Goal: Information Seeking & Learning: Check status

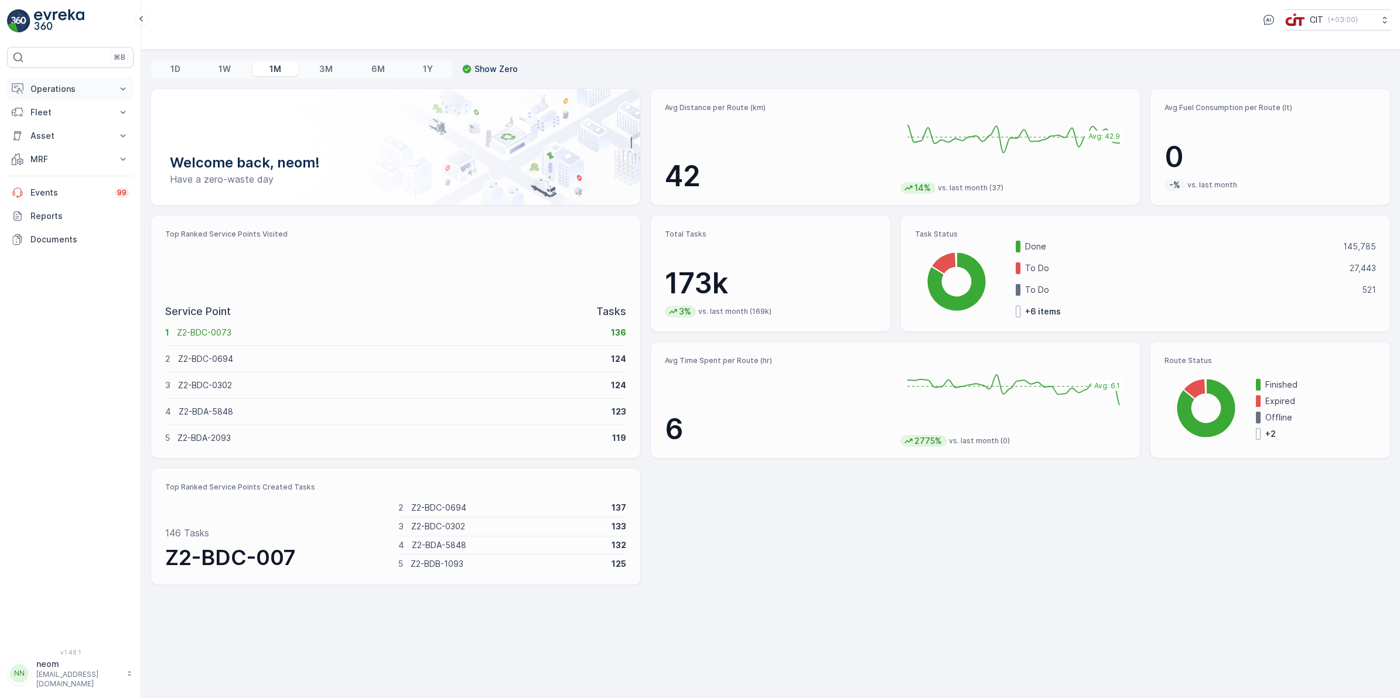
click at [92, 91] on p "Operations" at bounding box center [70, 89] width 80 height 12
click at [62, 114] on link "Insights" at bounding box center [79, 109] width 108 height 16
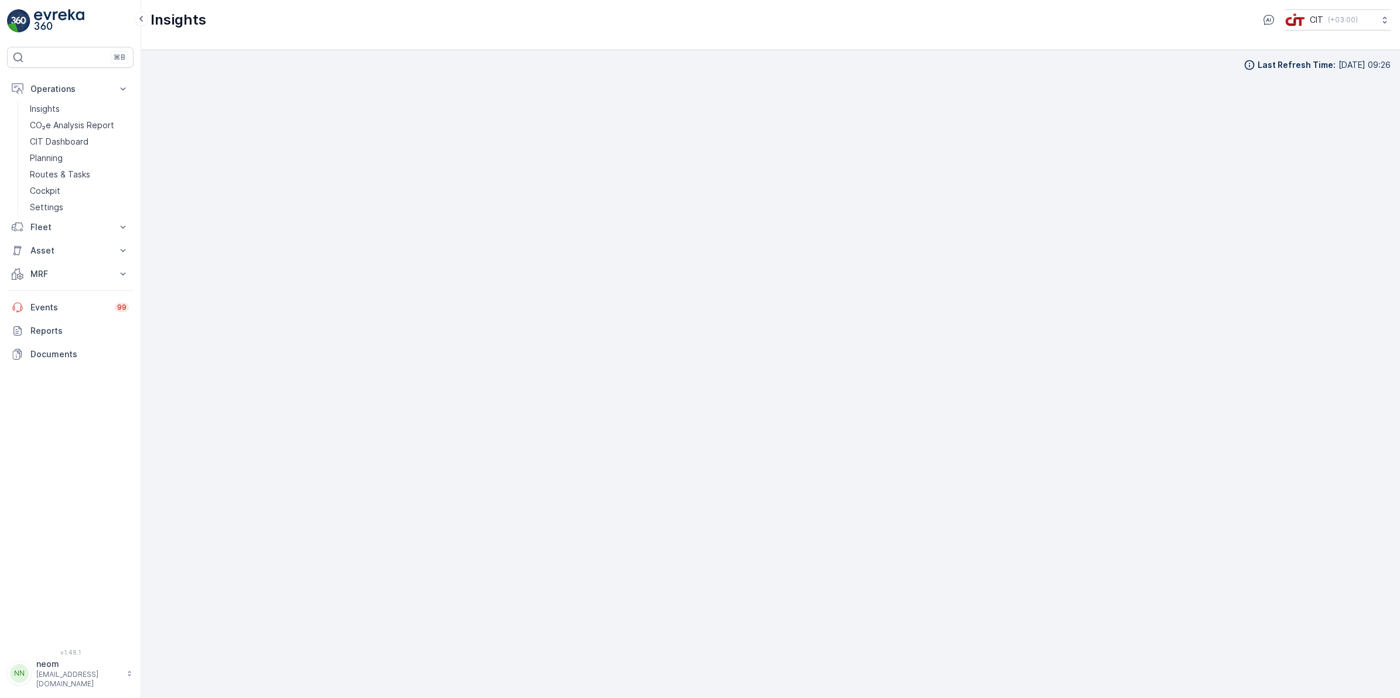
click at [841, 27] on div "Insights CIT ( +03:00 )" at bounding box center [771, 19] width 1240 height 21
click at [59, 220] on button "Fleet" at bounding box center [70, 227] width 127 height 23
click at [53, 275] on p "Track History" at bounding box center [56, 280] width 52 height 12
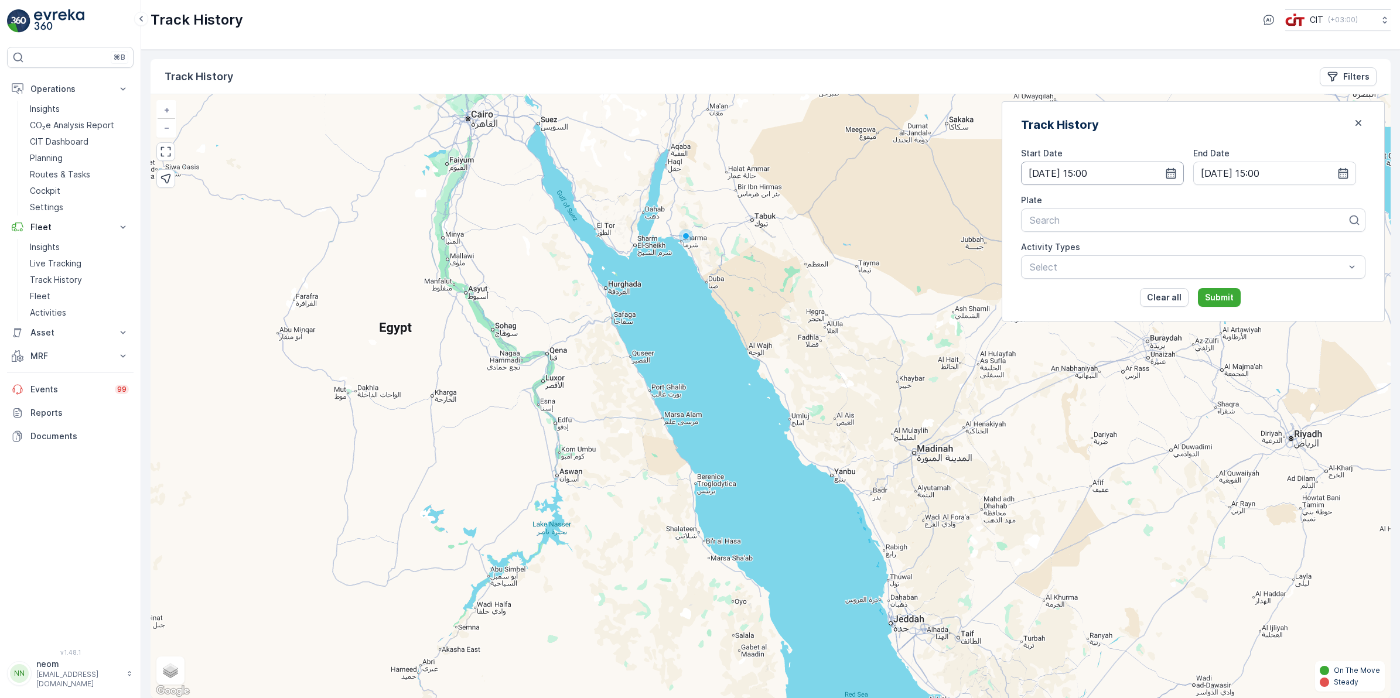
click at [1184, 165] on input "[DATE] 15:00" at bounding box center [1102, 173] width 163 height 23
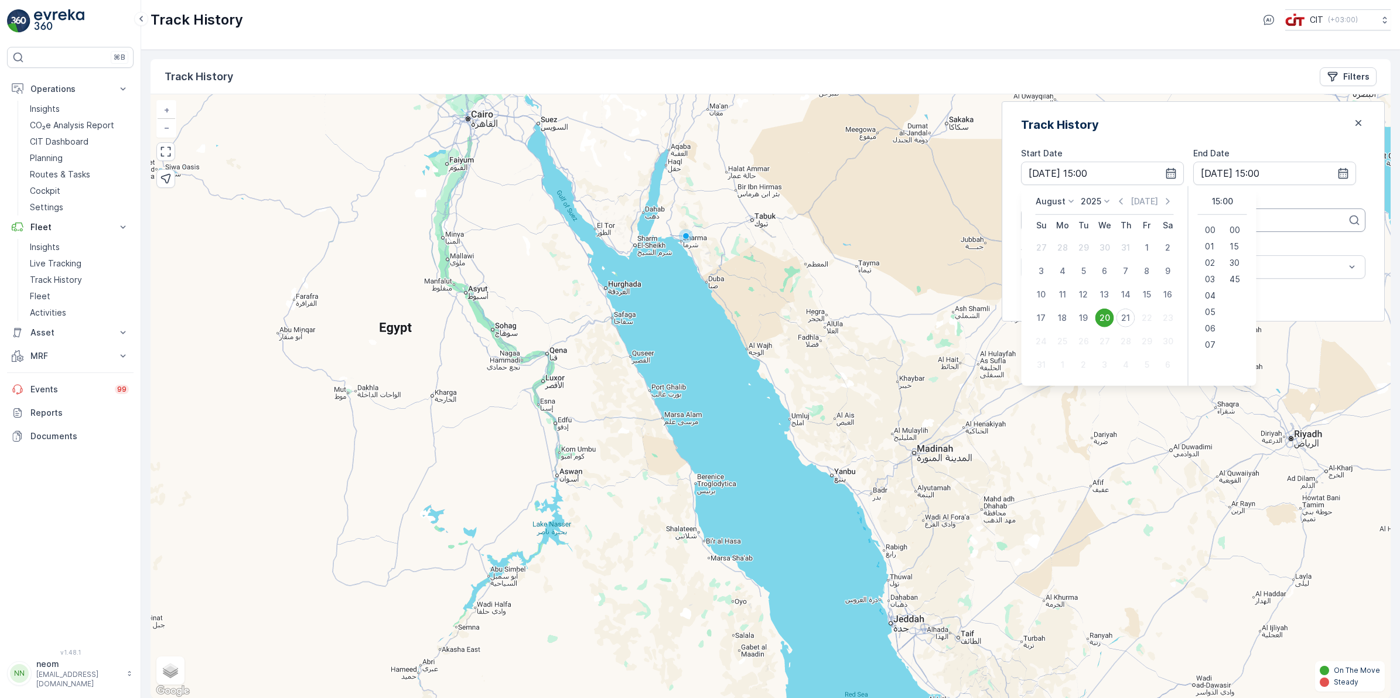
click at [1339, 220] on div at bounding box center [1189, 220] width 320 height 11
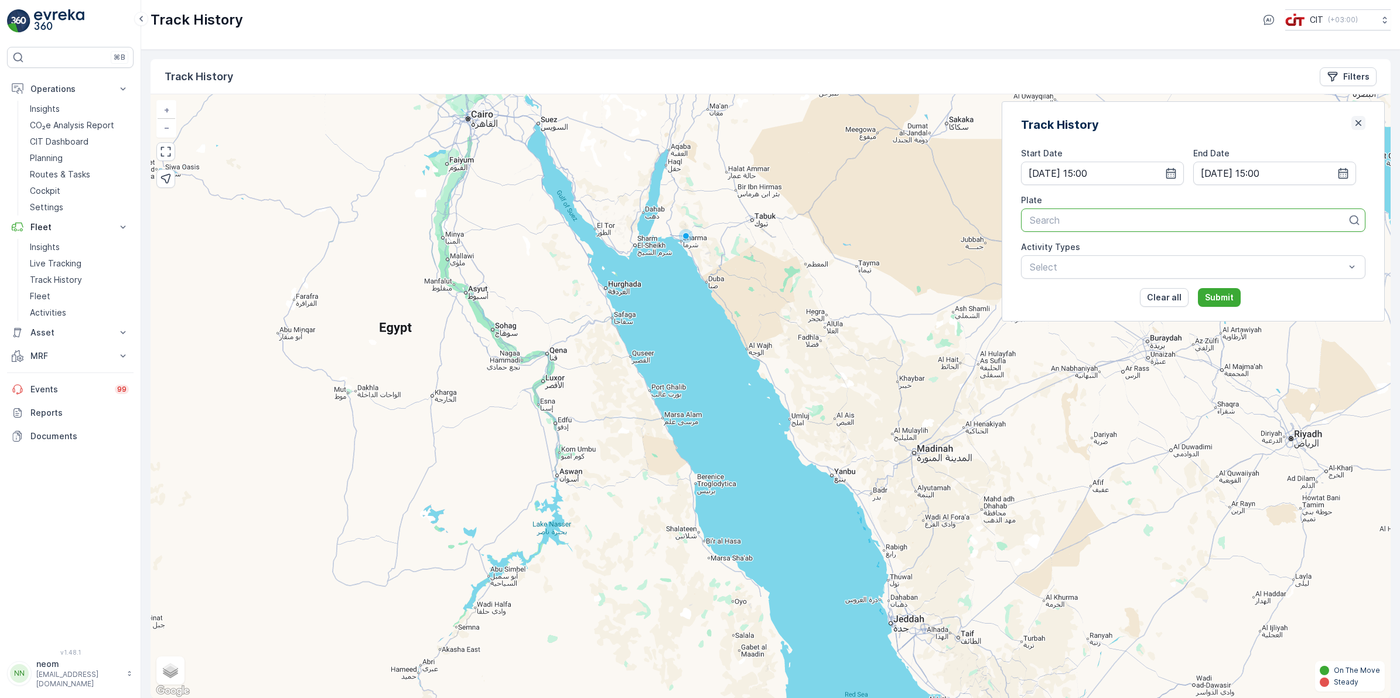
click at [1355, 126] on icon "button" at bounding box center [1358, 123] width 6 height 6
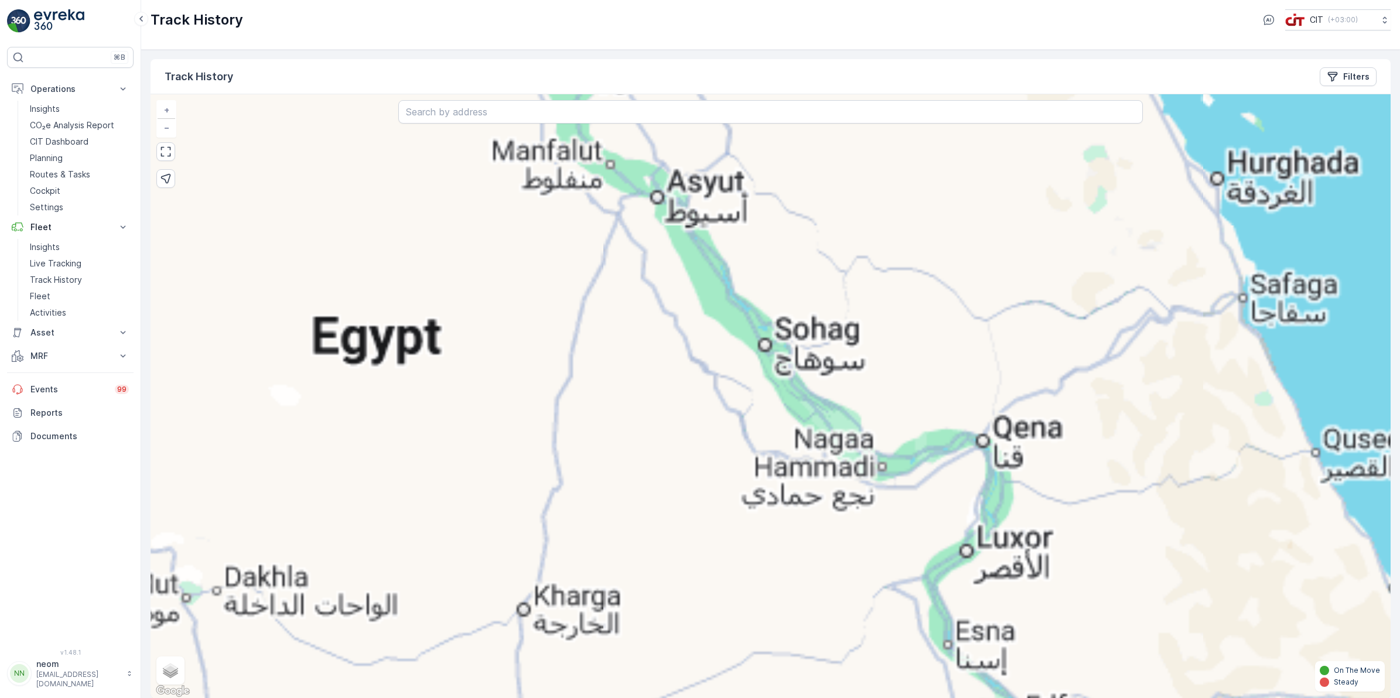
scroll to position [1, 0]
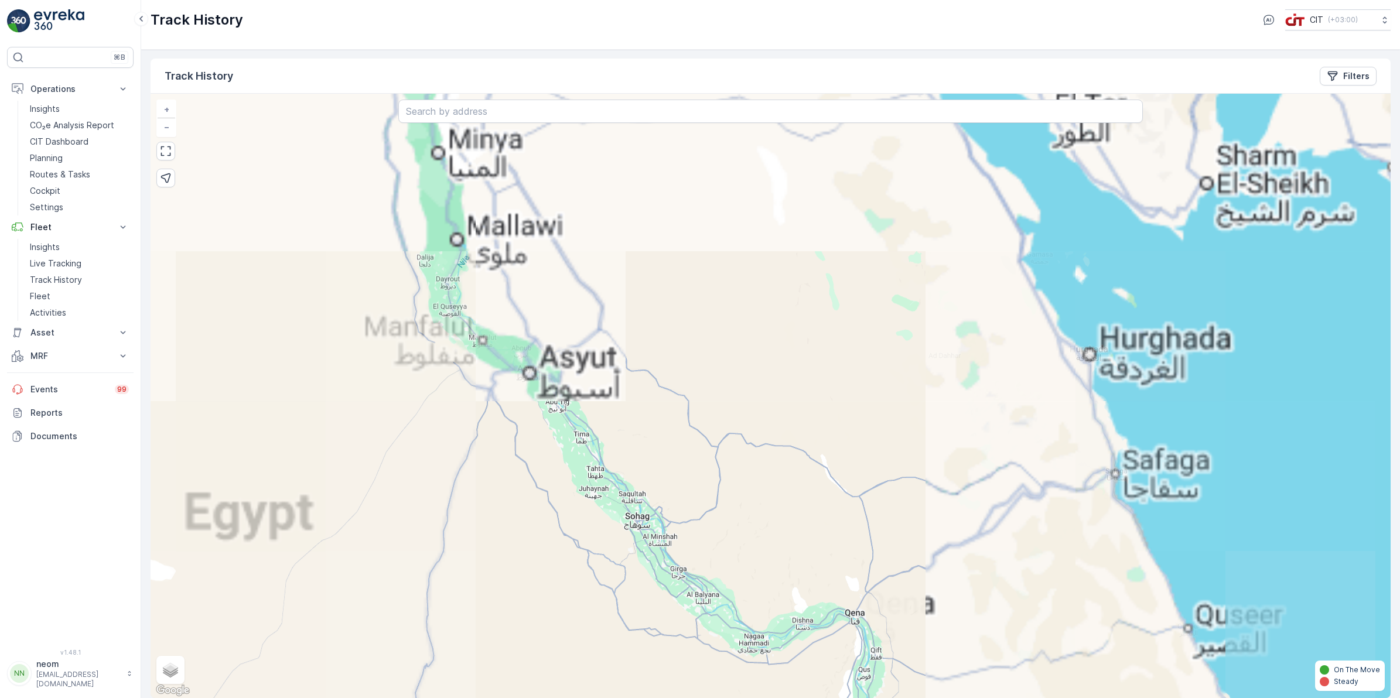
drag, startPoint x: 710, startPoint y: 217, endPoint x: 549, endPoint y: 353, distance: 210.7
click at [582, 394] on div "+ − Satellite Roadmap Terrain Hybrid Leaflet Keyboard shortcuts Map Data Map da…" at bounding box center [771, 396] width 1240 height 604
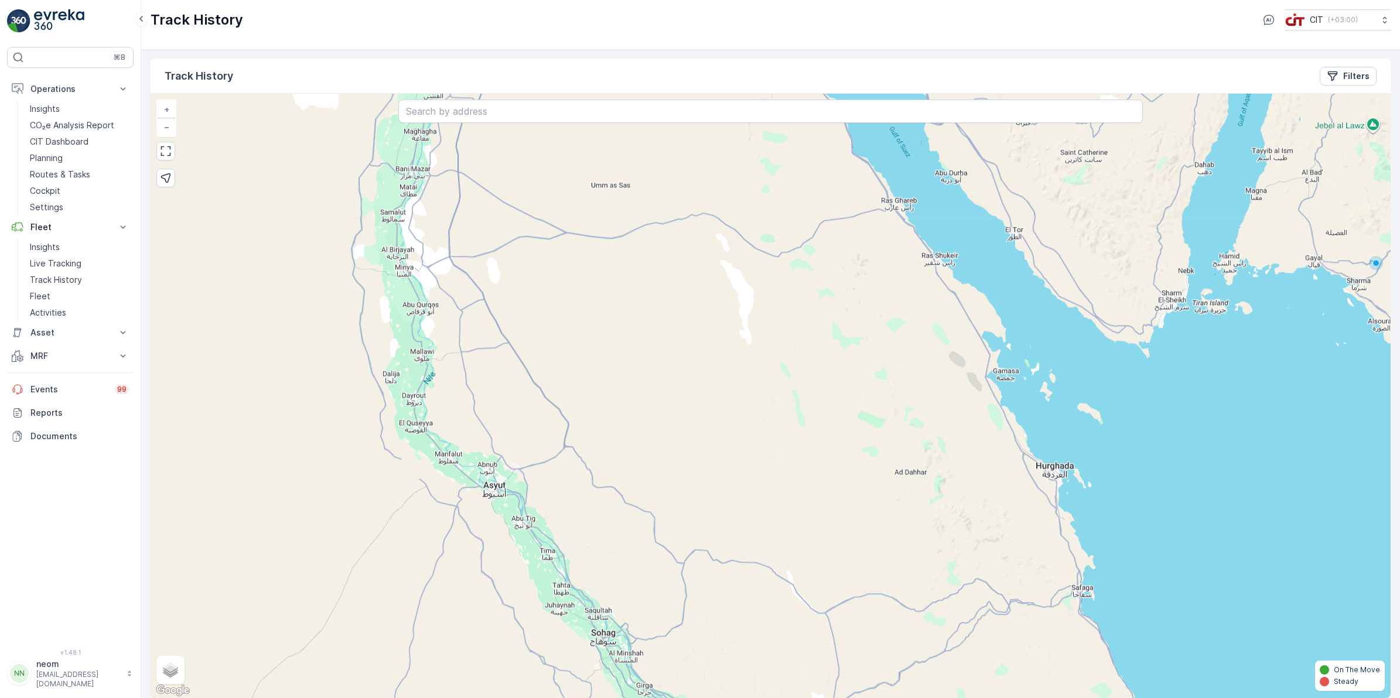
drag, startPoint x: 526, startPoint y: 200, endPoint x: 493, endPoint y: 317, distance: 121.1
click at [493, 317] on div "+ − Satellite Roadmap Terrain Hybrid Leaflet Keyboard shortcuts Map Data Map da…" at bounding box center [771, 396] width 1240 height 604
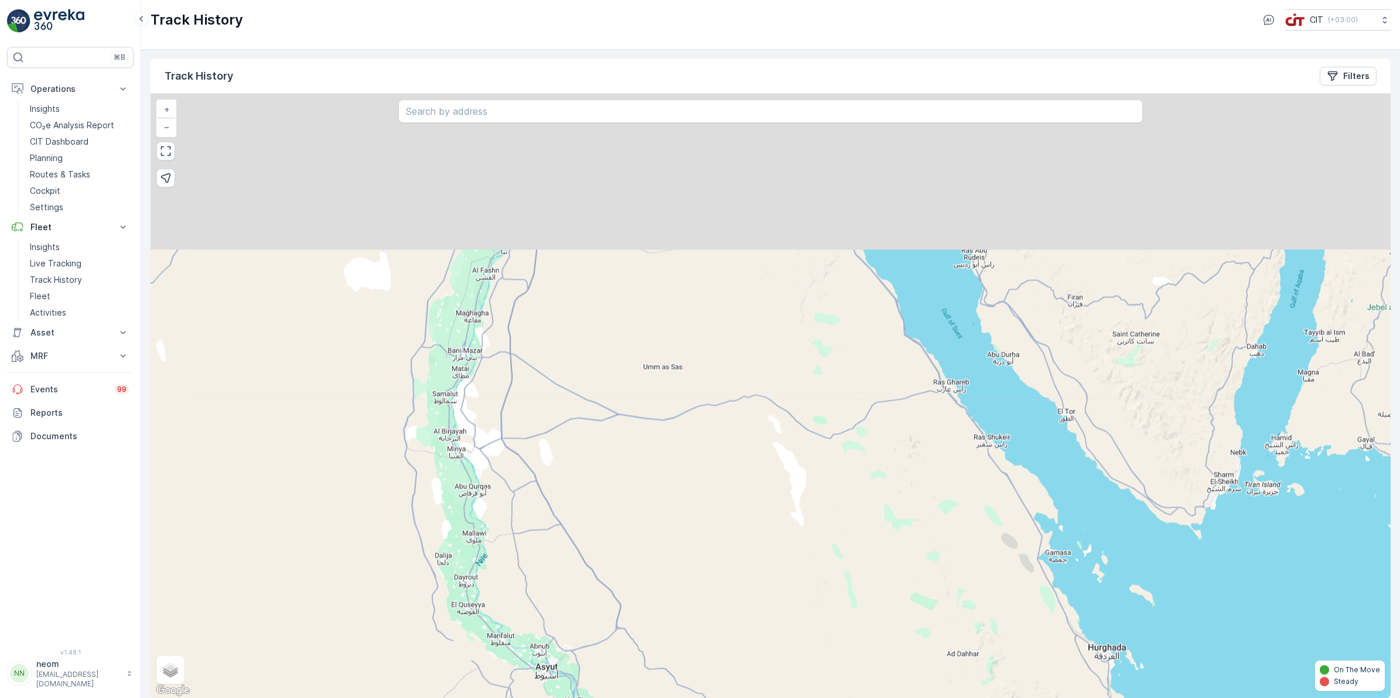
drag, startPoint x: 402, startPoint y: 176, endPoint x: 457, endPoint y: 417, distance: 247.1
click at [457, 417] on div "+ − Satellite Roadmap Terrain Hybrid Leaflet Keyboard shortcuts Map Data Map da…" at bounding box center [771, 396] width 1240 height 604
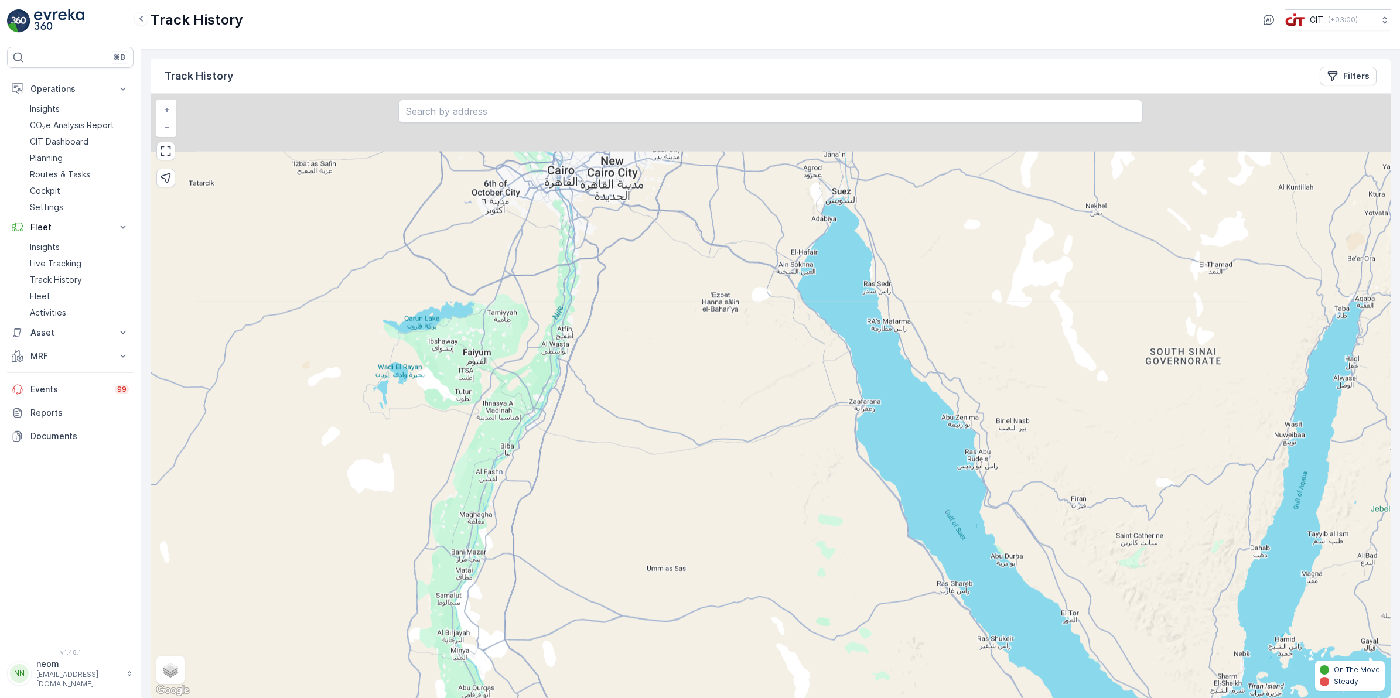
drag, startPoint x: 537, startPoint y: 267, endPoint x: 537, endPoint y: 396, distance: 129.4
click at [537, 396] on div "+ − Satellite Roadmap Terrain Hybrid Leaflet Keyboard shortcuts Map Data Map da…" at bounding box center [771, 396] width 1240 height 604
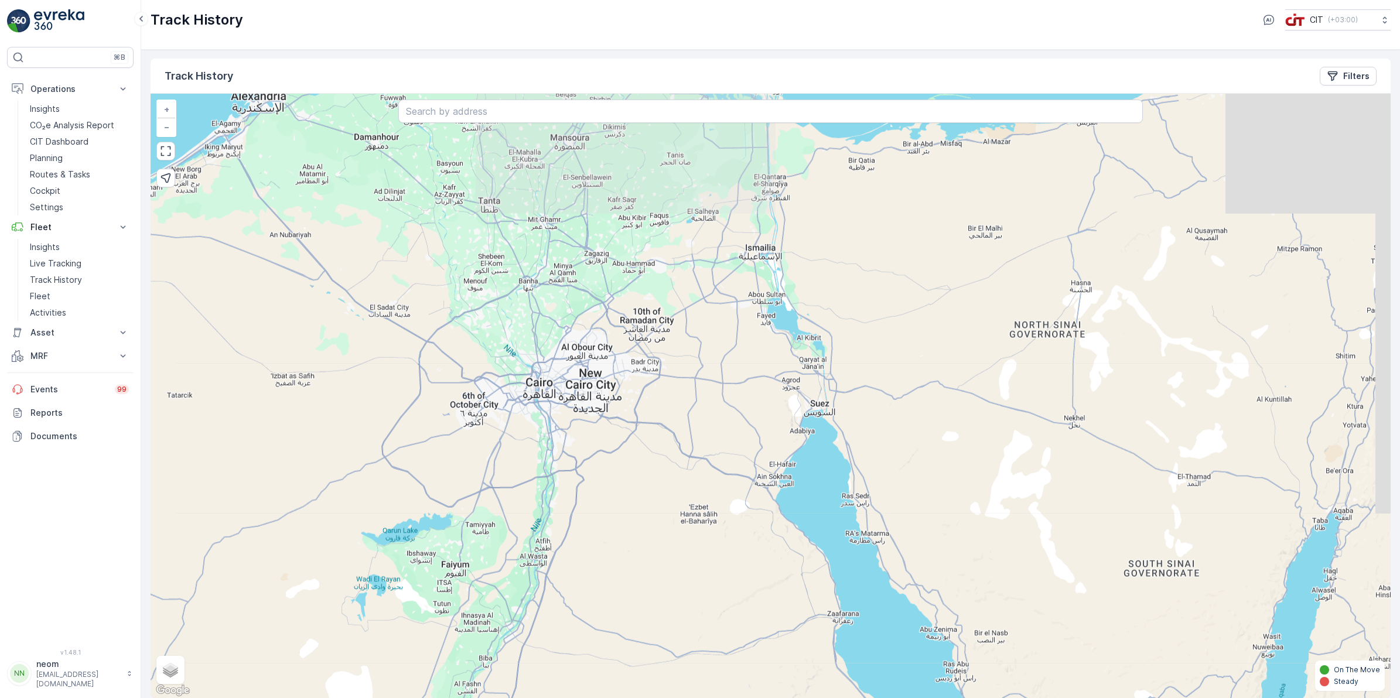
drag, startPoint x: 577, startPoint y: 295, endPoint x: 562, endPoint y: 416, distance: 122.1
click at [563, 416] on div "+ − Satellite Roadmap Terrain Hybrid Leaflet Keyboard shortcuts Map Data Map da…" at bounding box center [771, 396] width 1240 height 604
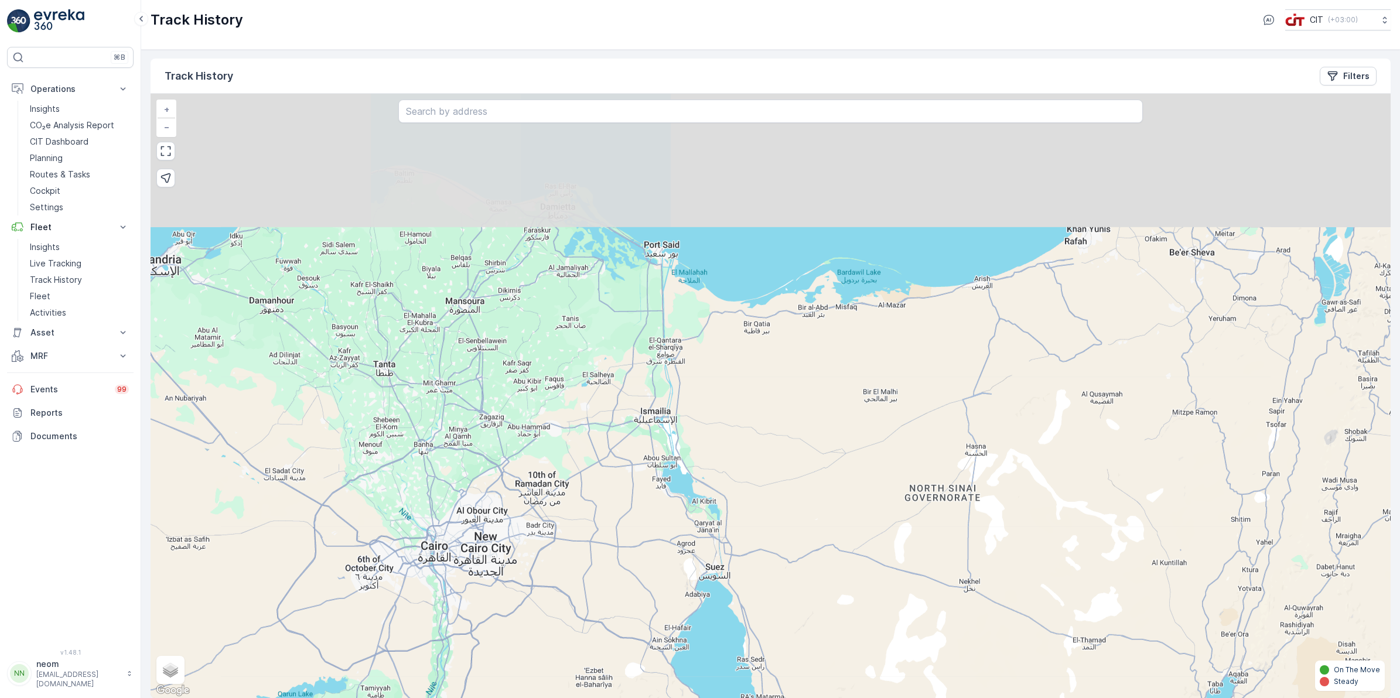
drag, startPoint x: 525, startPoint y: 270, endPoint x: 421, endPoint y: 432, distance: 192.4
click at [421, 432] on div "+ − Satellite Roadmap Terrain Hybrid Leaflet Keyboard shortcuts Map Data Map da…" at bounding box center [771, 396] width 1240 height 604
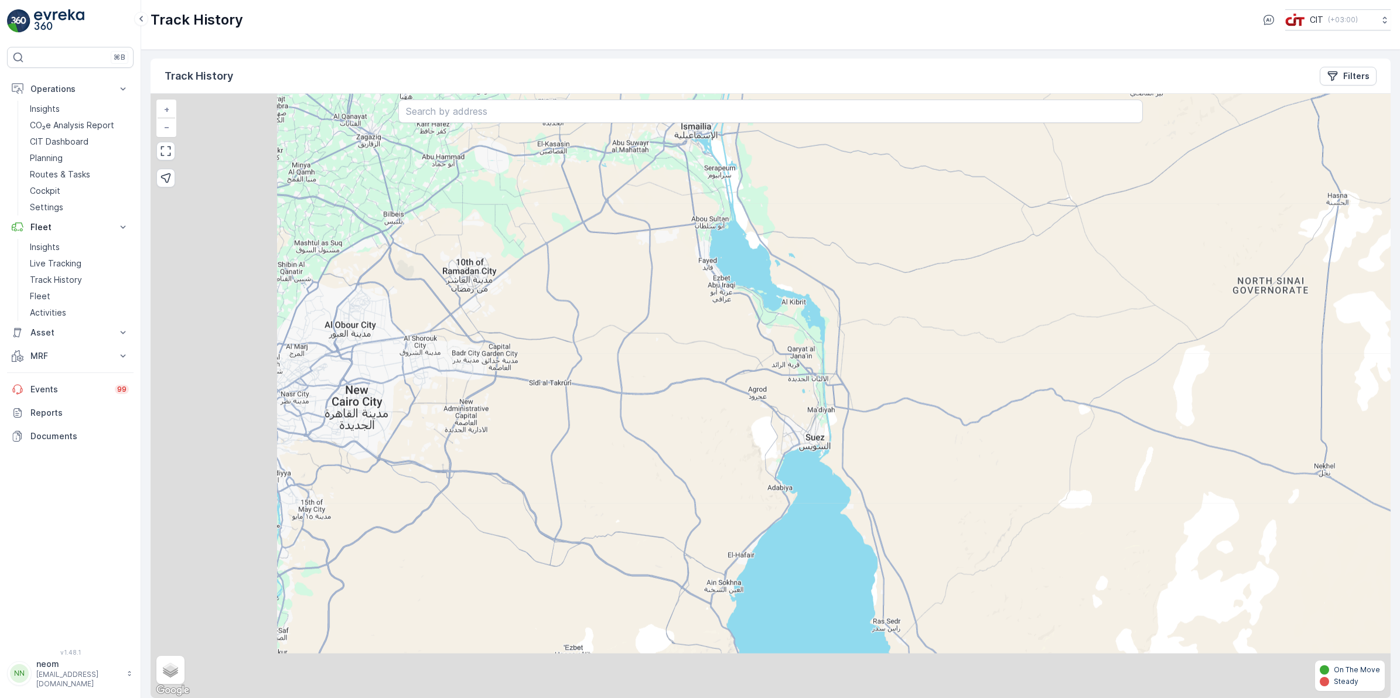
drag, startPoint x: 251, startPoint y: 433, endPoint x: 399, endPoint y: 240, distance: 243.9
click at [399, 240] on div "+ − Satellite Roadmap Terrain Hybrid Leaflet Keyboard shortcuts Map Data Map da…" at bounding box center [771, 396] width 1240 height 604
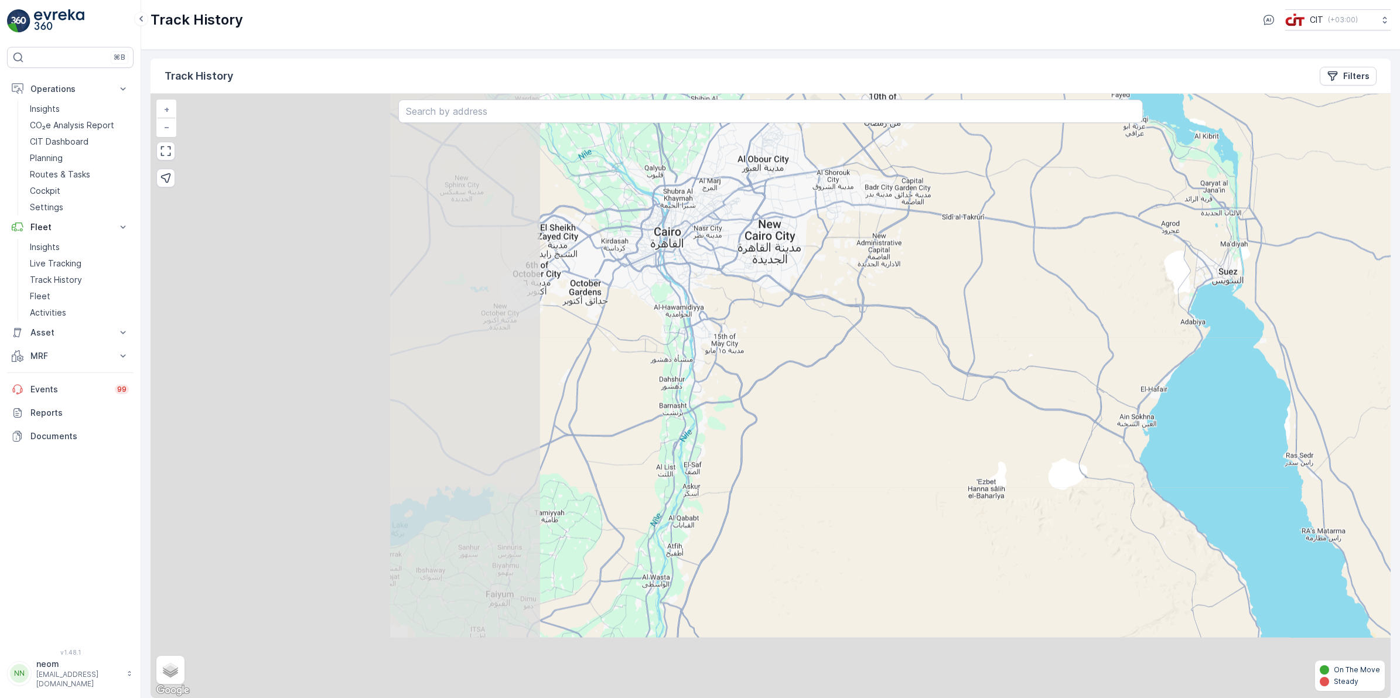
drag, startPoint x: 264, startPoint y: 400, endPoint x: 657, endPoint y: 241, distance: 423.6
click at [657, 241] on div "+ − Satellite Roadmap Terrain Hybrid Leaflet Keyboard shortcuts Map Data Map da…" at bounding box center [771, 396] width 1240 height 604
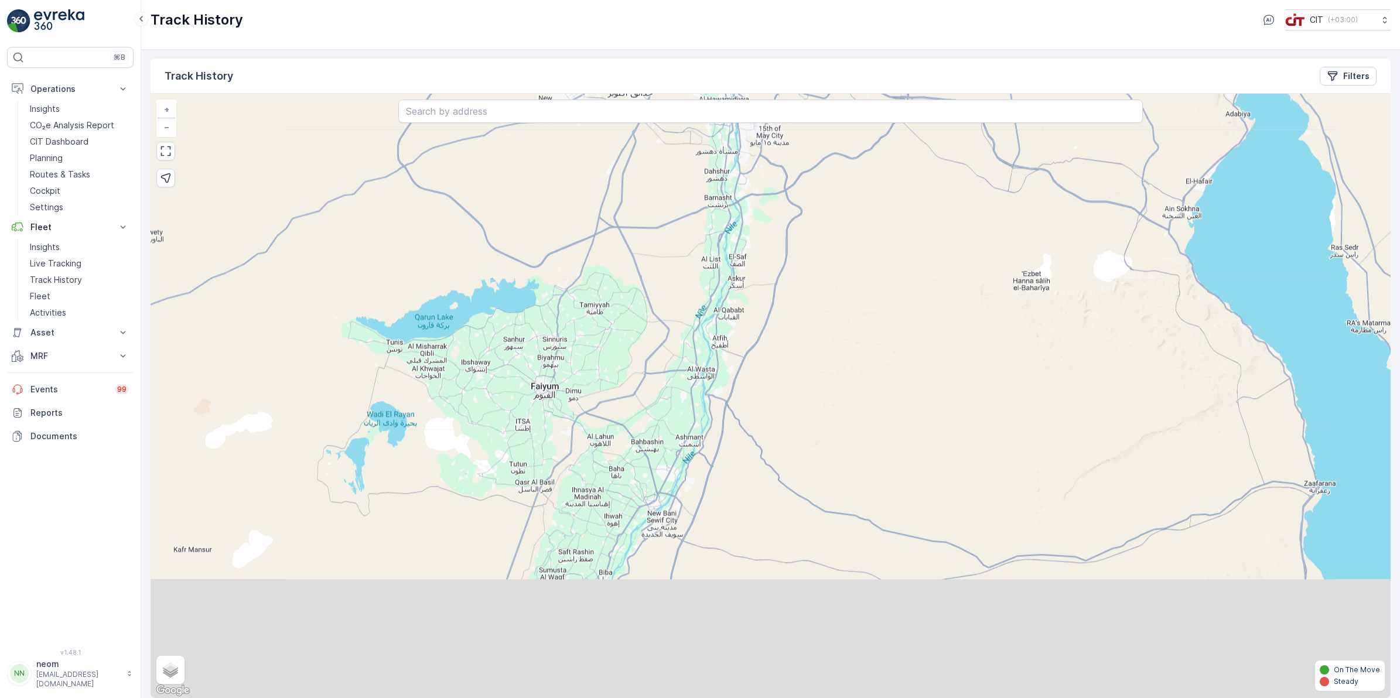
drag, startPoint x: 478, startPoint y: 508, endPoint x: 523, endPoint y: 286, distance: 226.5
click at [523, 286] on div "+ − Satellite Roadmap Terrain Hybrid Leaflet Keyboard shortcuts Map Data Map da…" at bounding box center [771, 396] width 1240 height 604
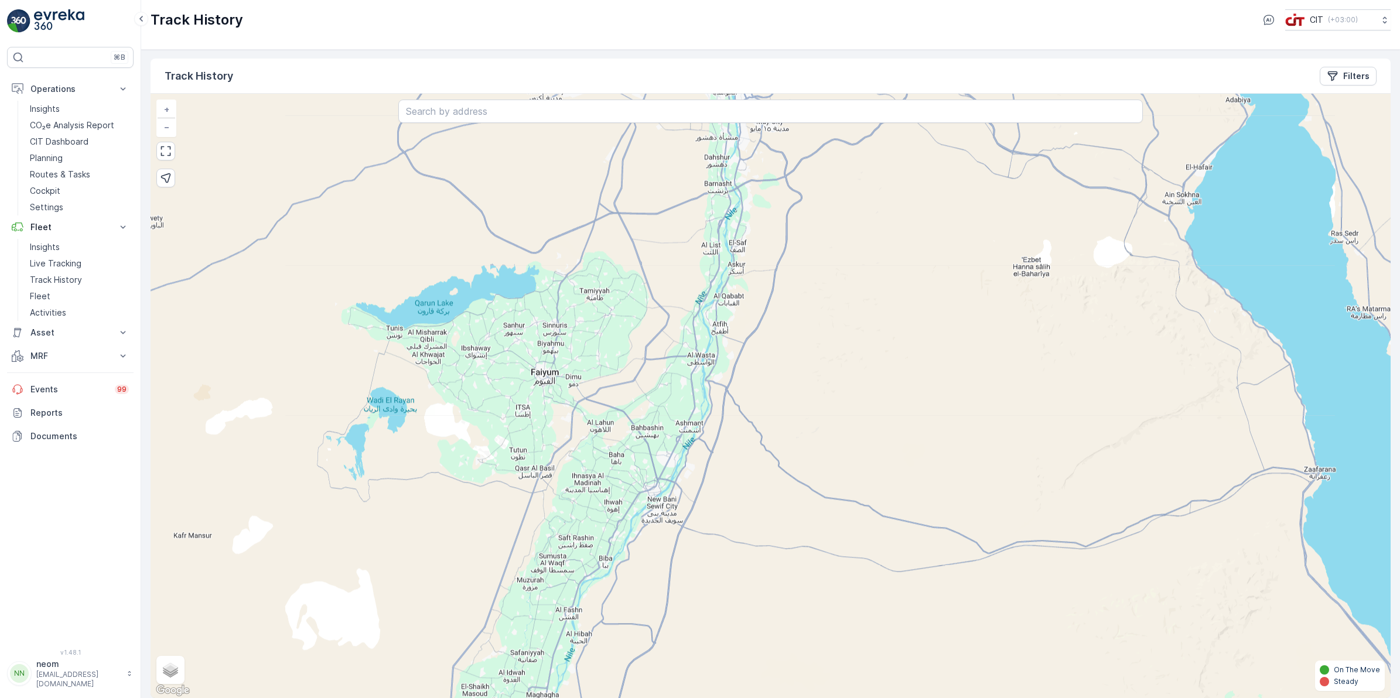
drag, startPoint x: 631, startPoint y: 451, endPoint x: 617, endPoint y: 293, distance: 158.2
click at [620, 316] on div "+ − Satellite Roadmap Terrain Hybrid Leaflet Keyboard shortcuts Map Data Map da…" at bounding box center [771, 396] width 1240 height 604
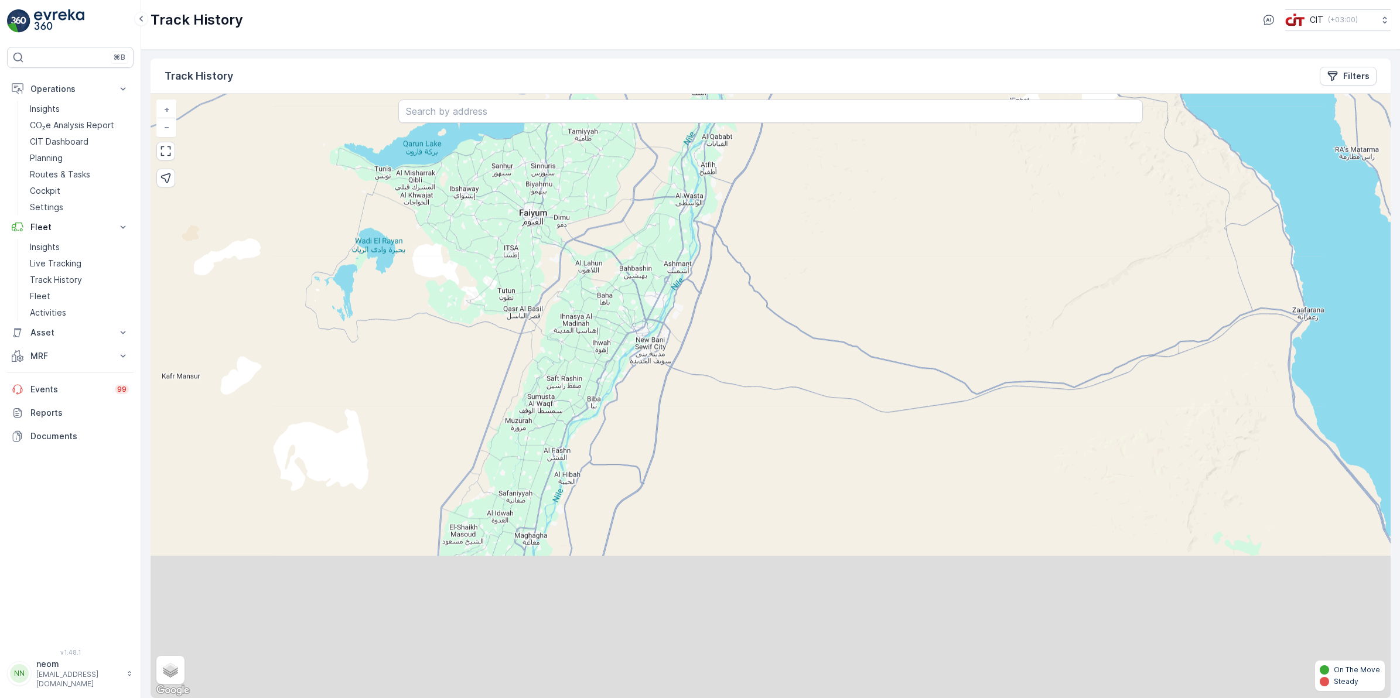
click at [616, 282] on div "+ − Satellite Roadmap Terrain Hybrid Leaflet Keyboard shortcuts Map Data Map da…" at bounding box center [771, 396] width 1240 height 604
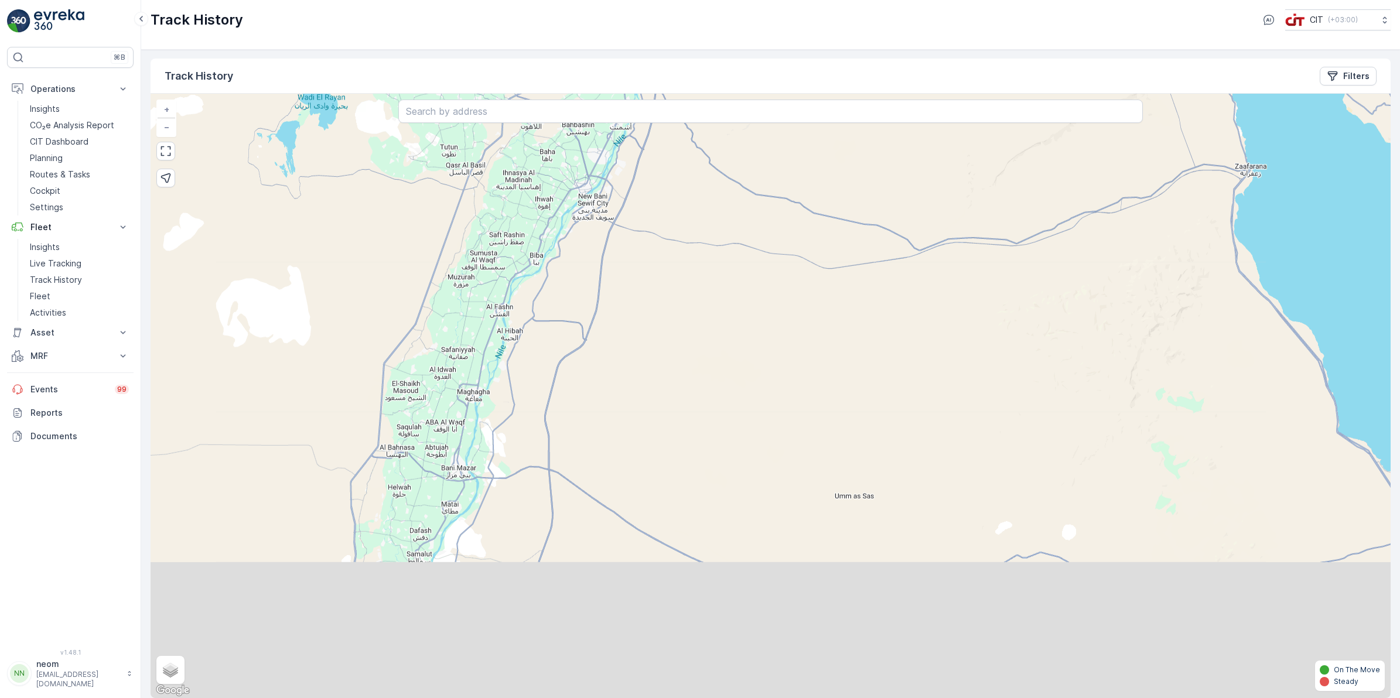
drag, startPoint x: 613, startPoint y: 433, endPoint x: 555, endPoint y: 287, distance: 157.5
click at [555, 287] on div "+ − Satellite Roadmap Terrain Hybrid Leaflet Keyboard shortcuts Map Data Map da…" at bounding box center [771, 396] width 1240 height 604
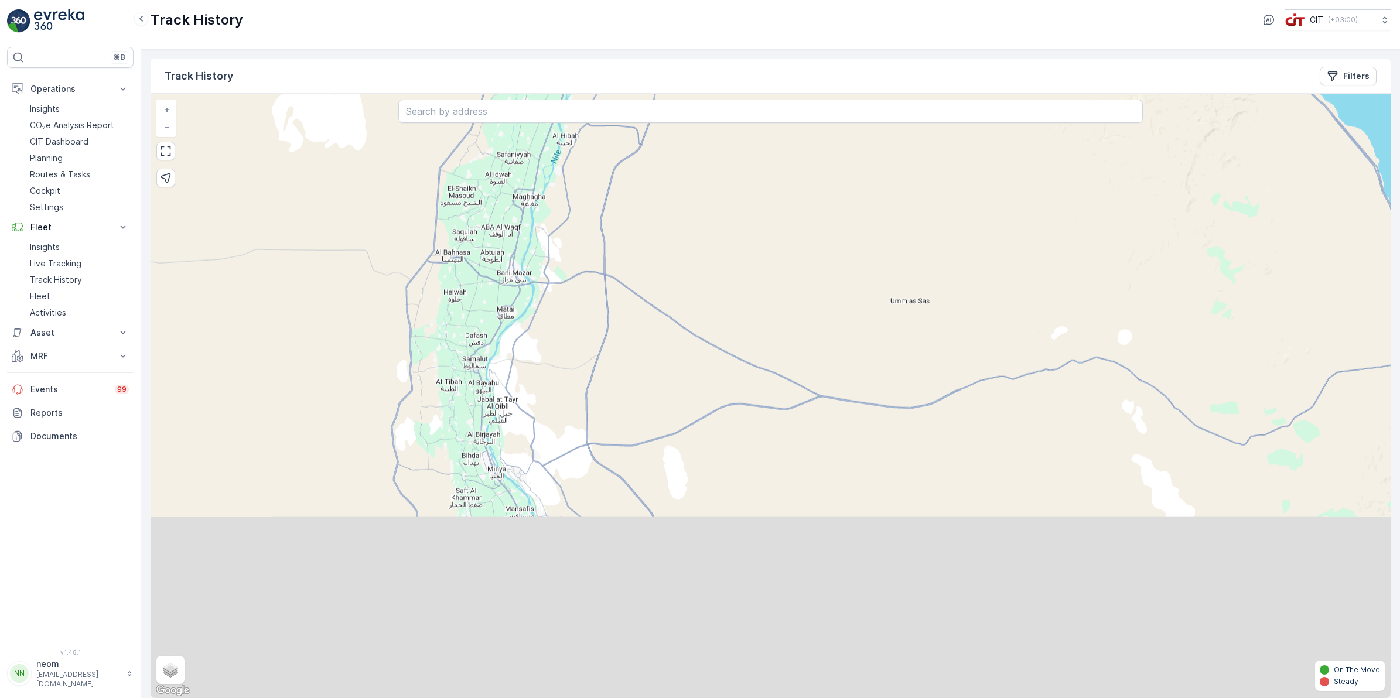
drag, startPoint x: 466, startPoint y: 443, endPoint x: 524, endPoint y: 250, distance: 202.4
click at [524, 250] on div "+ − Satellite Roadmap Terrain Hybrid Leaflet Keyboard shortcuts Map Data Map da…" at bounding box center [771, 396] width 1240 height 604
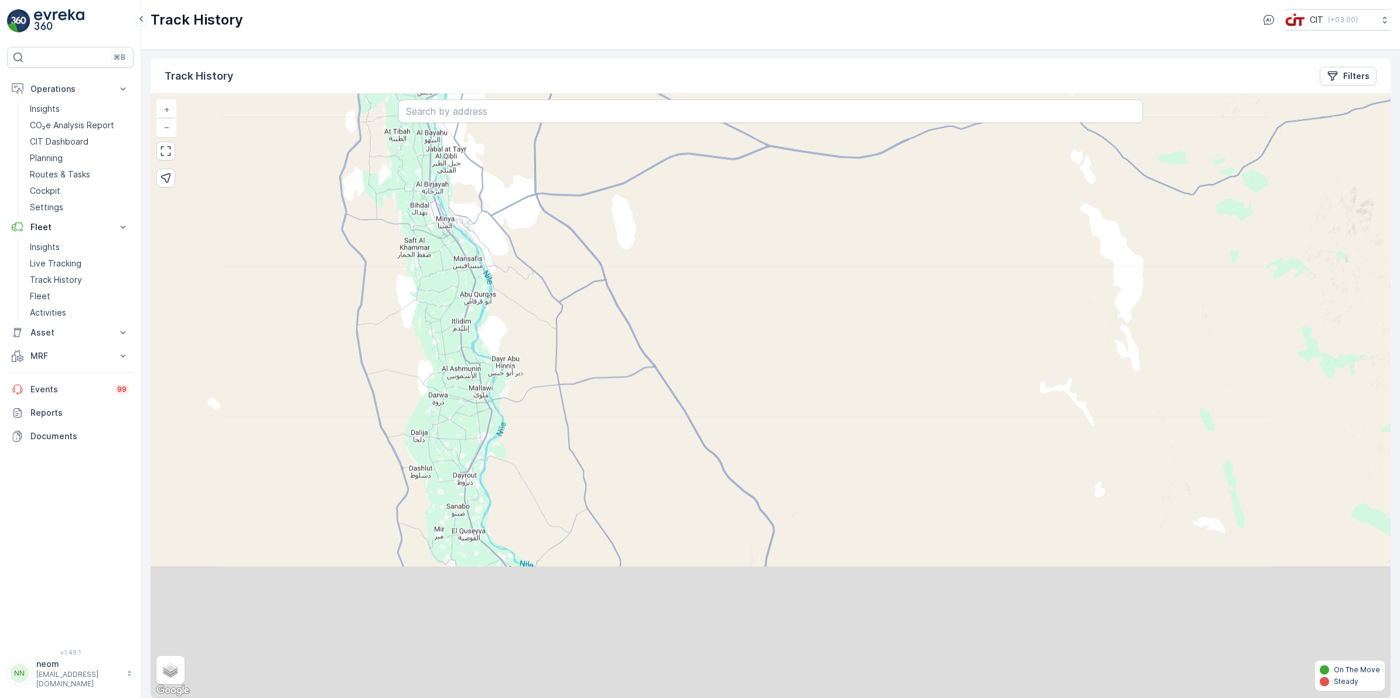
drag, startPoint x: 510, startPoint y: 488, endPoint x: 453, endPoint y: 244, distance: 250.9
click at [456, 240] on div "+ − Satellite Roadmap Terrain Hybrid Leaflet Keyboard shortcuts Map Data Map da…" at bounding box center [771, 396] width 1240 height 604
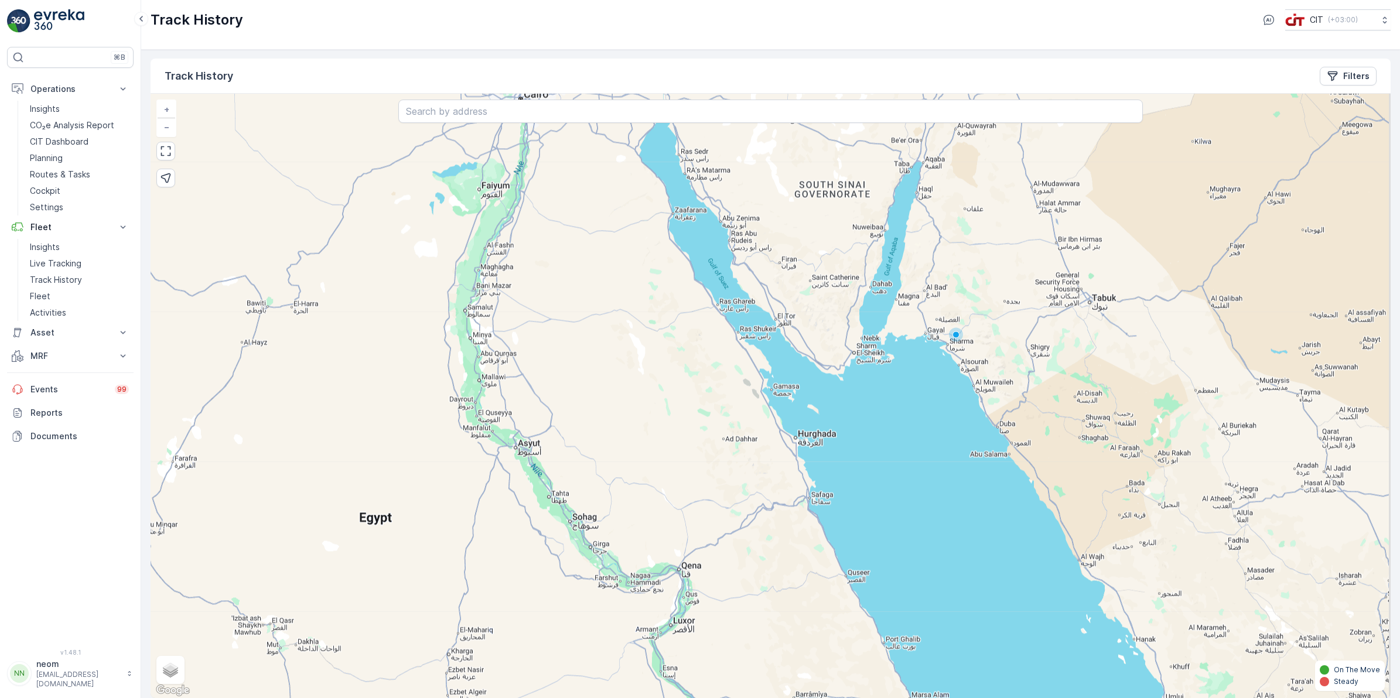
drag, startPoint x: 578, startPoint y: 170, endPoint x: 542, endPoint y: 227, distance: 66.9
click at [542, 227] on div "+ − Satellite Roadmap Terrain Hybrid Leaflet Keyboard shortcuts Map Data Map da…" at bounding box center [771, 396] width 1240 height 604
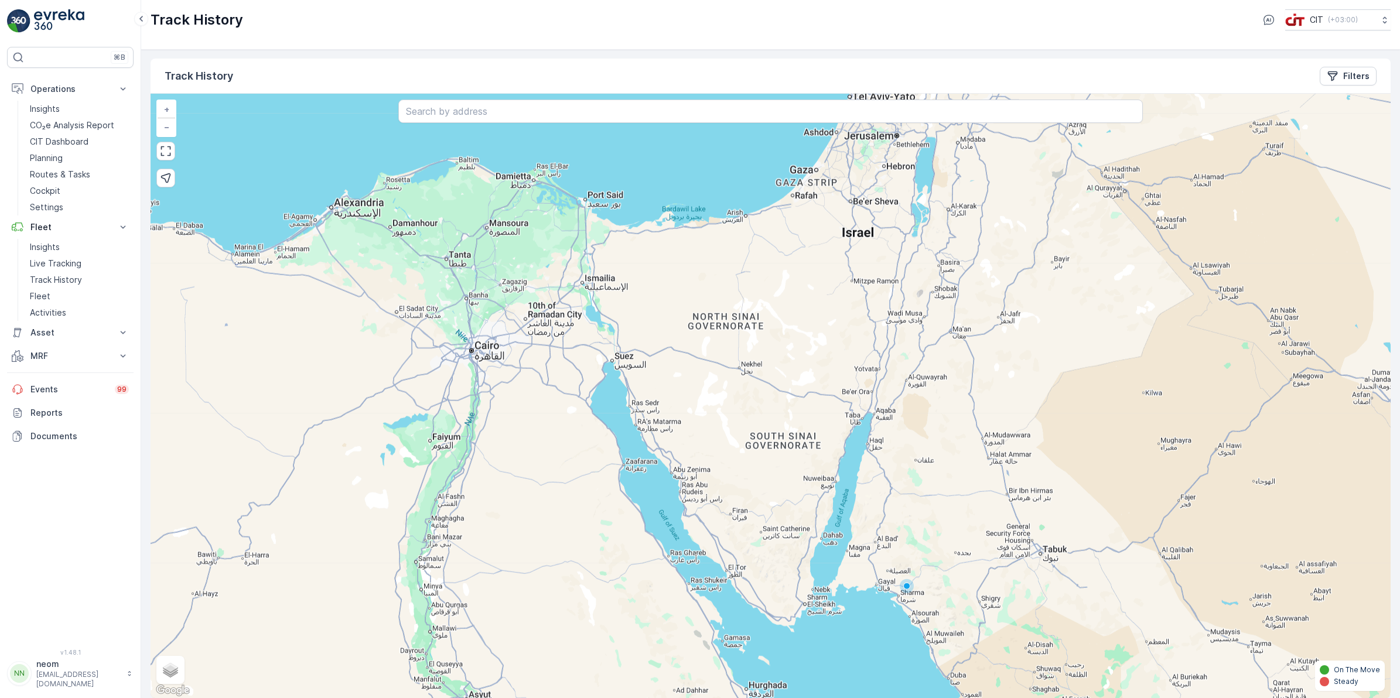
drag, startPoint x: 592, startPoint y: 230, endPoint x: 543, endPoint y: 481, distance: 256.1
click at [543, 481] on div "+ − Satellite Roadmap Terrain Hybrid Leaflet Keyboard shortcuts Map Data Map da…" at bounding box center [771, 396] width 1240 height 604
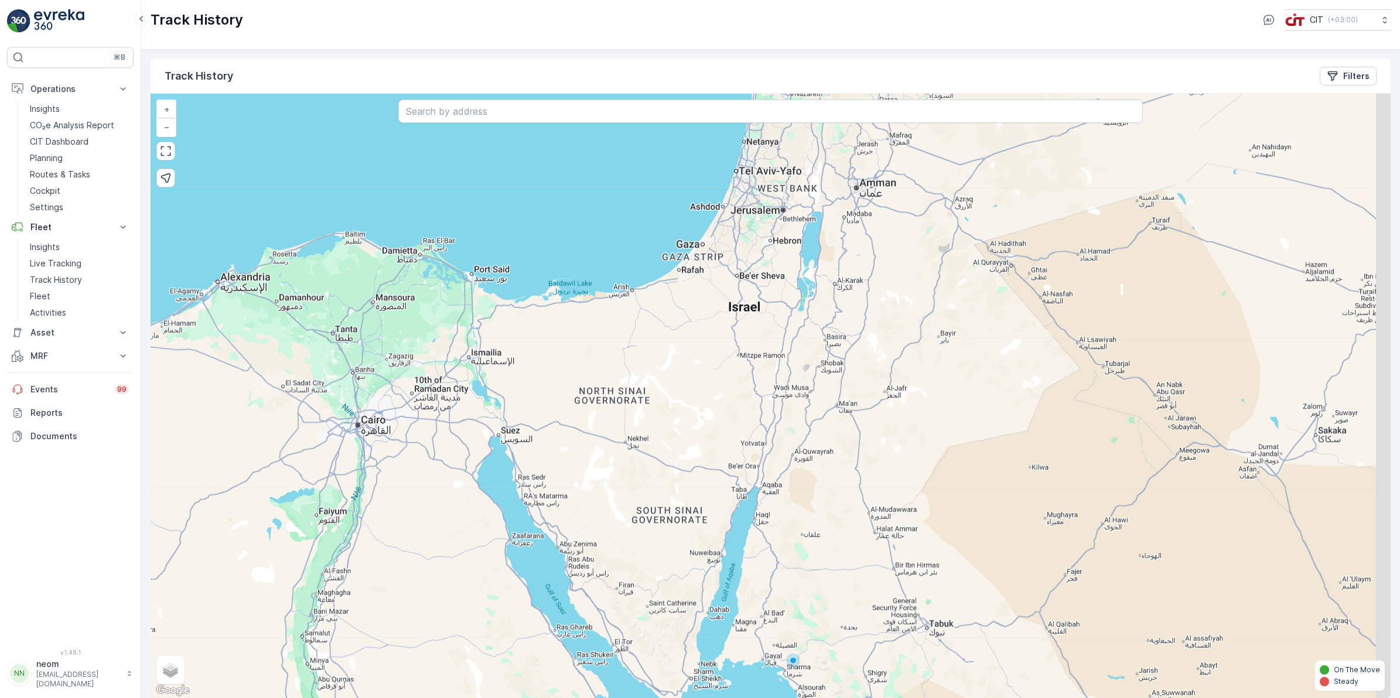
drag, startPoint x: 789, startPoint y: 299, endPoint x: 672, endPoint y: 375, distance: 139.6
click at [672, 375] on div "+ − Satellite Roadmap Terrain Hybrid Leaflet Keyboard shortcuts Map Data Map da…" at bounding box center [771, 396] width 1240 height 604
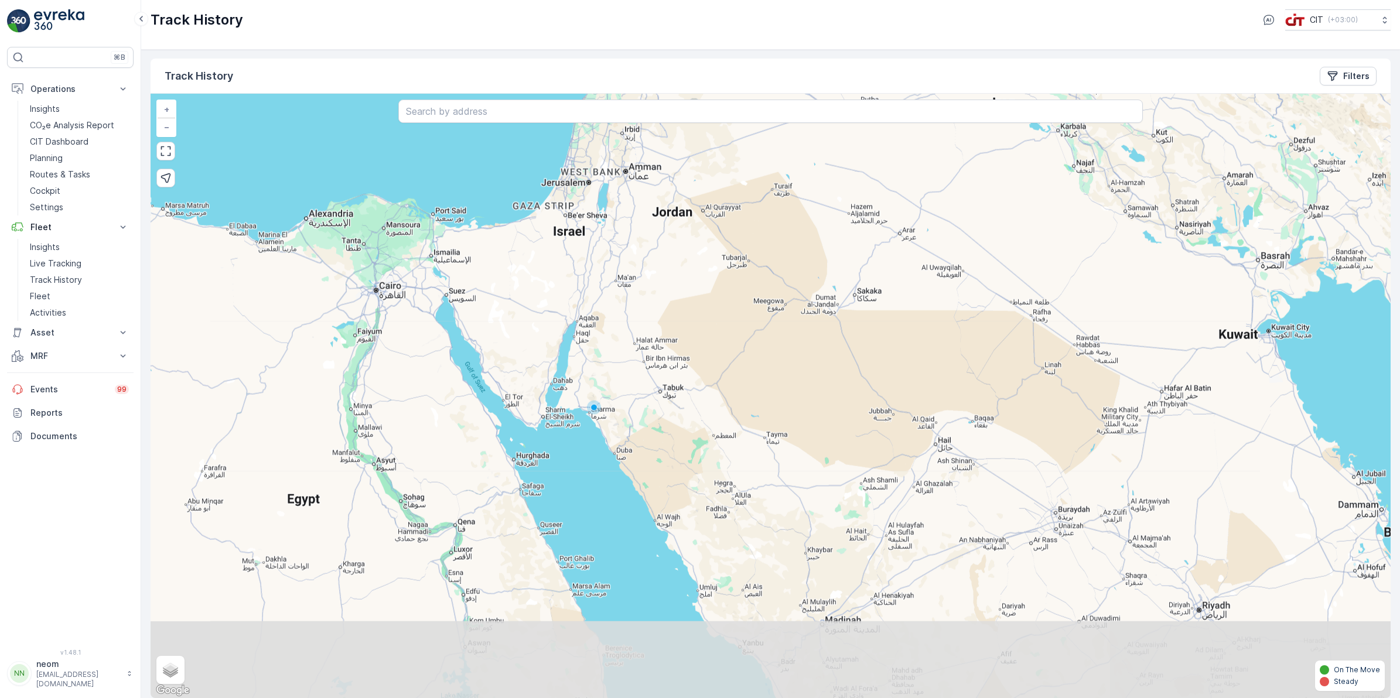
drag, startPoint x: 486, startPoint y: 415, endPoint x: 505, endPoint y: 306, distance: 110.1
click at [505, 306] on div "+ − Satellite Roadmap Terrain Hybrid Leaflet Keyboard shortcuts Map Data Map da…" at bounding box center [771, 396] width 1240 height 604
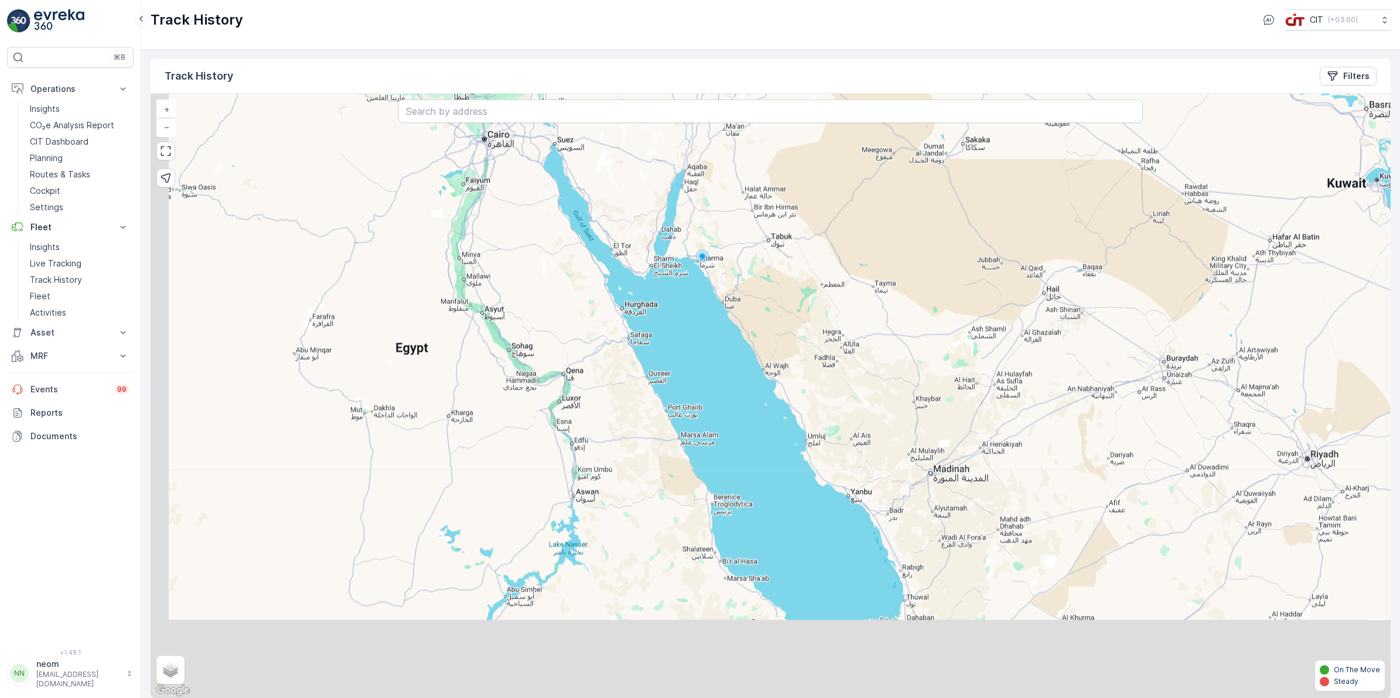
drag, startPoint x: 428, startPoint y: 391, endPoint x: 534, endPoint y: 250, distance: 176.7
click at [534, 250] on div "+ − Satellite Roadmap Terrain Hybrid Leaflet Keyboard shortcuts Map Data Map da…" at bounding box center [771, 396] width 1240 height 604
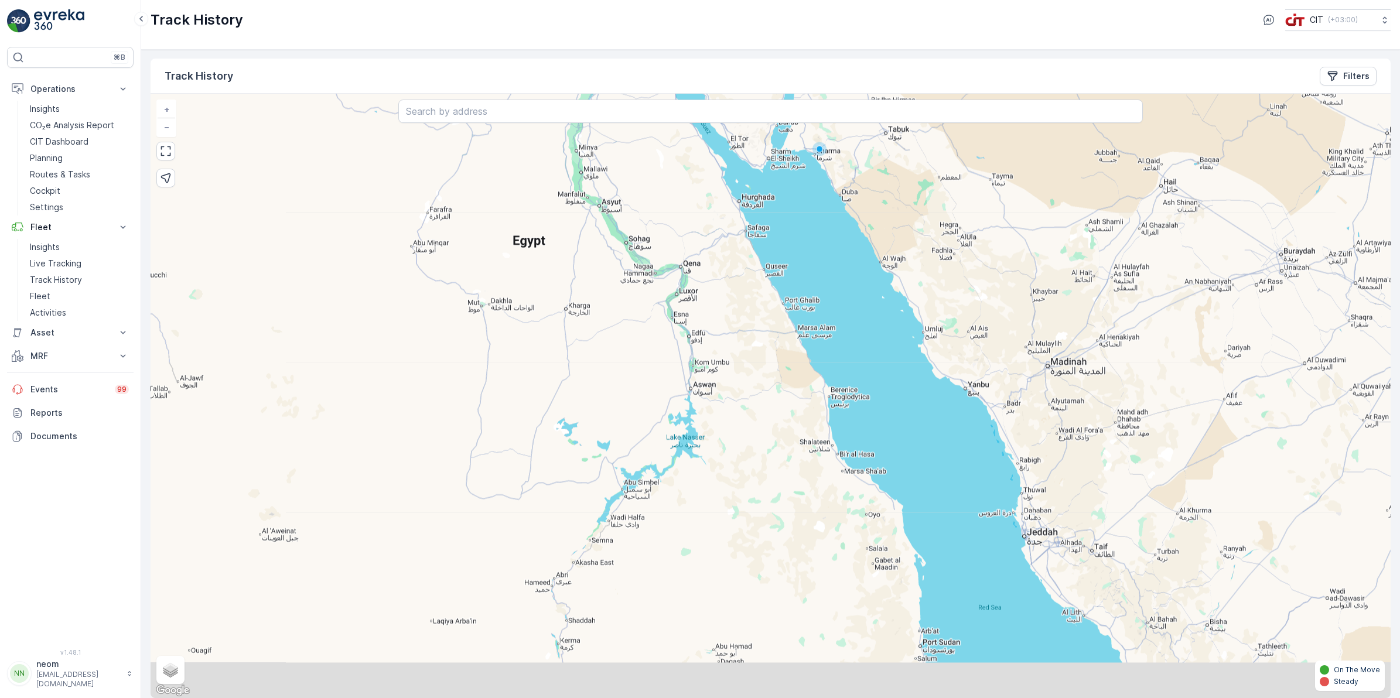
drag, startPoint x: 395, startPoint y: 421, endPoint x: 511, endPoint y: 313, distance: 157.9
click at [511, 313] on div "+ − Satellite Roadmap Terrain Hybrid Leaflet Keyboard shortcuts Map Data Map da…" at bounding box center [771, 396] width 1240 height 604
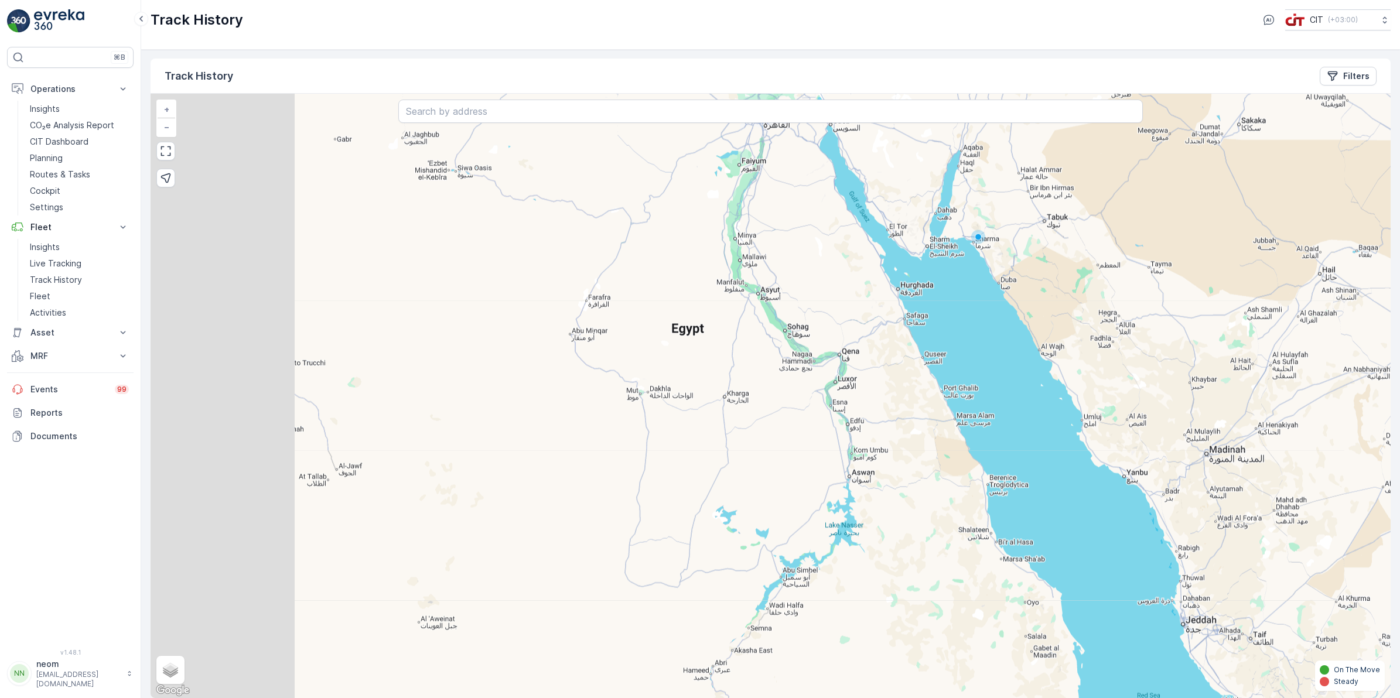
drag, startPoint x: 326, startPoint y: 291, endPoint x: 485, endPoint y: 378, distance: 181.4
click at [485, 378] on div "+ − Satellite Roadmap Terrain Hybrid Leaflet Keyboard shortcuts Map Data Map da…" at bounding box center [771, 396] width 1240 height 604
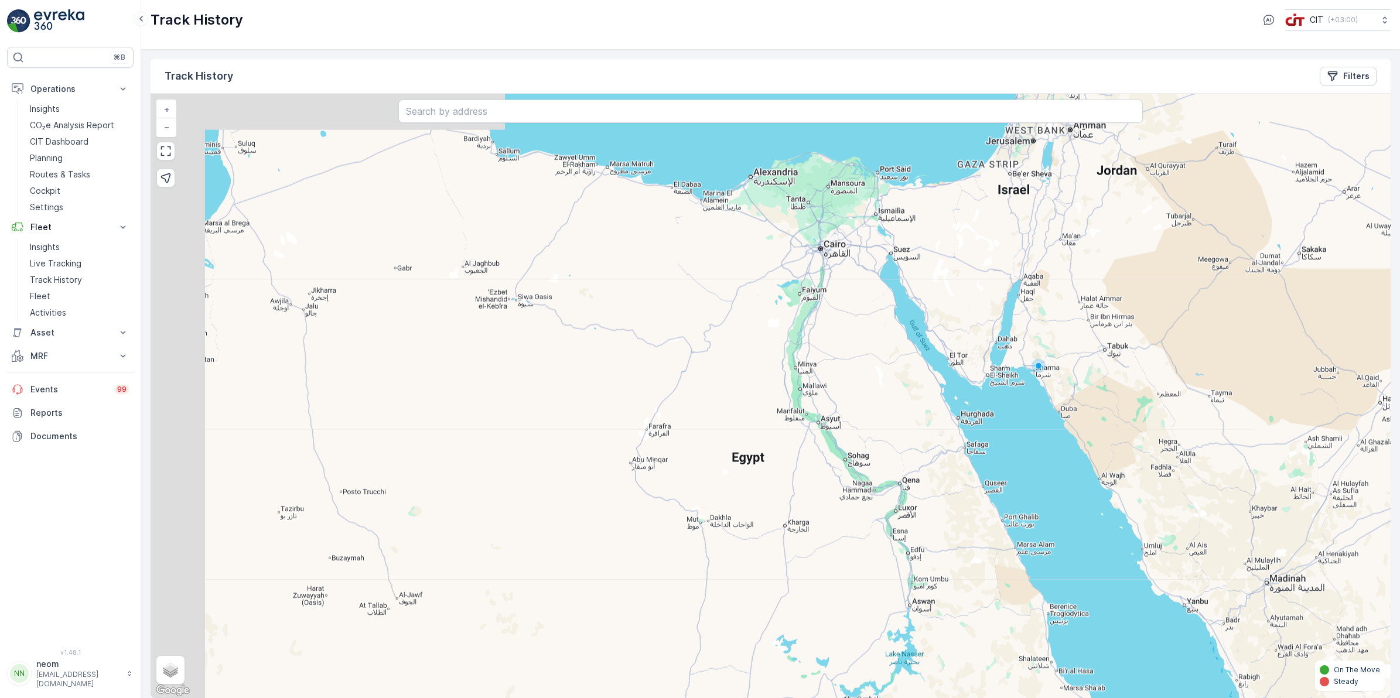
drag, startPoint x: 460, startPoint y: 243, endPoint x: 522, endPoint y: 378, distance: 148.3
click at [522, 378] on div "+ − Satellite Roadmap Terrain Hybrid Leaflet Keyboard shortcuts Map Data Map da…" at bounding box center [771, 396] width 1240 height 604
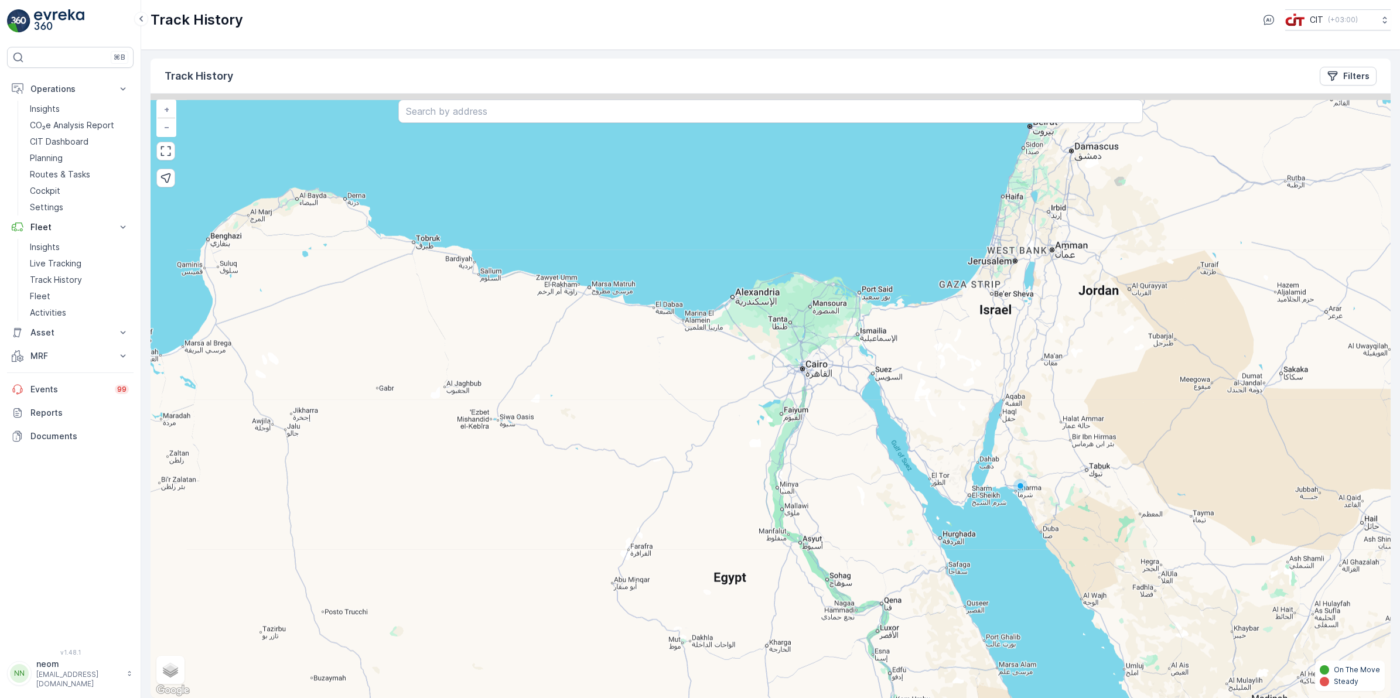
drag, startPoint x: 533, startPoint y: 245, endPoint x: 507, endPoint y: 370, distance: 127.5
click at [507, 370] on div "+ − Satellite Roadmap Terrain Hybrid Leaflet Keyboard shortcuts Map Data Map da…" at bounding box center [771, 396] width 1240 height 604
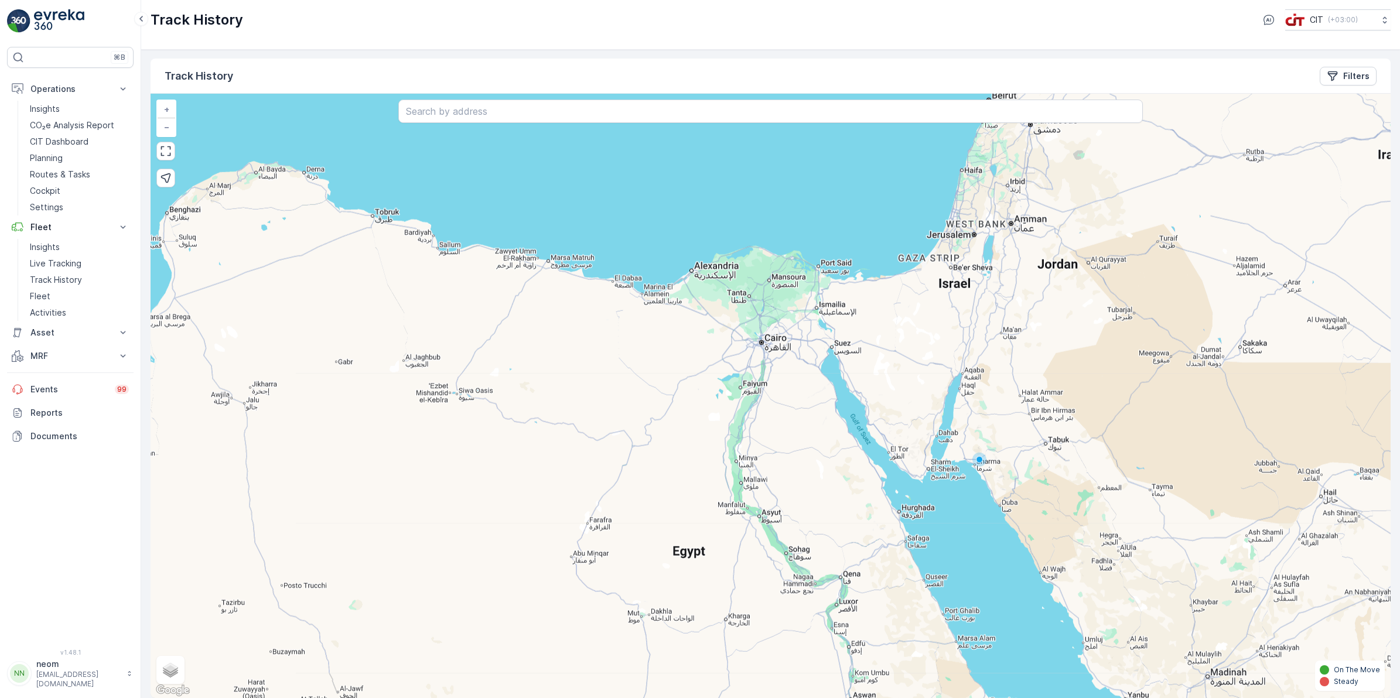
drag, startPoint x: 642, startPoint y: 395, endPoint x: 551, endPoint y: 287, distance: 141.7
click at [551, 287] on div "+ − Satellite Roadmap Terrain Hybrid Leaflet Keyboard shortcuts Map Data Map da…" at bounding box center [771, 396] width 1240 height 604
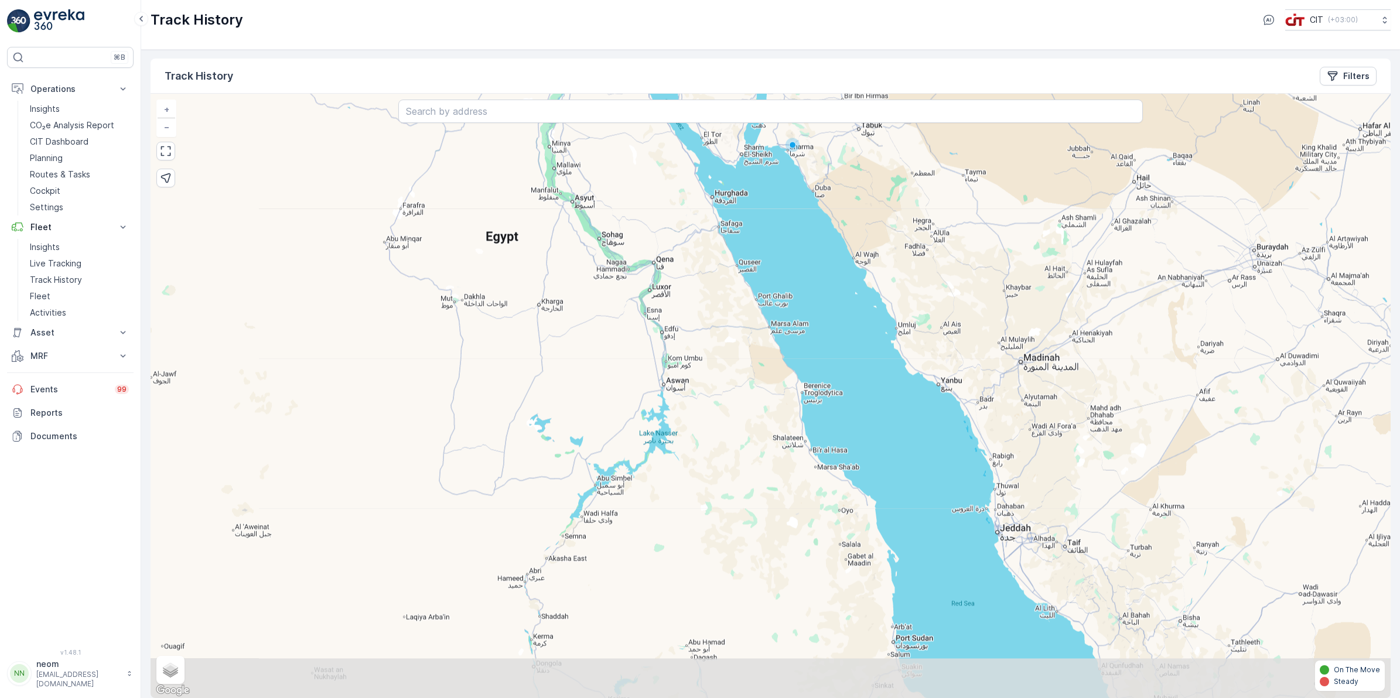
drag, startPoint x: 893, startPoint y: 495, endPoint x: 763, endPoint y: 251, distance: 276.7
click at [763, 251] on div "+ − Satellite Roadmap Terrain Hybrid Leaflet Keyboard shortcuts Map Data Map da…" at bounding box center [771, 396] width 1240 height 604
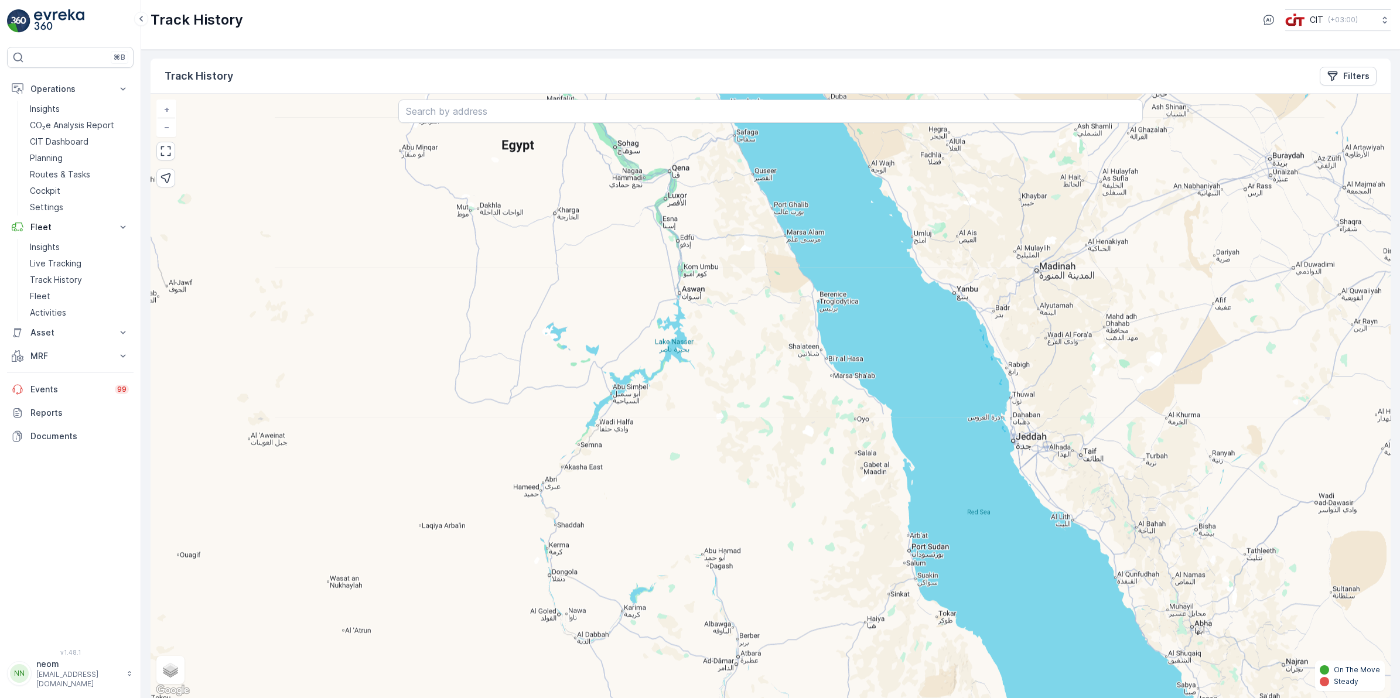
drag, startPoint x: 679, startPoint y: 403, endPoint x: 696, endPoint y: 312, distance: 92.8
click at [696, 312] on div "+ − Satellite Roadmap Terrain Hybrid Leaflet Keyboard shortcuts Map Data Map da…" at bounding box center [771, 396] width 1240 height 604
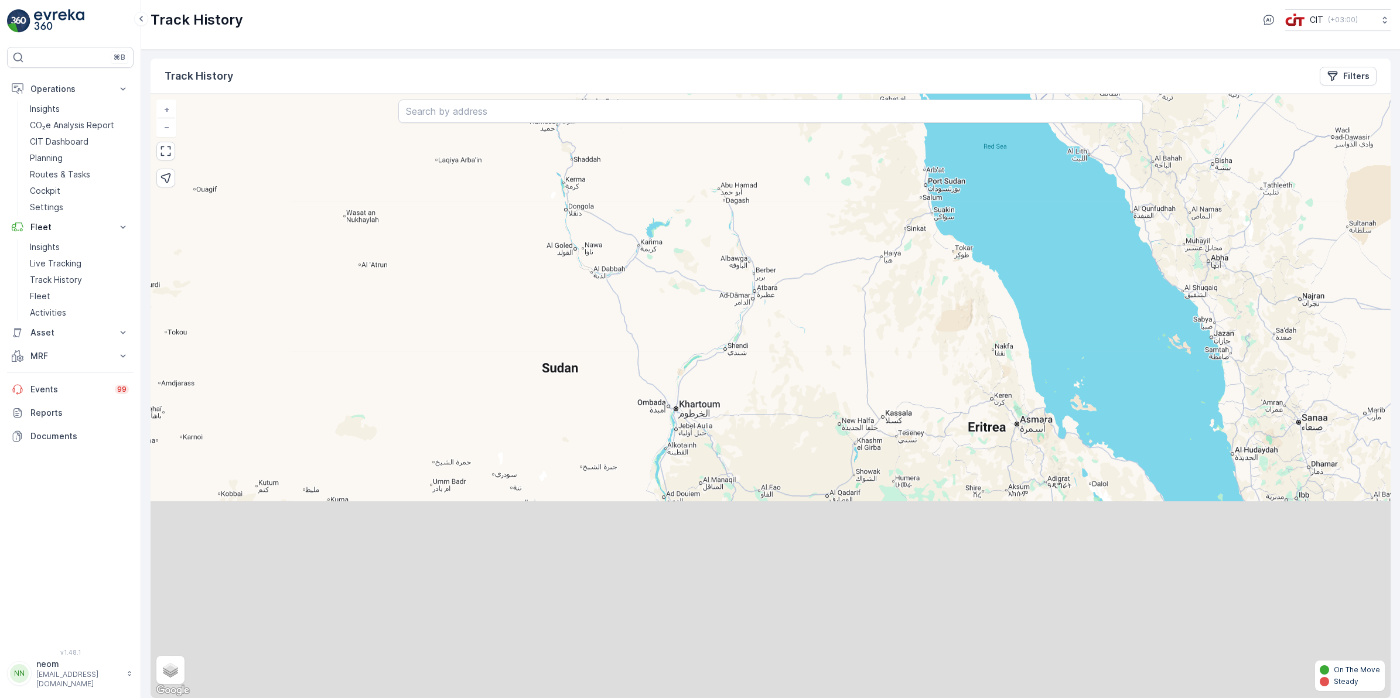
drag, startPoint x: 641, startPoint y: 542, endPoint x: 641, endPoint y: 268, distance: 274.1
click at [641, 268] on div "+ − Satellite Roadmap Terrain Hybrid Leaflet Keyboard shortcuts Map Data Map da…" at bounding box center [771, 396] width 1240 height 604
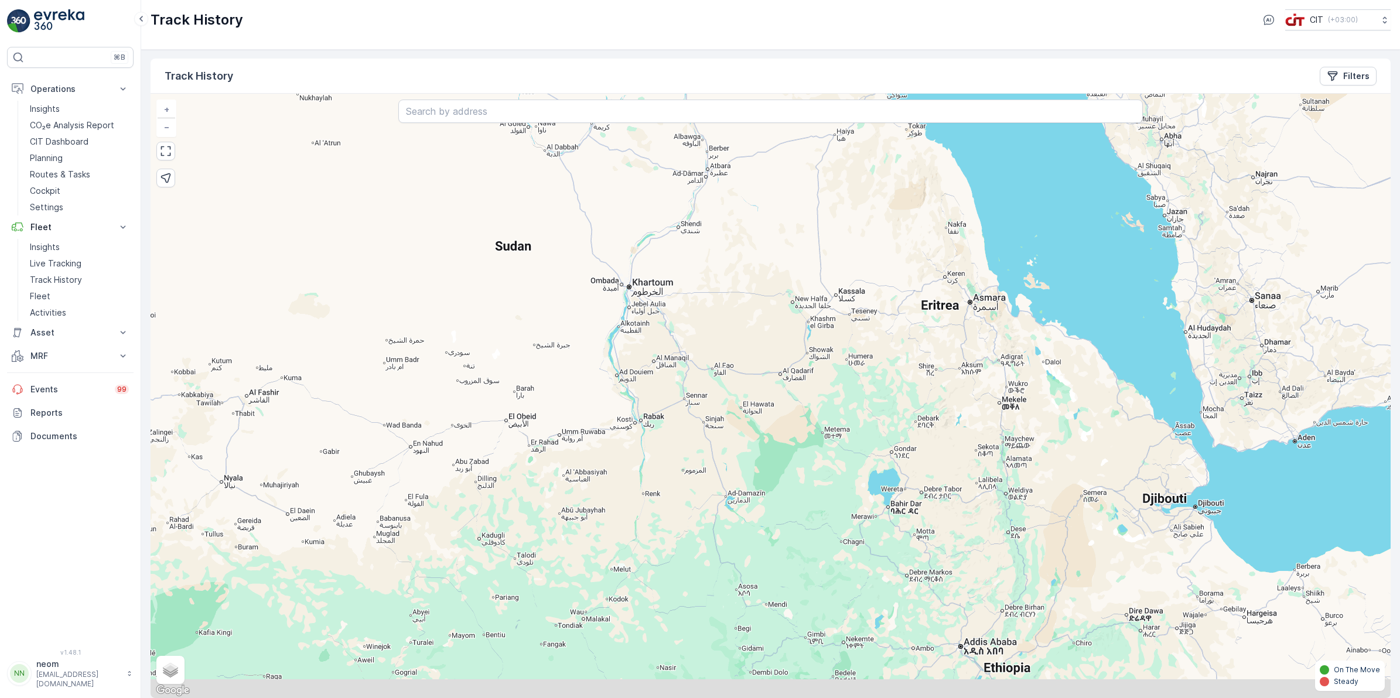
drag, startPoint x: 675, startPoint y: 450, endPoint x: 628, endPoint y: 328, distance: 130.5
click at [628, 328] on div "+ − Satellite Roadmap Terrain Hybrid Leaflet Keyboard shortcuts Map Data Map da…" at bounding box center [771, 396] width 1240 height 604
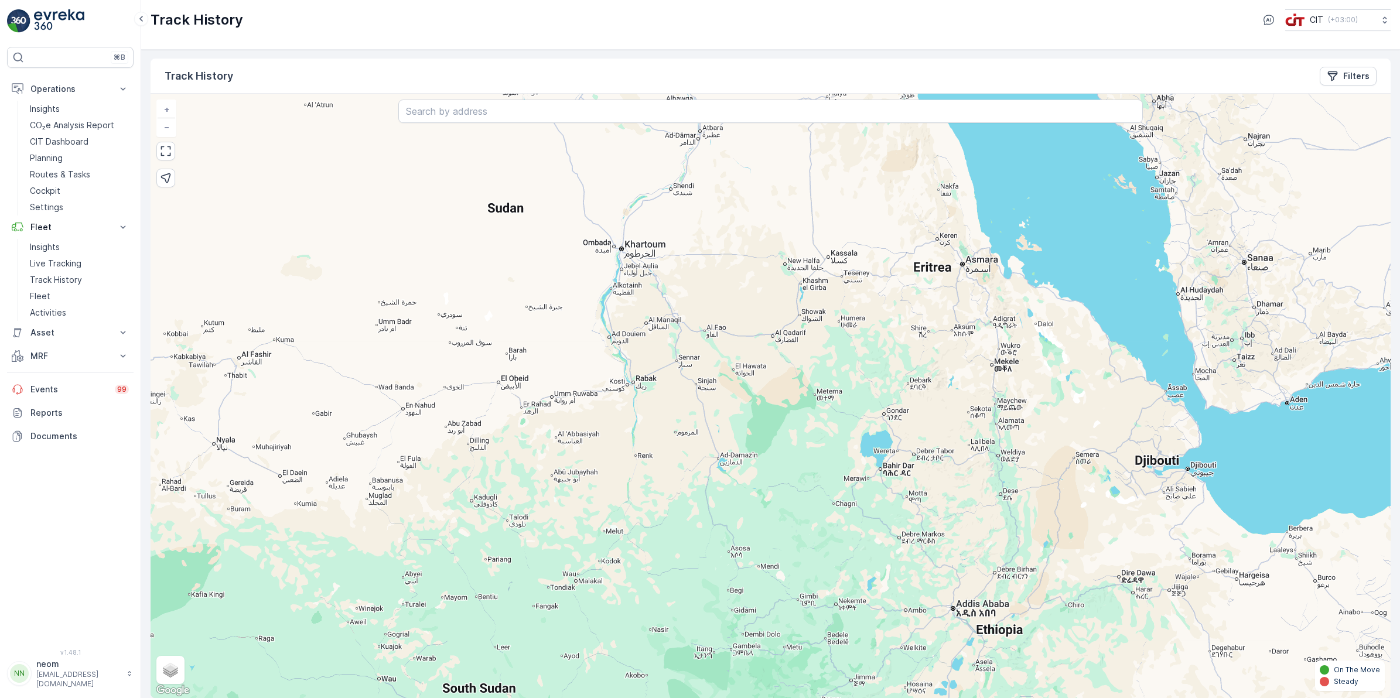
drag, startPoint x: 772, startPoint y: 343, endPoint x: 768, endPoint y: 291, distance: 52.2
click at [768, 291] on div "+ − Satellite Roadmap Terrain Hybrid Leaflet Keyboard shortcuts Map Data Map da…" at bounding box center [771, 396] width 1240 height 604
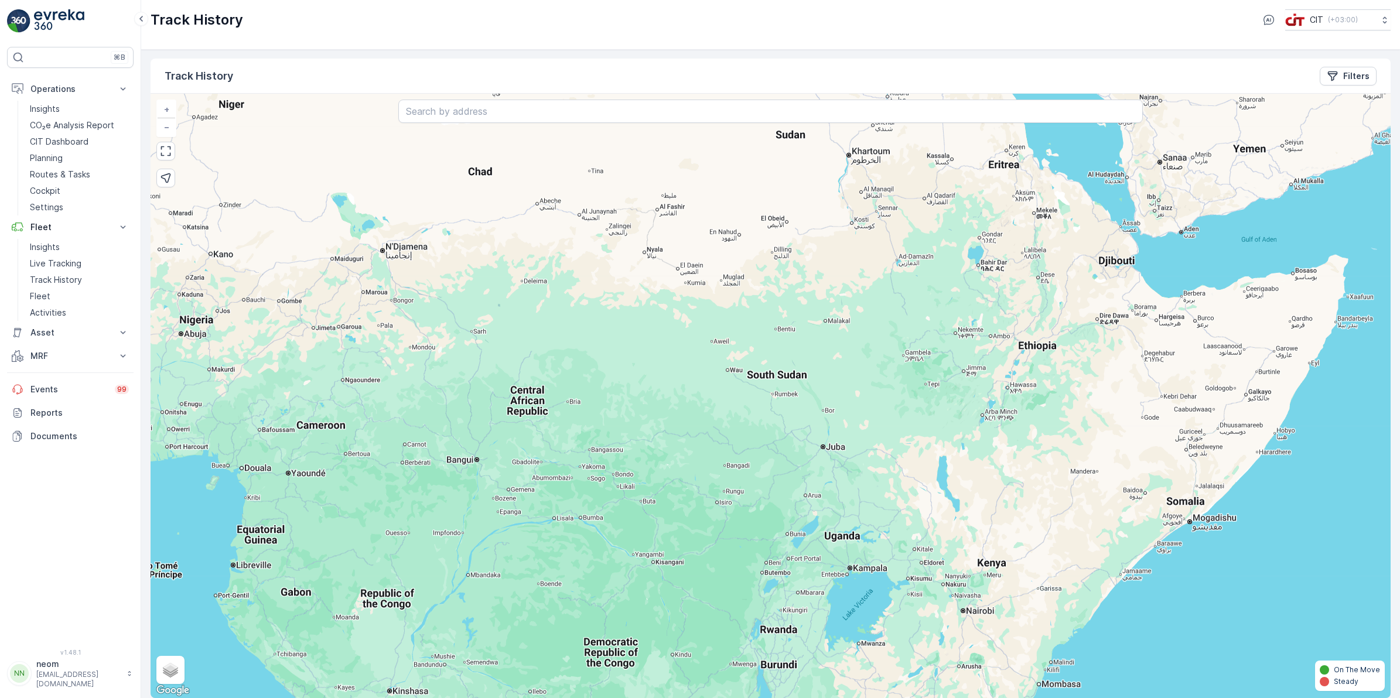
drag, startPoint x: 520, startPoint y: 457, endPoint x: 713, endPoint y: 291, distance: 255.8
click at [713, 291] on div "+ − Satellite Roadmap Terrain Hybrid Leaflet Keyboard shortcuts Map Data Map da…" at bounding box center [771, 396] width 1240 height 604
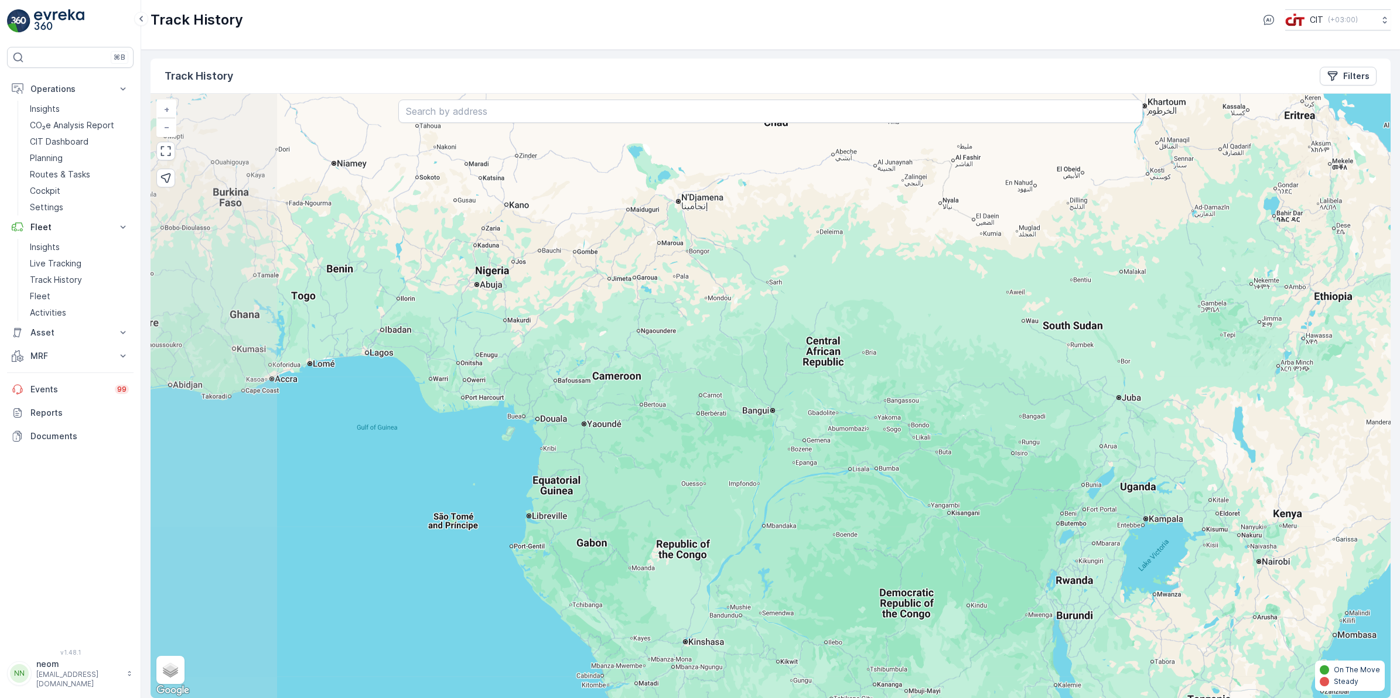
drag, startPoint x: 504, startPoint y: 438, endPoint x: 726, endPoint y: 470, distance: 224.2
click at [726, 470] on div "+ − Satellite Roadmap Terrain Hybrid Leaflet Keyboard shortcuts Map Data Map da…" at bounding box center [771, 396] width 1240 height 604
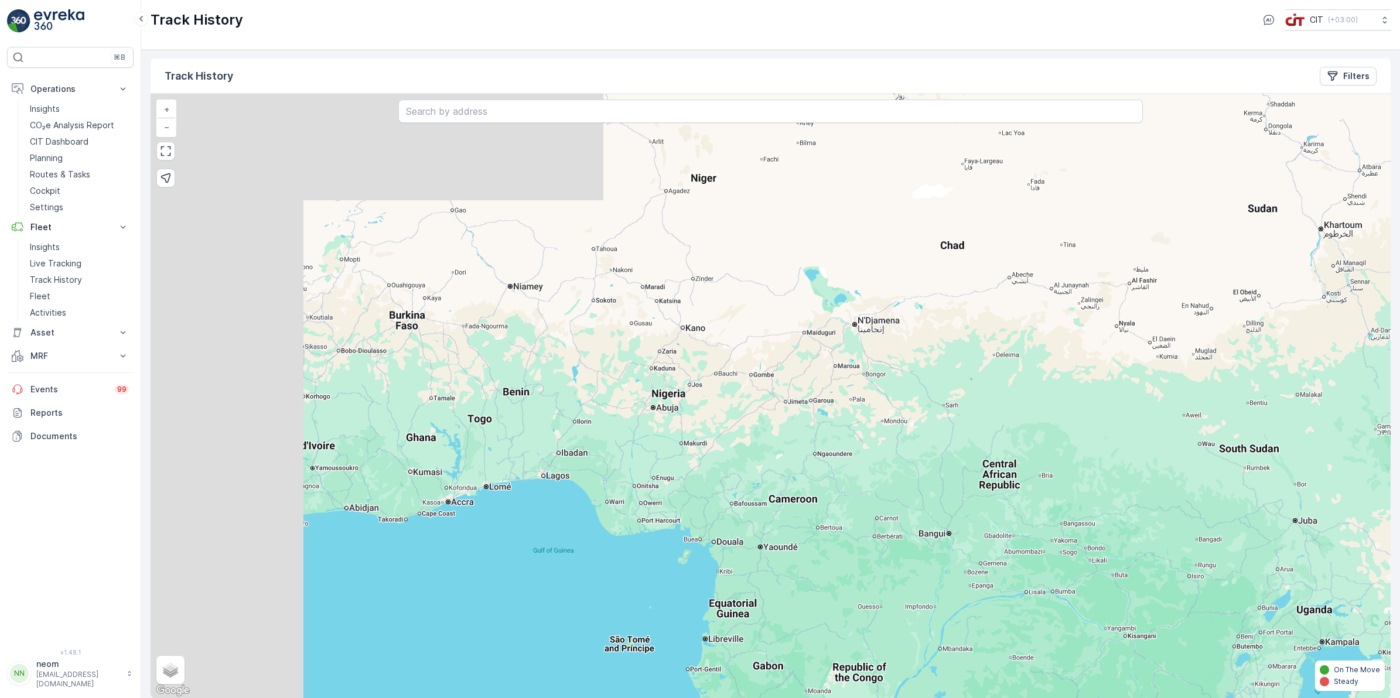
drag
click at [521, 440] on div "+ − Satellite Roadmap Terrain Hybrid Leaflet Keyboard shortcuts Map Data Map da…" at bounding box center [771, 396] width 1240 height 604
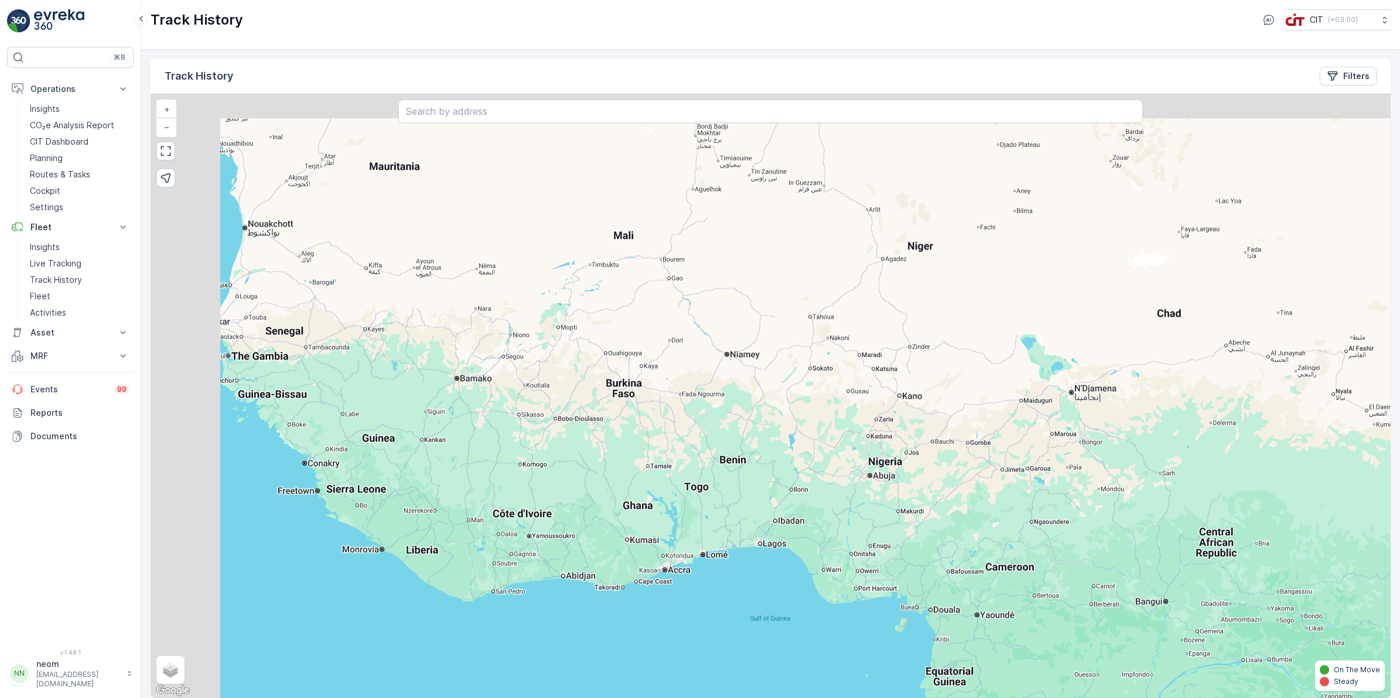
click at [578, 484] on div "+ − Satellite Roadmap Terrain Hybrid Leaflet Keyboard shortcuts Map Data Map da…" at bounding box center [771, 396] width 1240 height 604
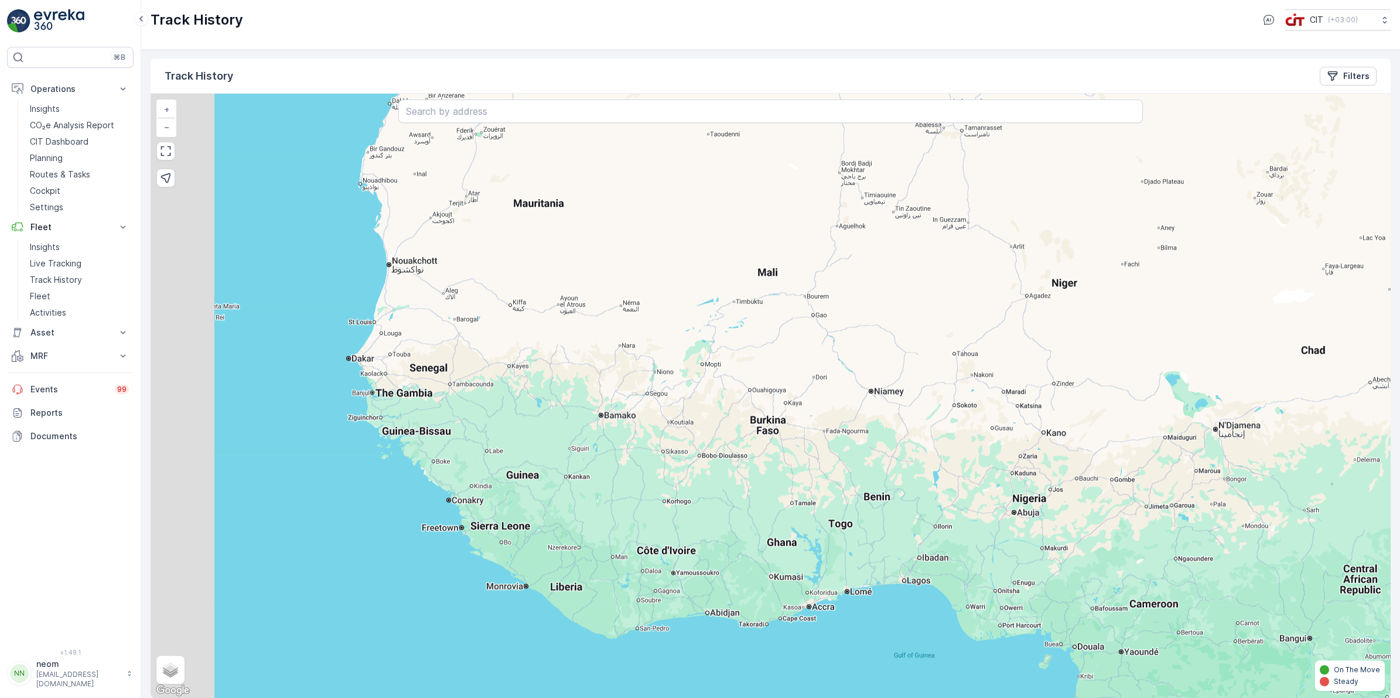
click at [542, 458] on div "+ − Satellite Roadmap Terrain Hybrid Leaflet Keyboard shortcuts Map Data Map da…" at bounding box center [771, 396] width 1240 height 604
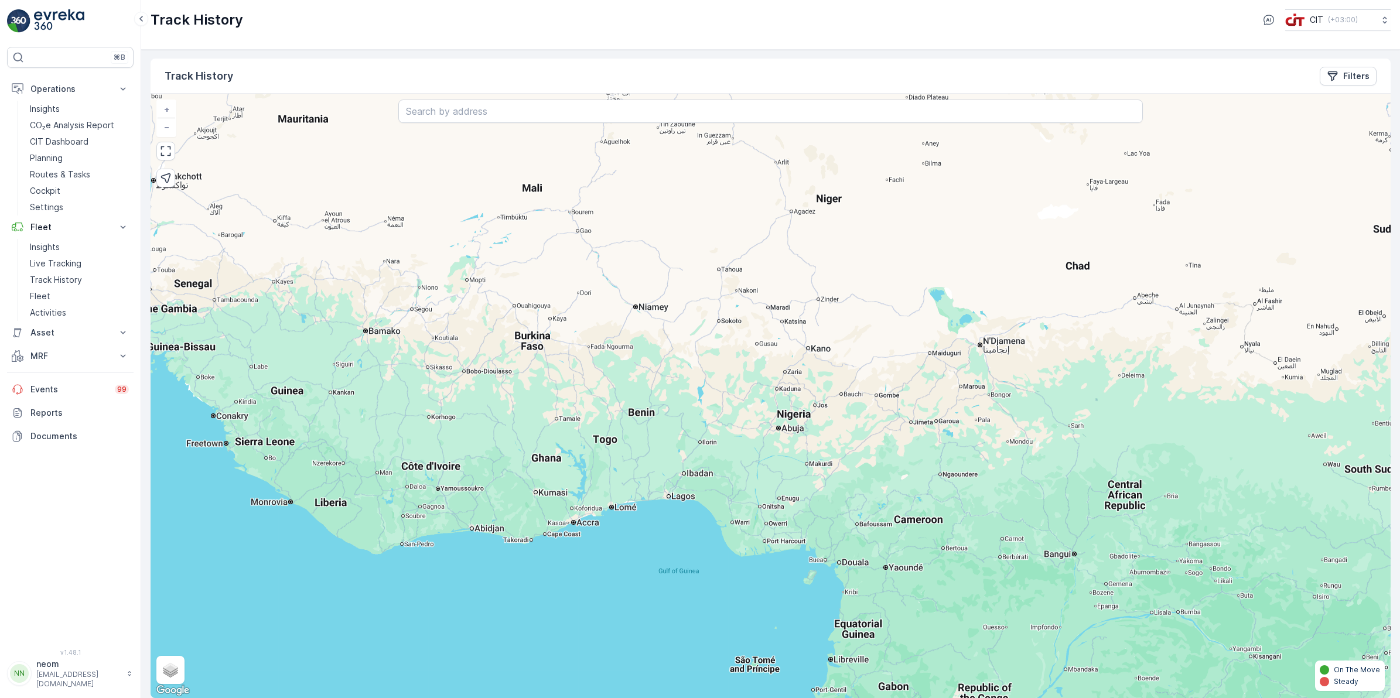
click at [412, 377] on div "+ − Satellite Roadmap Terrain Hybrid Leaflet Keyboard shortcuts Map Data Map da…" at bounding box center [771, 396] width 1240 height 604
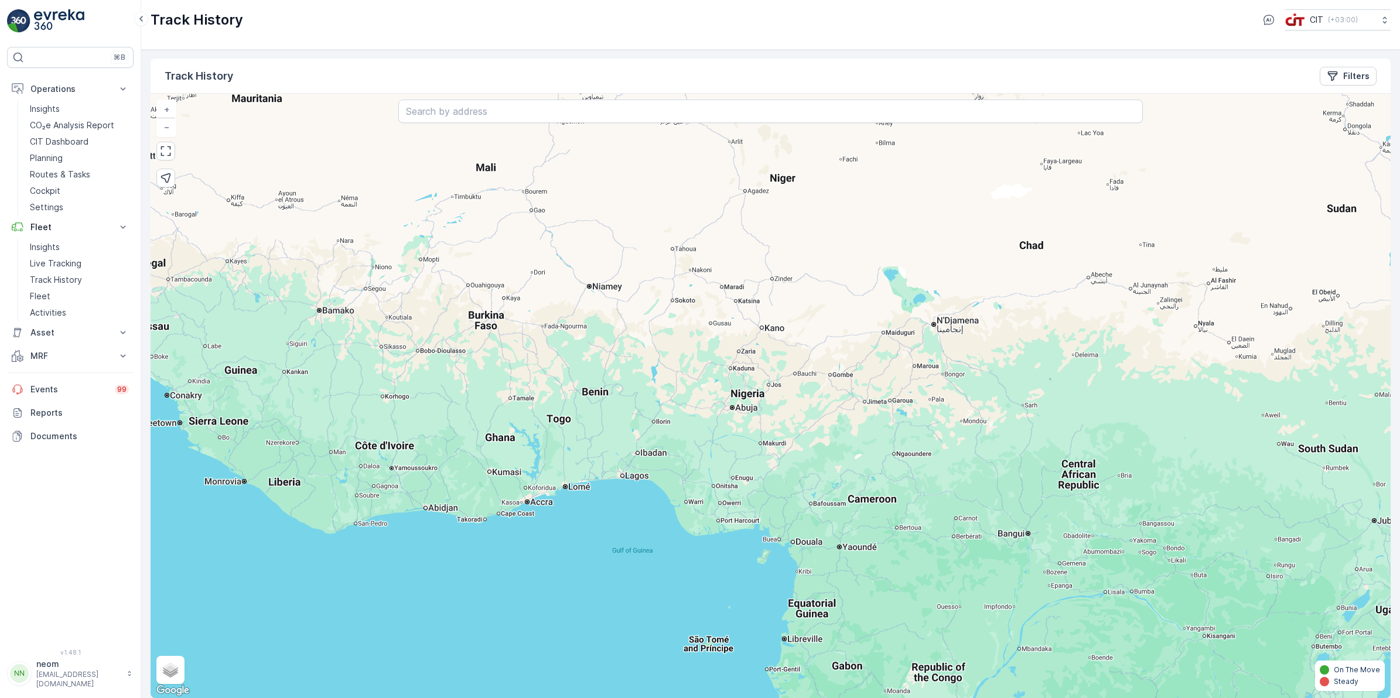
click at [602, 344] on div "+ − Satellite Roadmap Terrain Hybrid Leaflet Keyboard shortcuts Map Data Map da…" at bounding box center [771, 396] width 1240 height 604
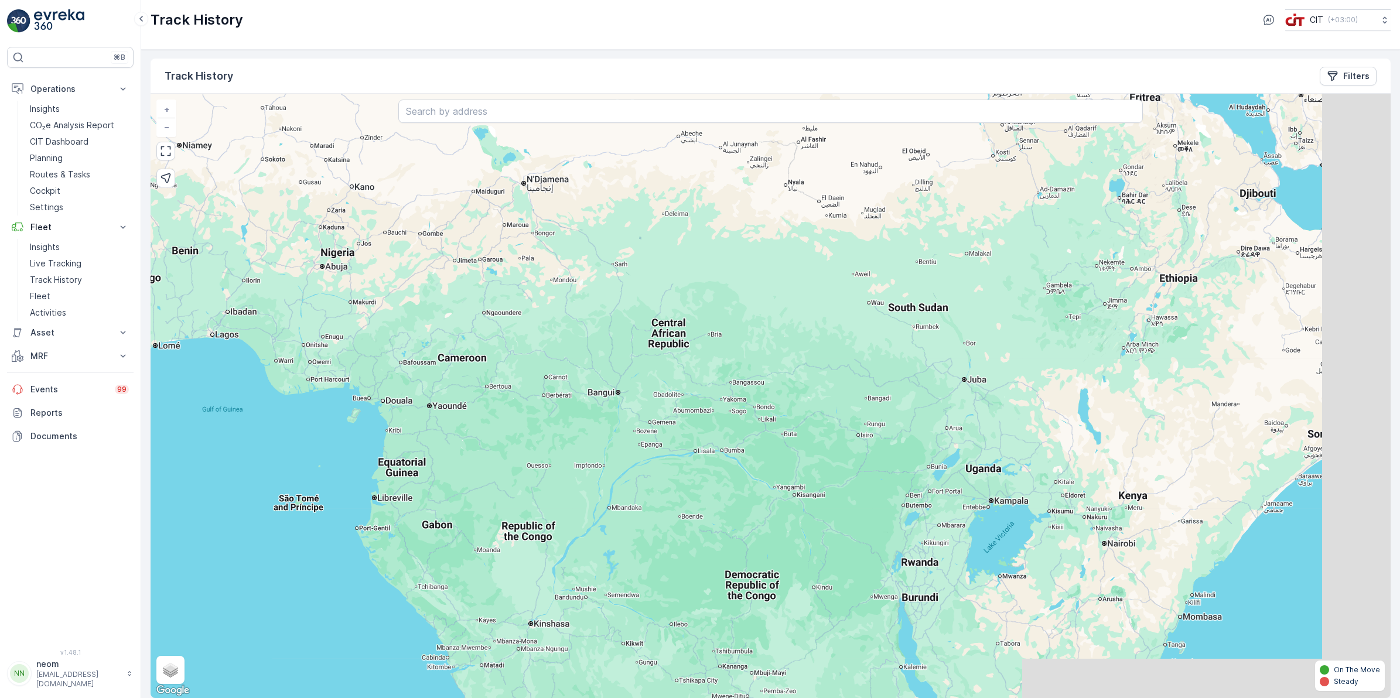
click at [770, 368] on div "+ − Satellite Roadmap Terrain Hybrid Leaflet Keyboard shortcuts Map Data Map da…" at bounding box center [771, 396] width 1240 height 604
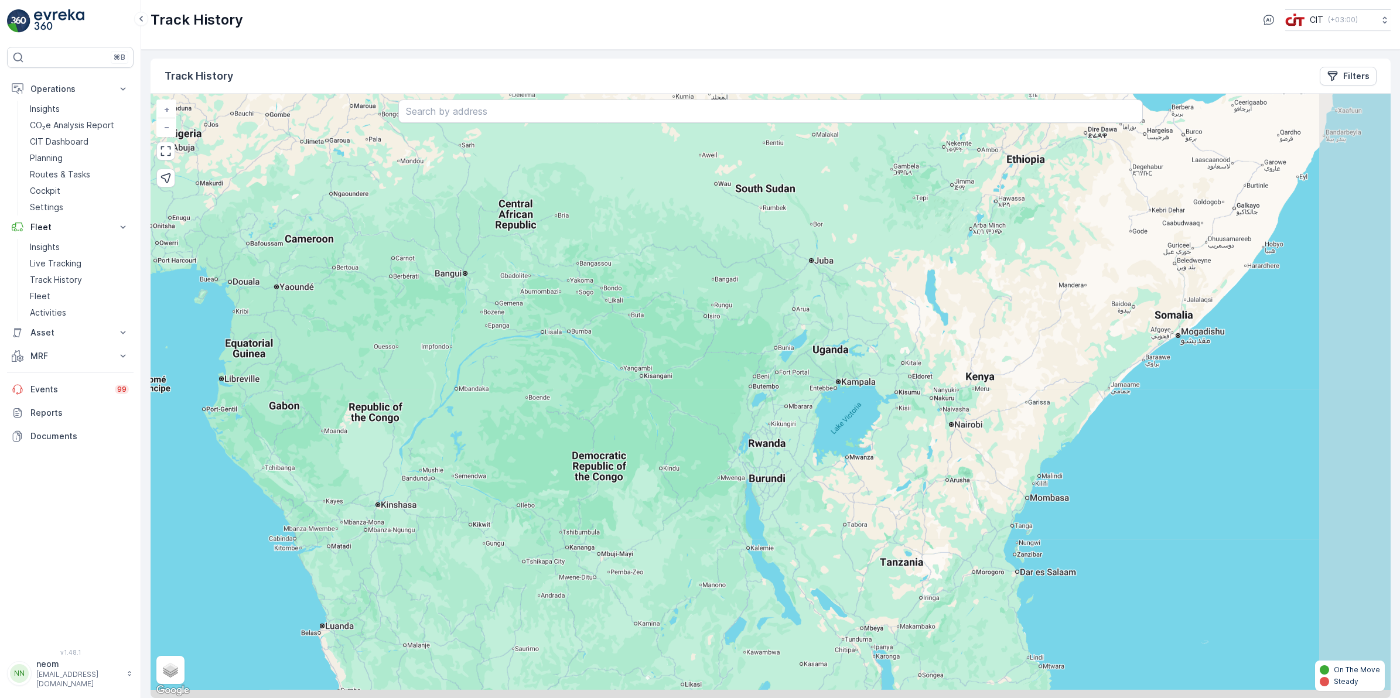
click at [780, 394] on div "+ − Satellite Roadmap Terrain Hybrid Leaflet Keyboard shortcuts Map Data Map da…" at bounding box center [771, 396] width 1240 height 604
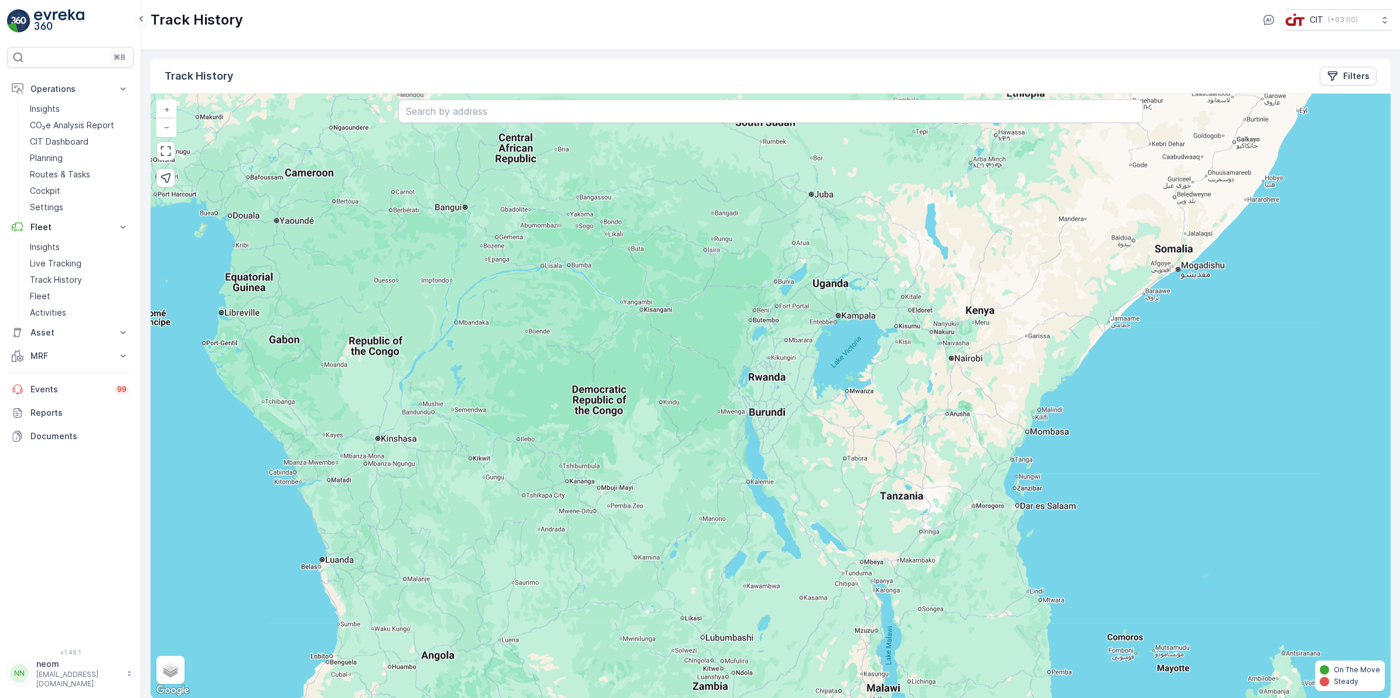
click at [657, 262] on div "+ − Satellite Roadmap Terrain Hybrid Leaflet Keyboard shortcuts Map Data Map da…" at bounding box center [771, 396] width 1240 height 604
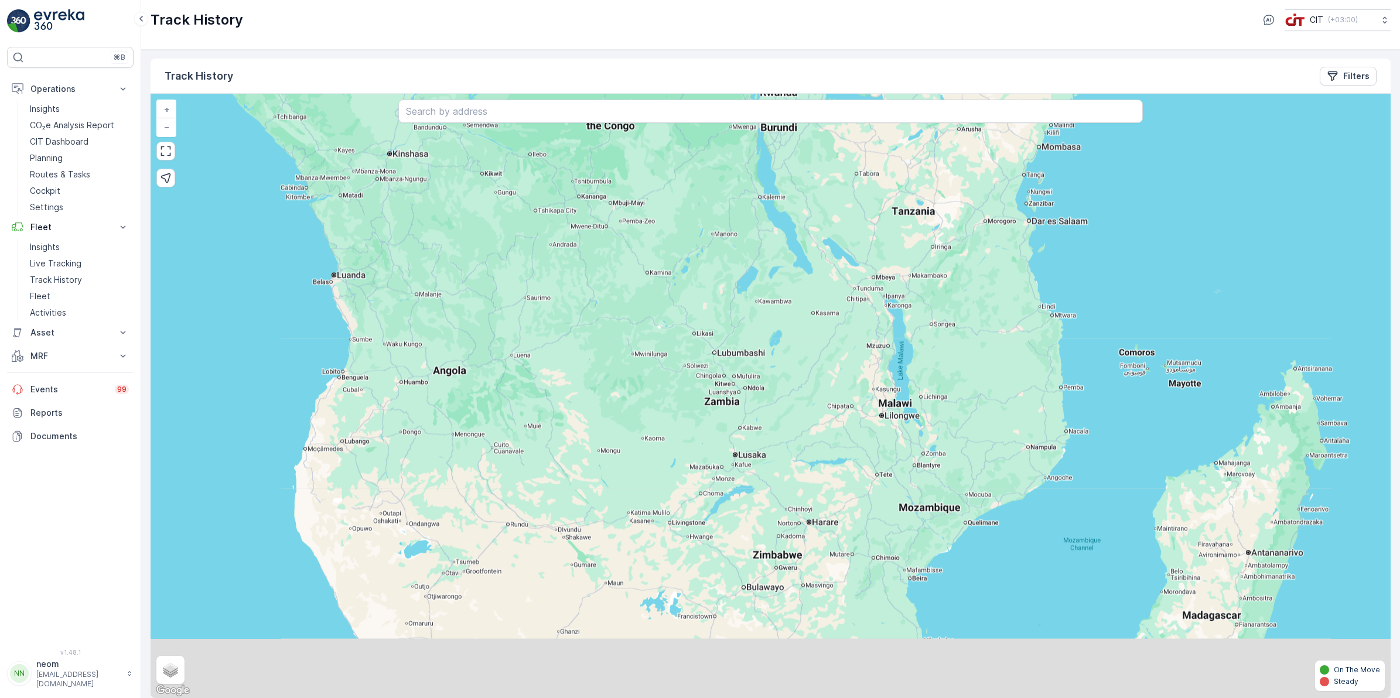
click at [624, 314] on div "+ − Satellite Roadmap Terrain Hybrid Leaflet Keyboard shortcuts Map Data Map da…" at bounding box center [771, 396] width 1240 height 604
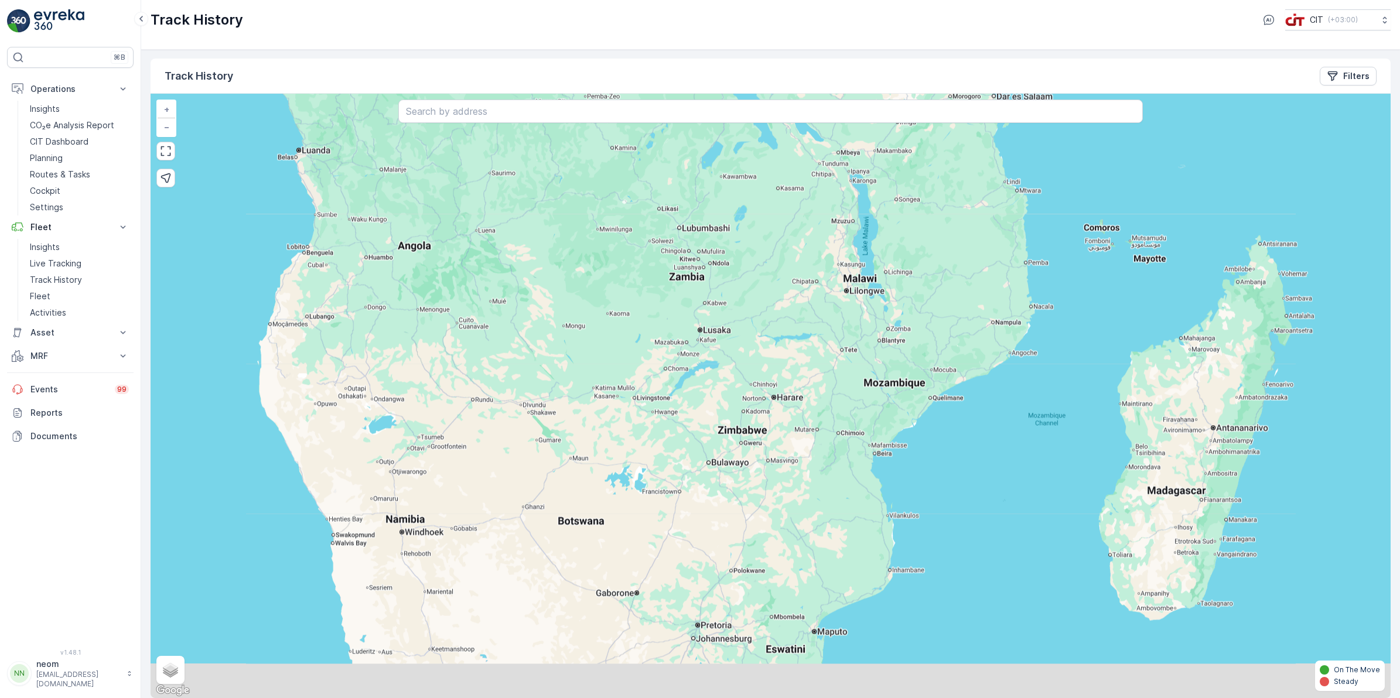
click at [607, 360] on div "+ − Satellite Roadmap Terrain Hybrid Leaflet Keyboard shortcuts Map Data Map da…" at bounding box center [771, 396] width 1240 height 604
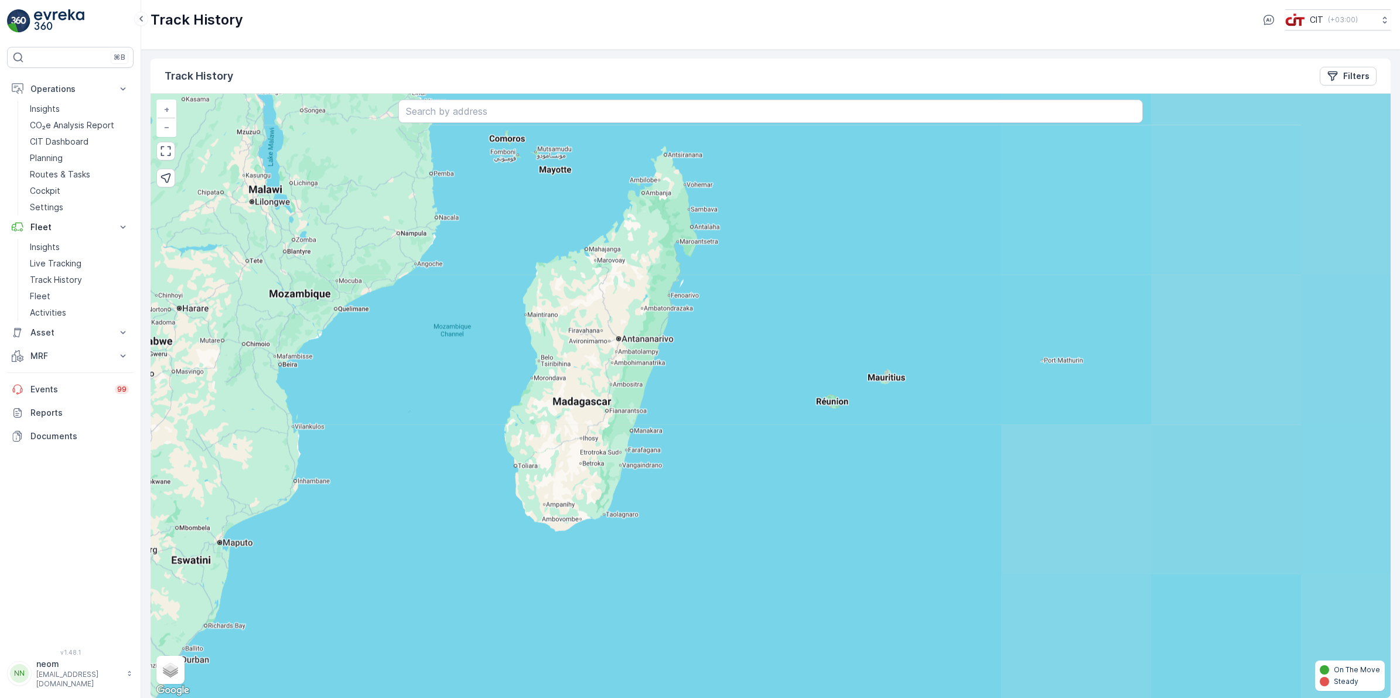
click at [712, 313] on div "+ − Satellite Roadmap Terrain Hybrid Leaflet Keyboard shortcuts Map Data Map da…" at bounding box center [771, 396] width 1240 height 604
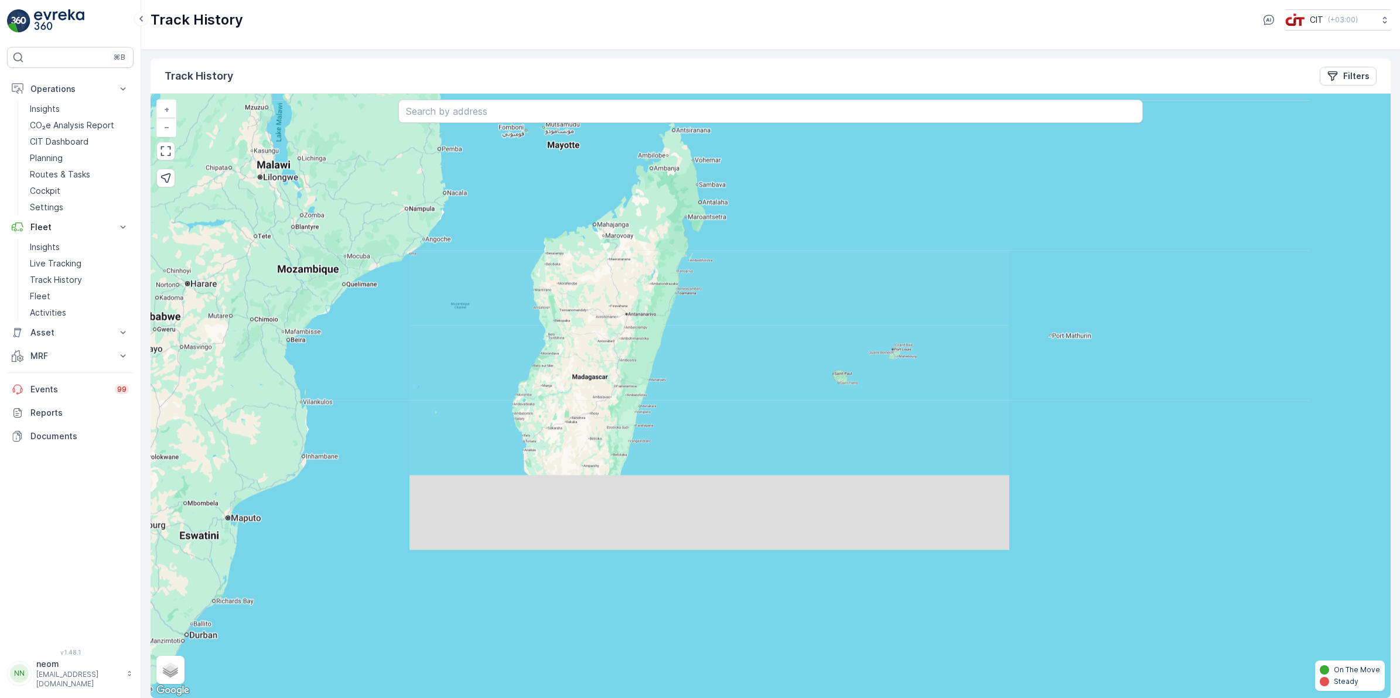
click at [627, 218] on div "+ − Satellite Roadmap Terrain Hybrid Leaflet Keyboard shortcuts Map Data Map da…" at bounding box center [771, 396] width 1240 height 604
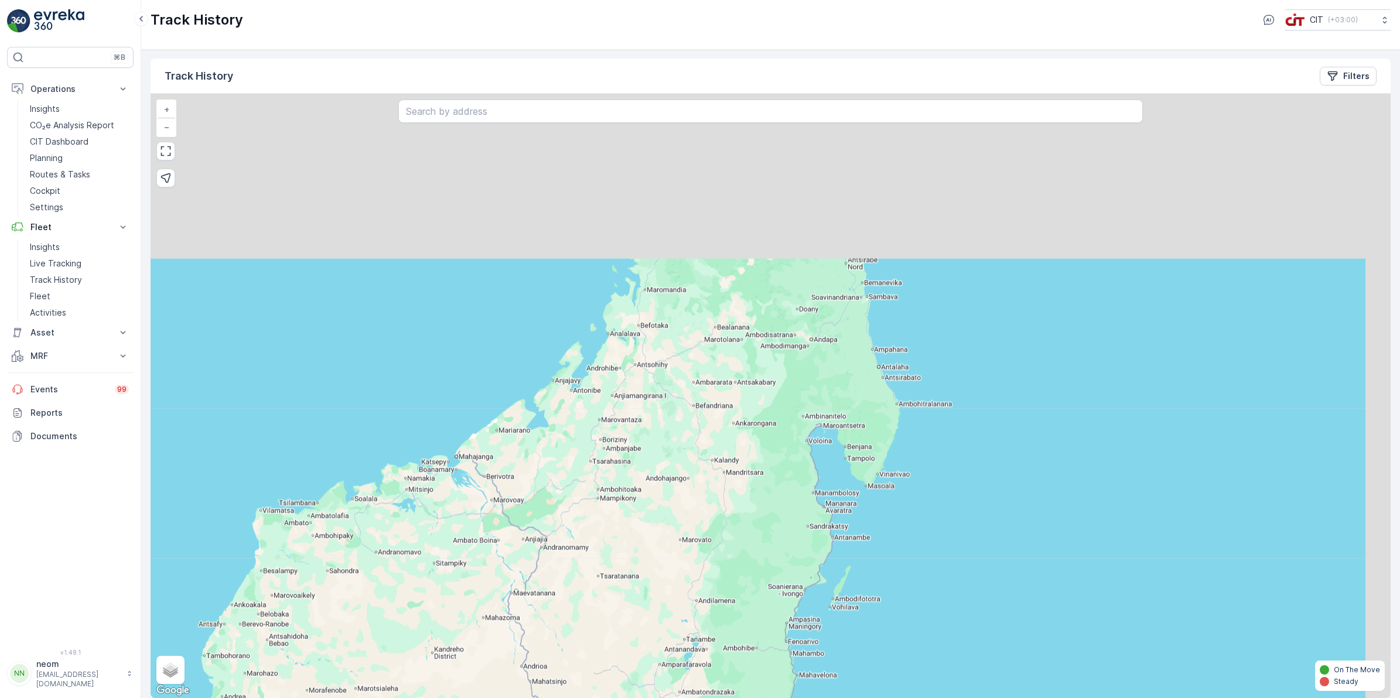
click at [668, 457] on div "+ − Satellite Roadmap Terrain Hybrid Leaflet Keyboard shortcuts Map Data Map da…" at bounding box center [771, 396] width 1240 height 604
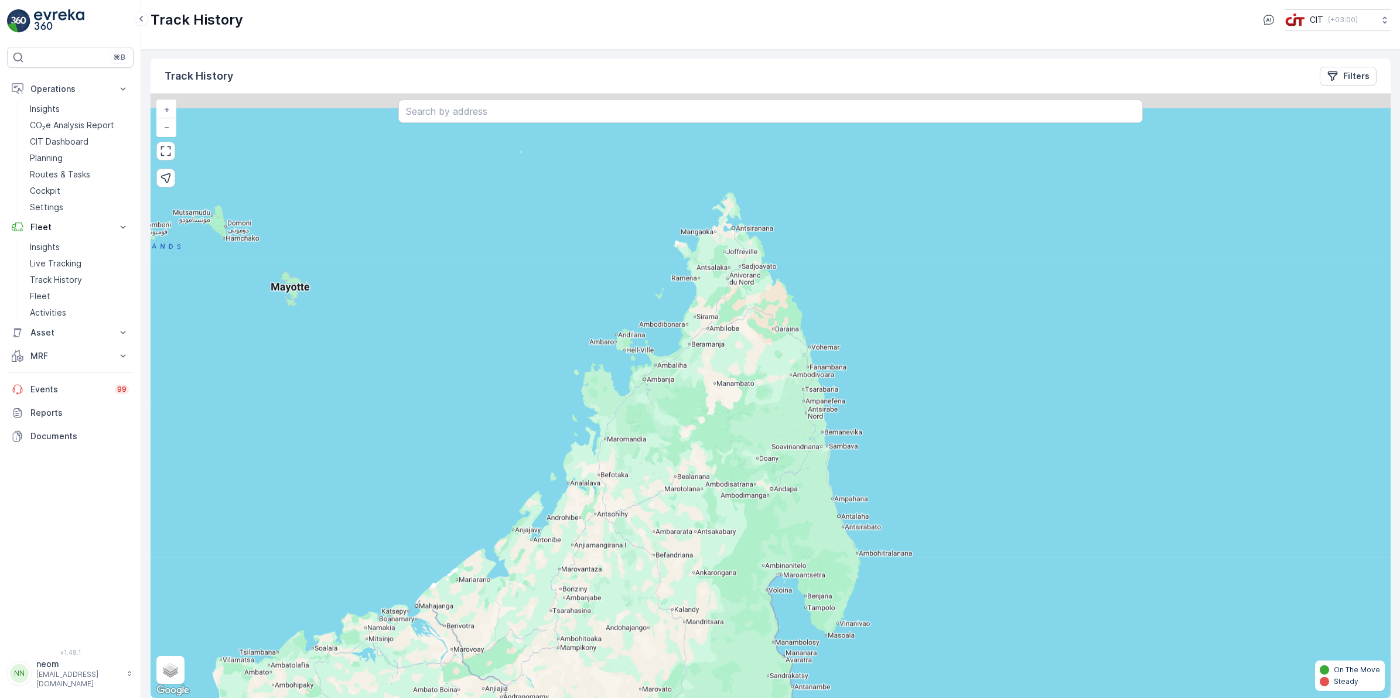
click at [720, 487] on div "+ − Satellite Roadmap Terrain Hybrid Leaflet Keyboard shortcuts Map Data Map da…" at bounding box center [771, 396] width 1240 height 604
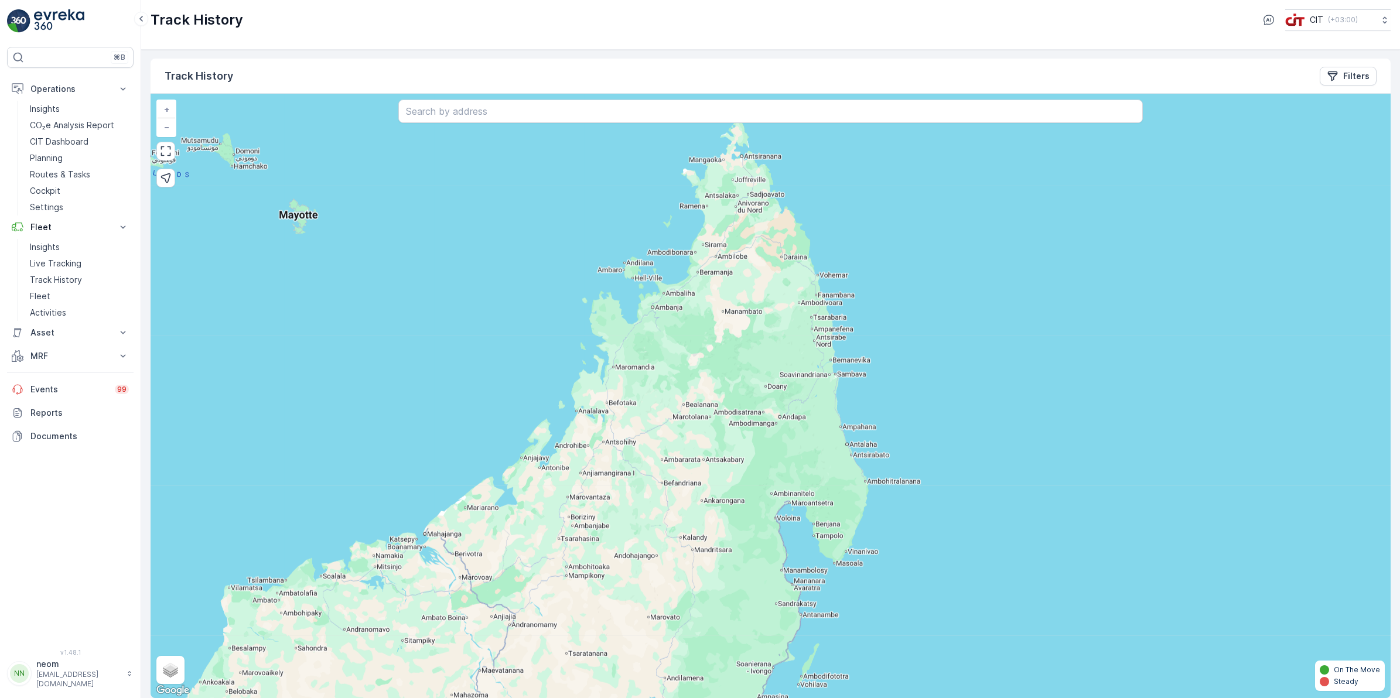
click at [756, 287] on div "+ − Satellite Roadmap Terrain Hybrid Leaflet Keyboard shortcuts Map Data Map da…" at bounding box center [771, 396] width 1240 height 604
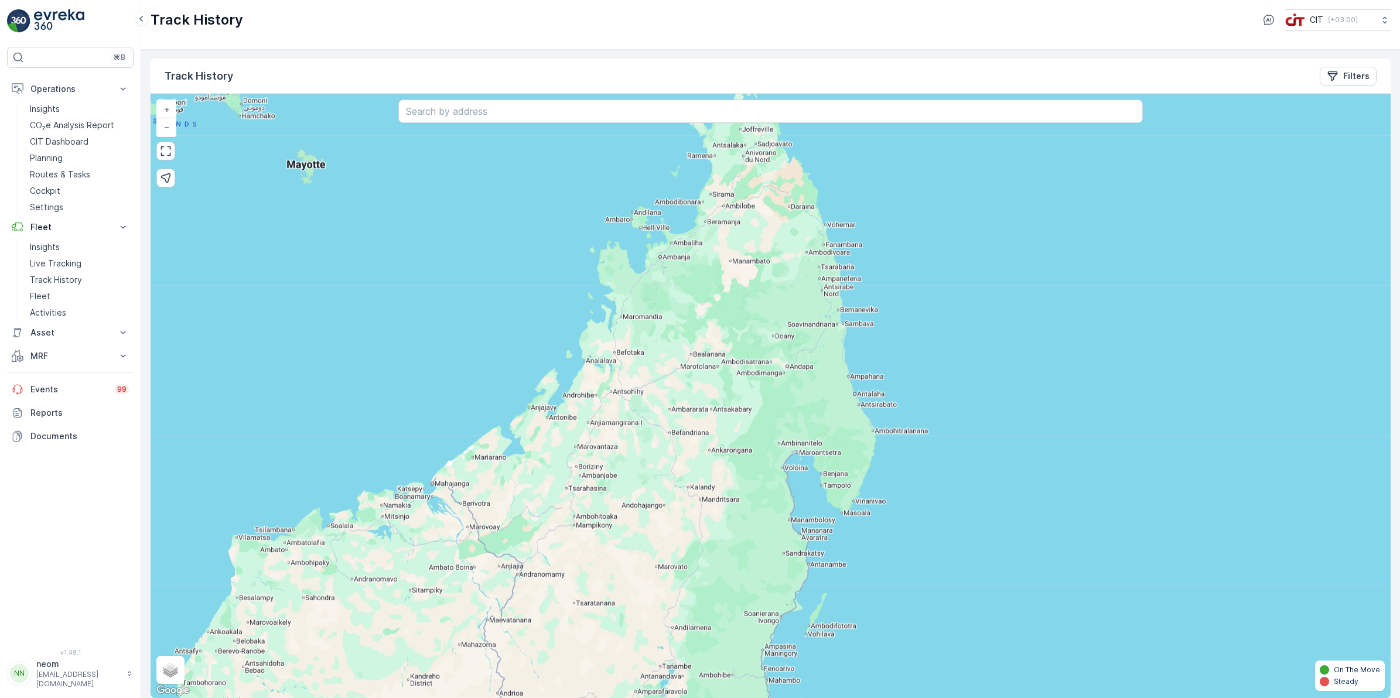
click at [722, 347] on div "+ − Satellite Roadmap Terrain Hybrid Leaflet Keyboard shortcuts Map Data Map da…" at bounding box center [771, 396] width 1240 height 604
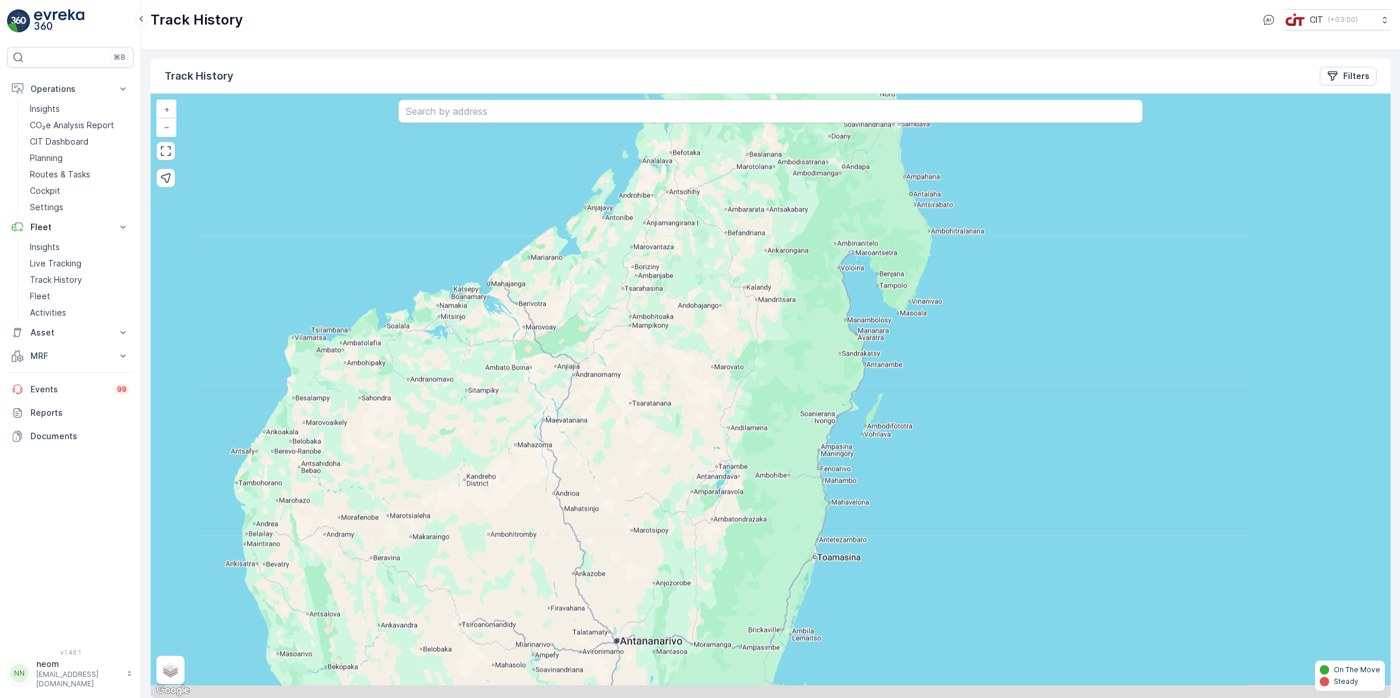
click at [703, 308] on div "+ − Satellite Roadmap Terrain Hybrid Leaflet Keyboard shortcuts Map Data Map da…" at bounding box center [771, 396] width 1240 height 604
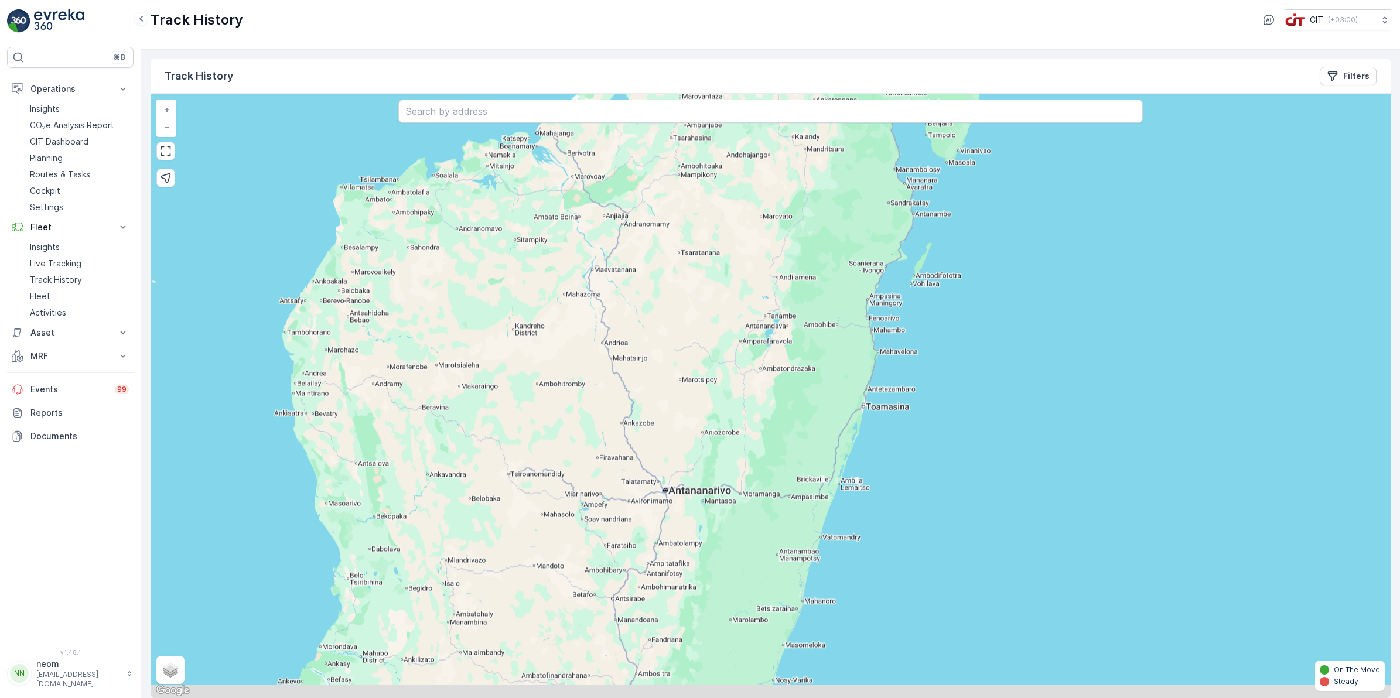
click at [645, 349] on div "+ − Satellite Roadmap Terrain Hybrid Leaflet Keyboard shortcuts Map Data Map da…" at bounding box center [771, 396] width 1240 height 604
click at [627, 341] on div "+ − Satellite Roadmap Terrain Hybrid Leaflet Keyboard shortcuts Map Data Map da…" at bounding box center [771, 396] width 1240 height 604
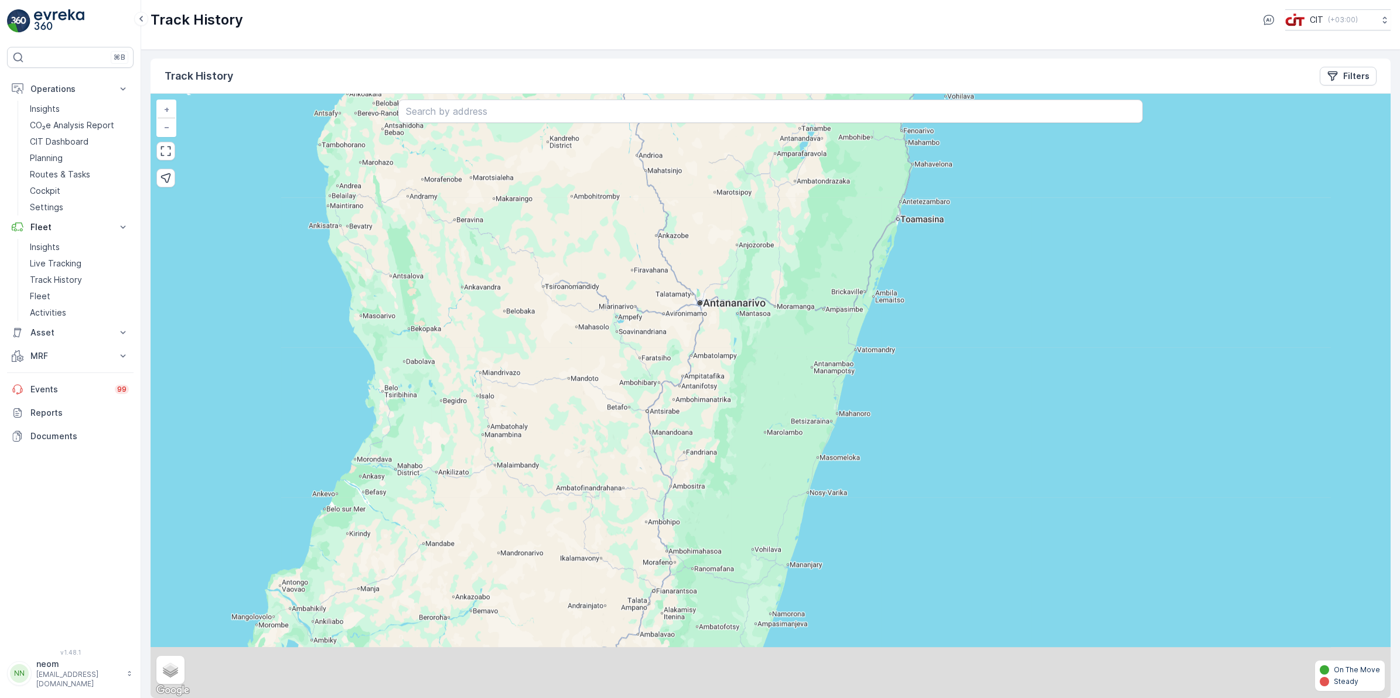
click at [604, 323] on div "+ − Satellite Roadmap Terrain Hybrid Leaflet Keyboard shortcuts Map Data Map da…" at bounding box center [771, 396] width 1240 height 604
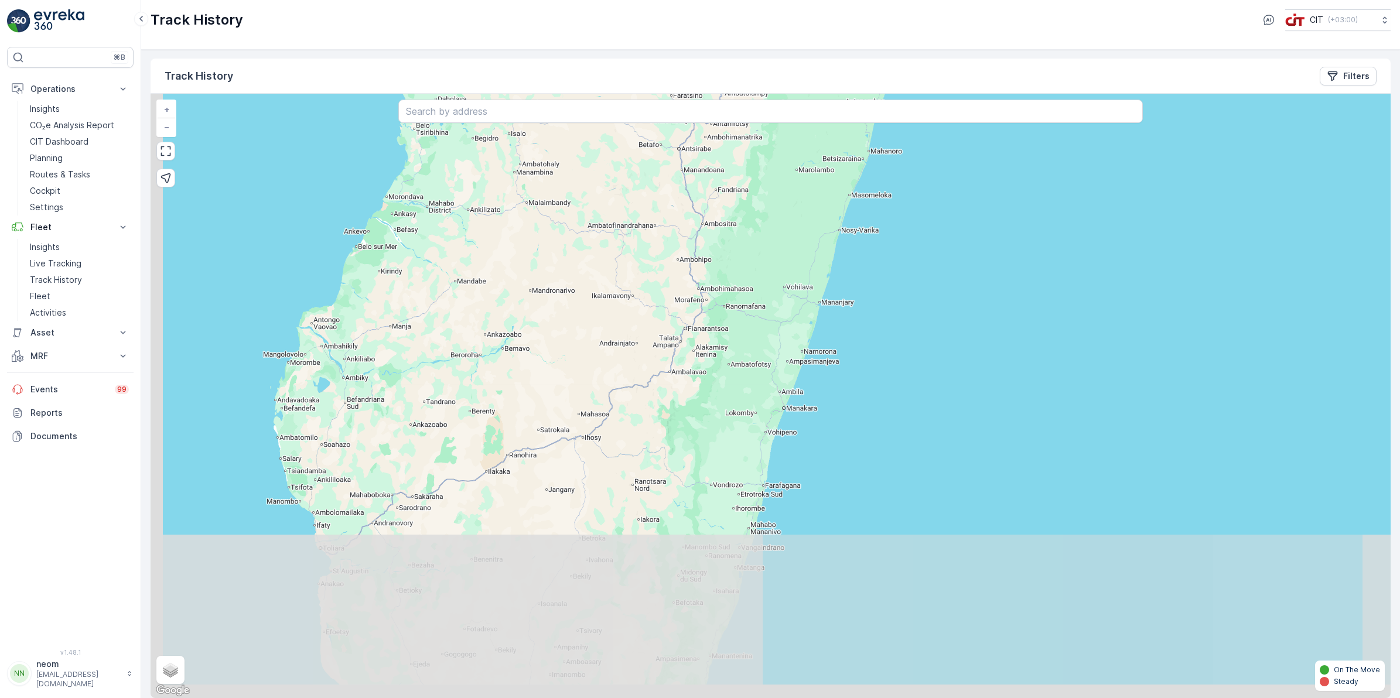
click at [590, 336] on div "+ − Satellite Roadmap Terrain Hybrid Leaflet Keyboard shortcuts Map Data Map da…" at bounding box center [771, 396] width 1240 height 604
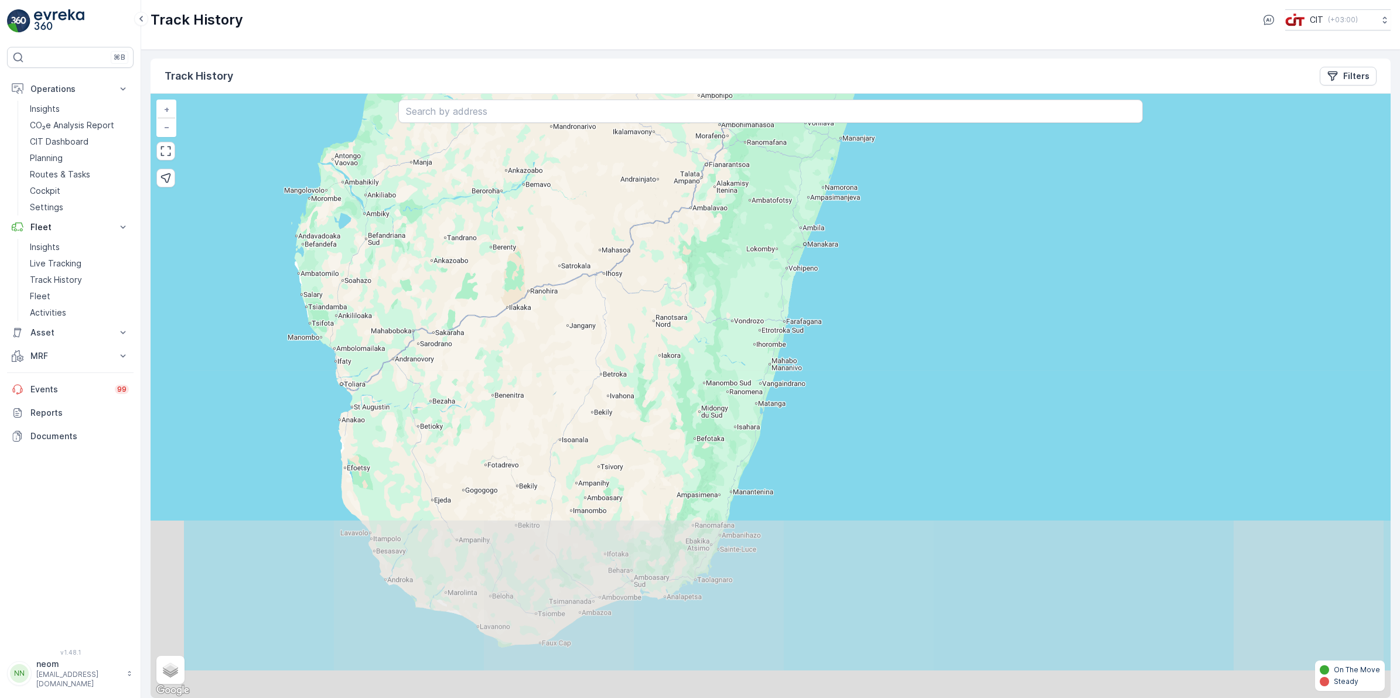
click at [610, 381] on div "+ − Satellite Roadmap Terrain Hybrid Leaflet Keyboard shortcuts Map Data Map da…" at bounding box center [771, 396] width 1240 height 604
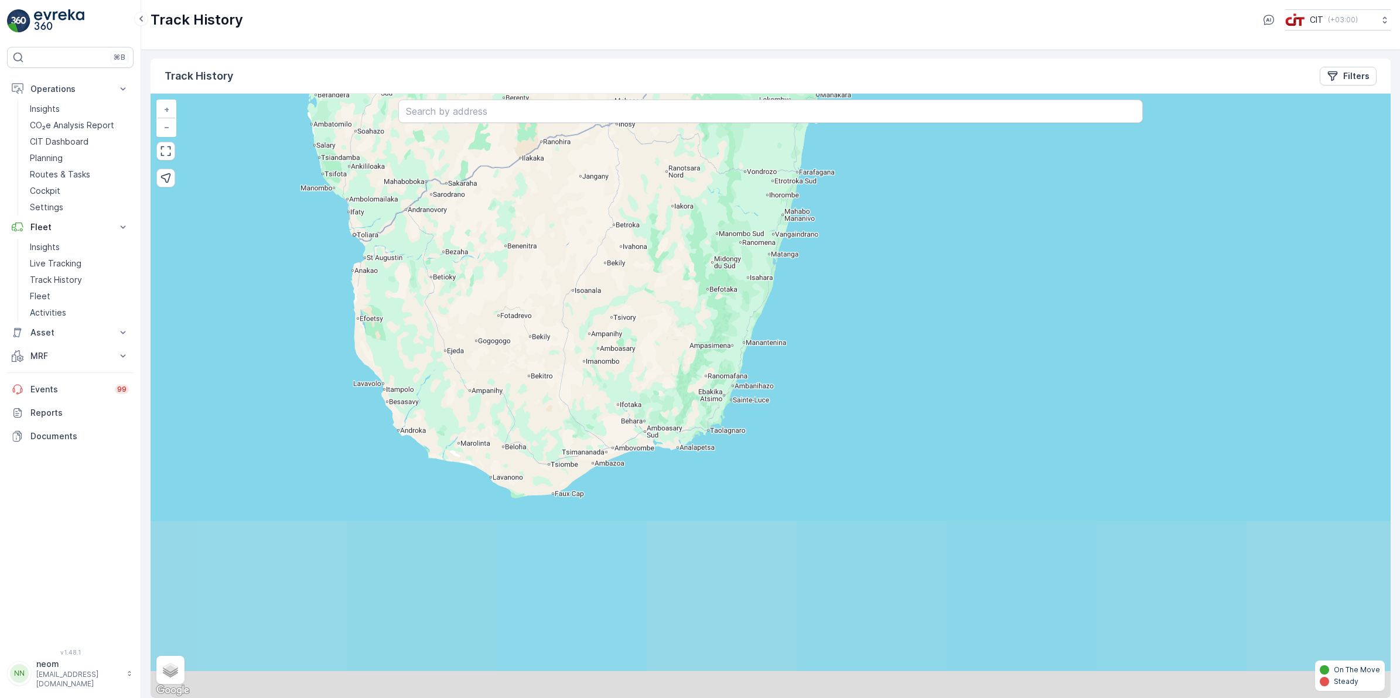
click at [614, 358] on div "+ − Satellite Roadmap Terrain Hybrid Leaflet Keyboard shortcuts Map Data Map da…" at bounding box center [771, 396] width 1240 height 604
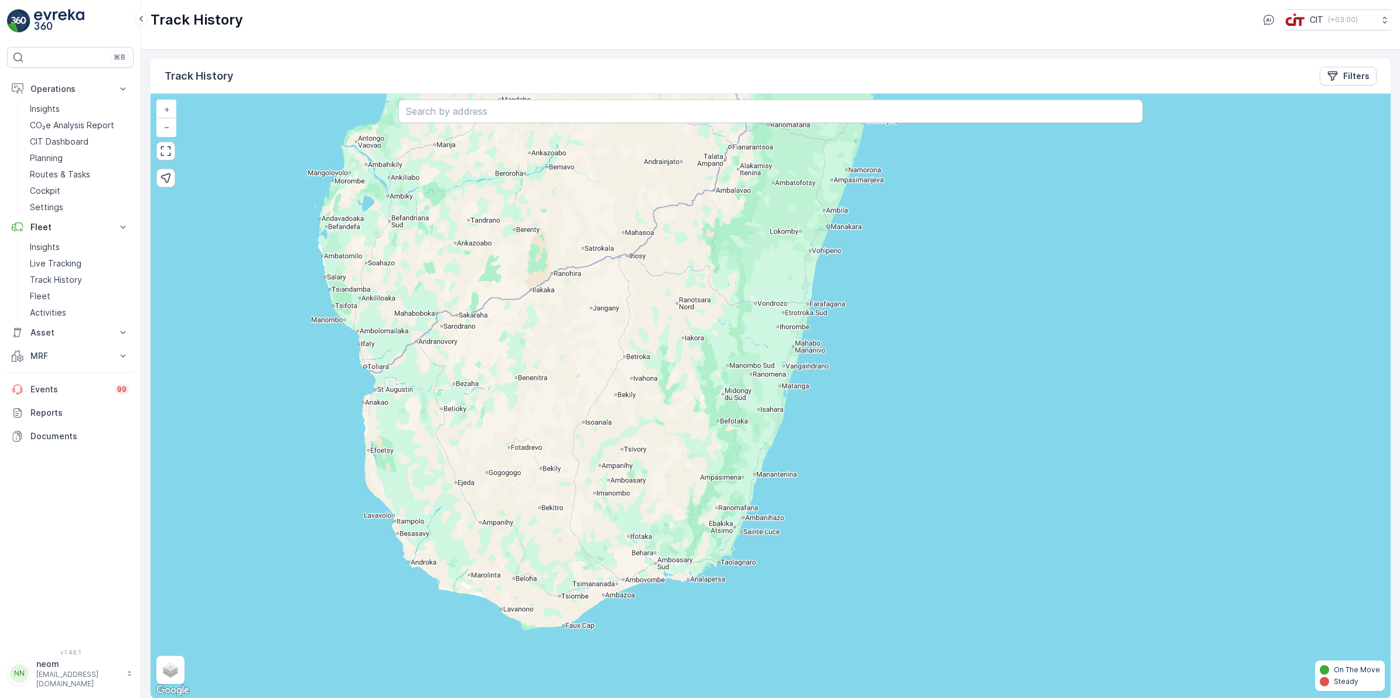
click at [630, 487] on div "+ − Satellite Roadmap Terrain Hybrid Leaflet Keyboard shortcuts Map Data Map da…" at bounding box center [771, 396] width 1240 height 604
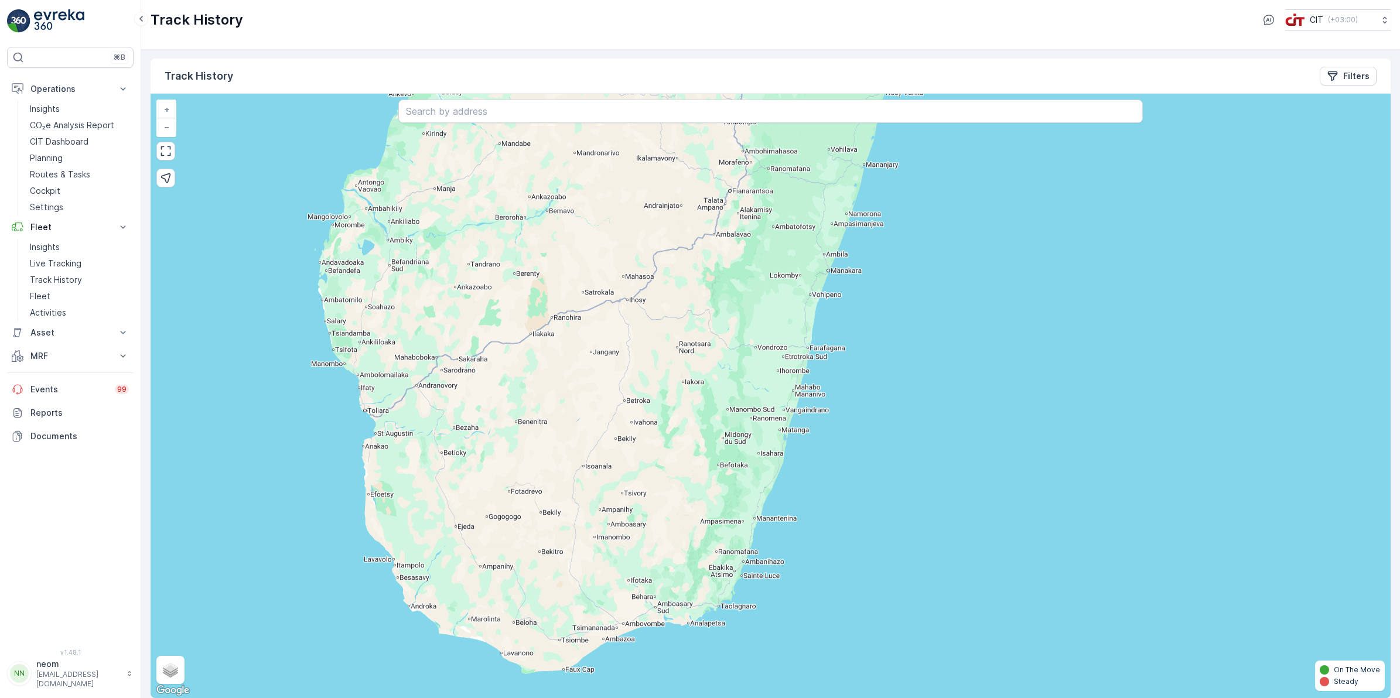
click at [619, 481] on div "+ − Satellite Roadmap Terrain Hybrid Leaflet Keyboard shortcuts Map Data Map da…" at bounding box center [771, 396] width 1240 height 604
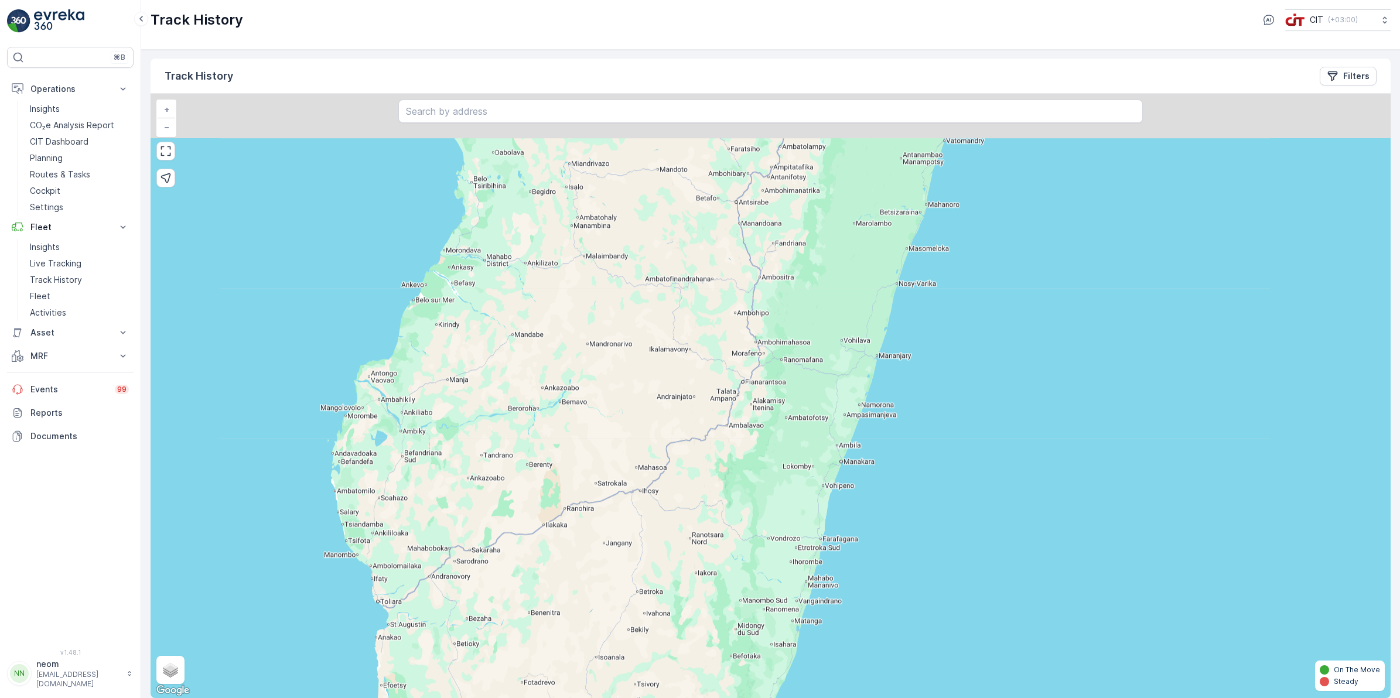
click at [636, 473] on div "+ − Satellite Roadmap Terrain Hybrid Leaflet Keyboard shortcuts Map Data Map da…" at bounding box center [771, 396] width 1240 height 604
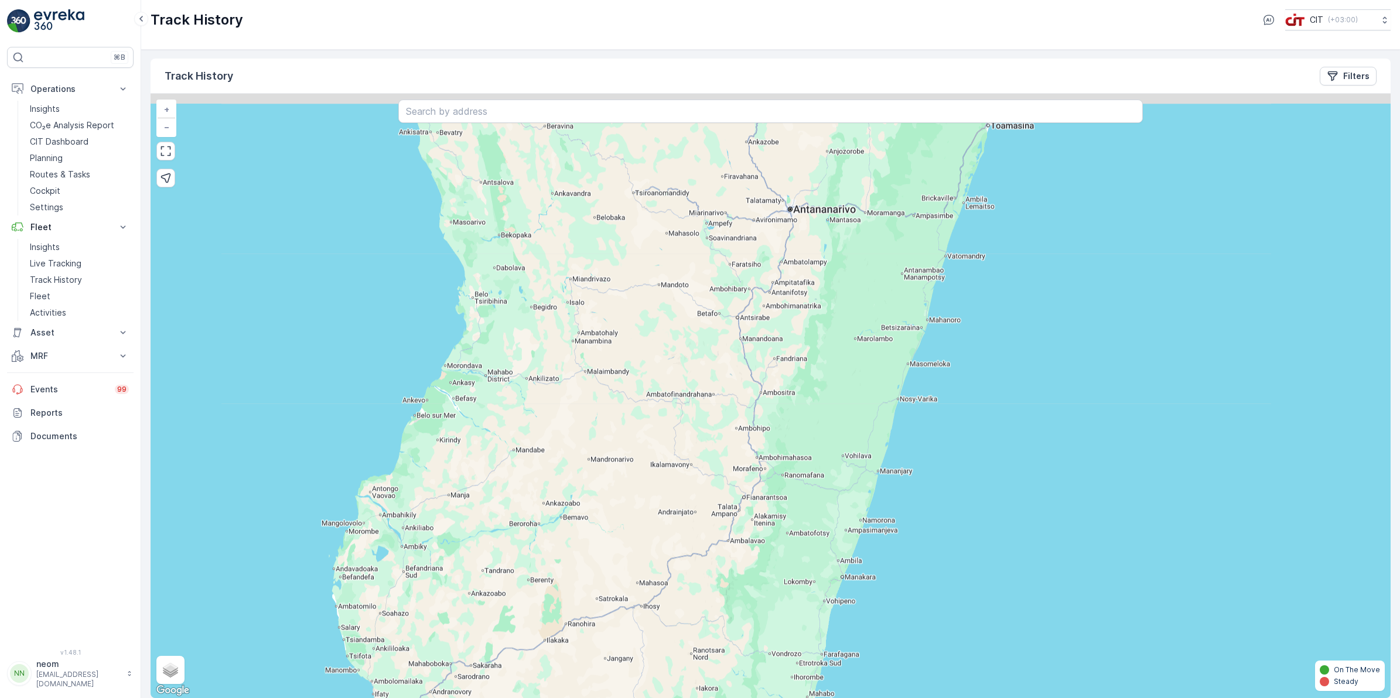
click at [649, 474] on div "+ − Satellite Roadmap Terrain Hybrid Leaflet Keyboard shortcuts Map Data Map da…" at bounding box center [771, 396] width 1240 height 604
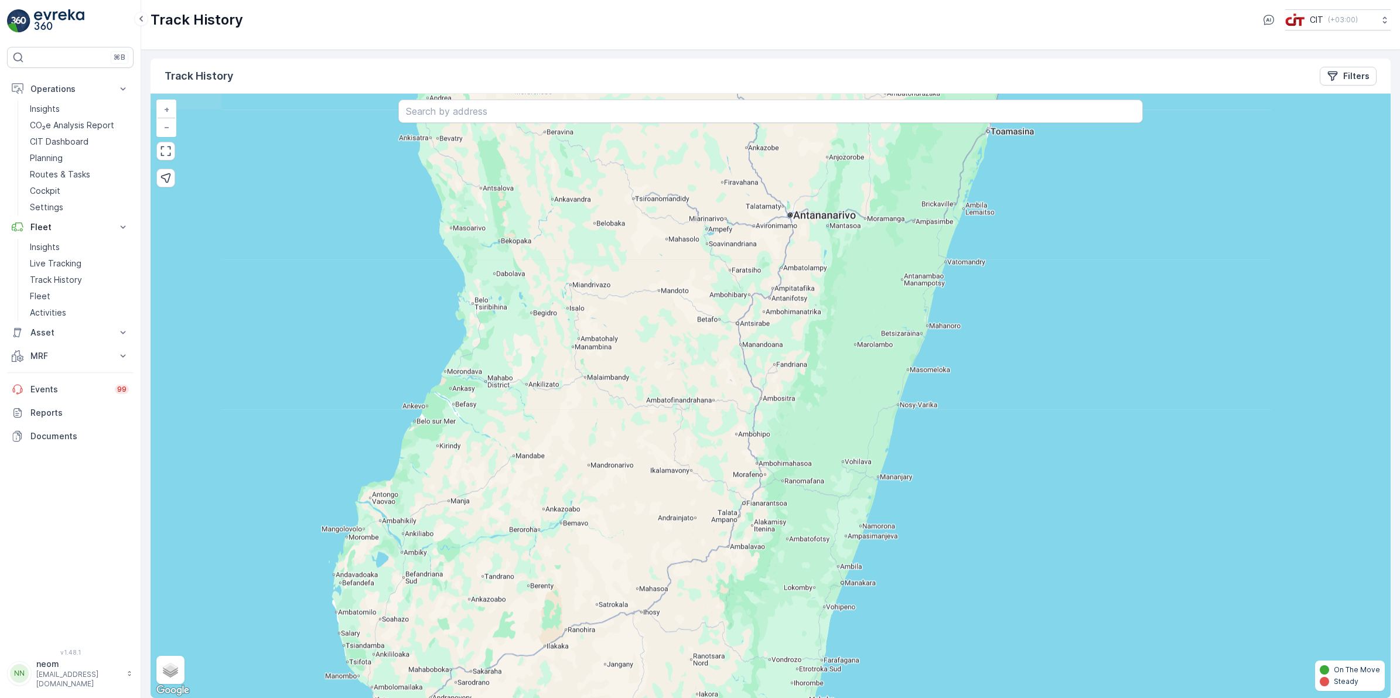
click at [671, 531] on div "+ − Satellite Roadmap Terrain Hybrid Leaflet Keyboard shortcuts Map Data Map da…" at bounding box center [771, 396] width 1240 height 604
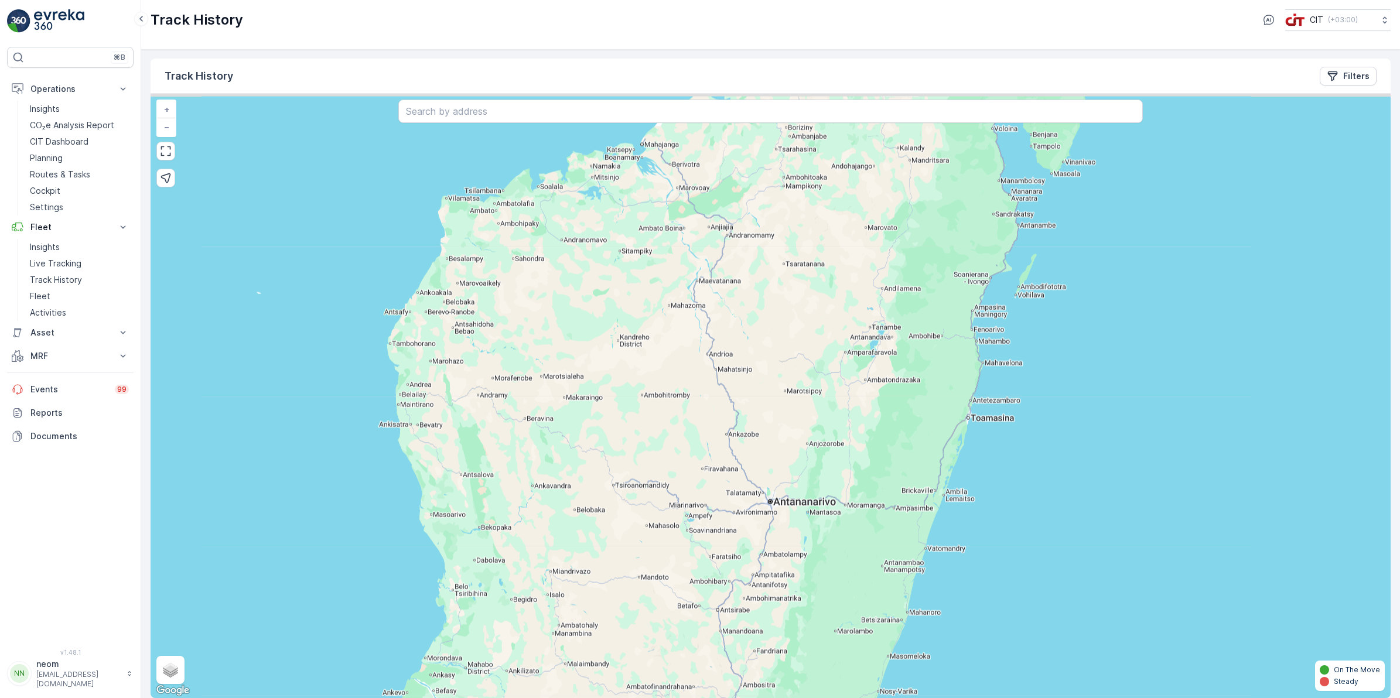
click at [665, 525] on div "+ − Satellite Roadmap Terrain Hybrid Leaflet Keyboard shortcuts Map Data Map da…" at bounding box center [771, 396] width 1240 height 604
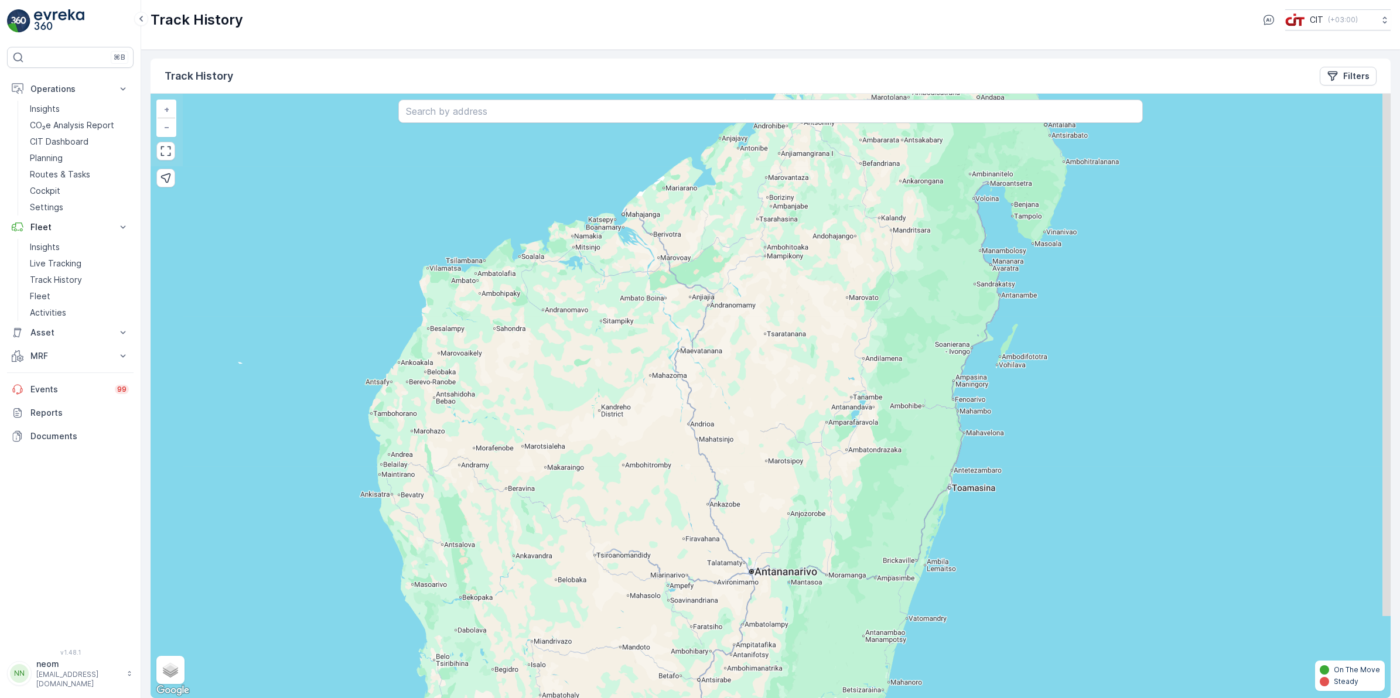
click at [740, 513] on div "+ − Satellite Roadmap Terrain Hybrid Leaflet Keyboard shortcuts Map Data Map da…" at bounding box center [771, 396] width 1240 height 604
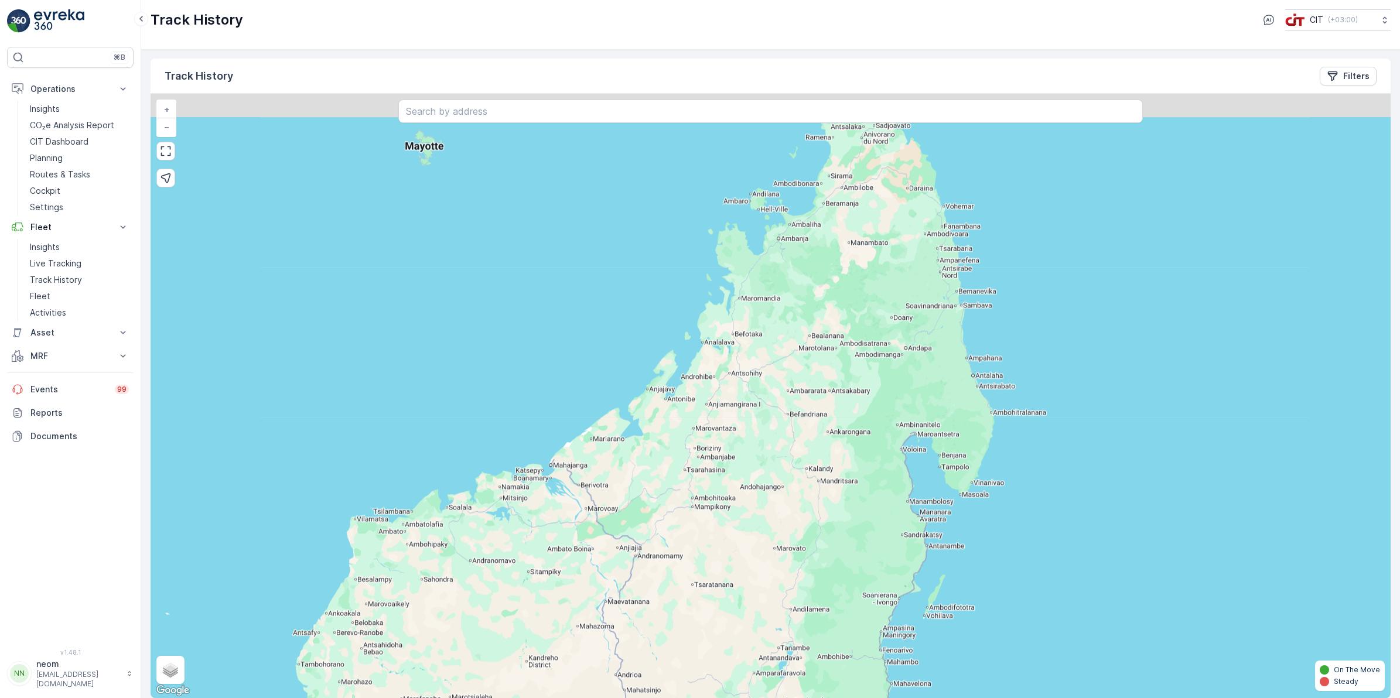
click at [743, 504] on div "+ − Satellite Roadmap Terrain Hybrid Leaflet Keyboard shortcuts Map Data Map da…" at bounding box center [771, 396] width 1240 height 604
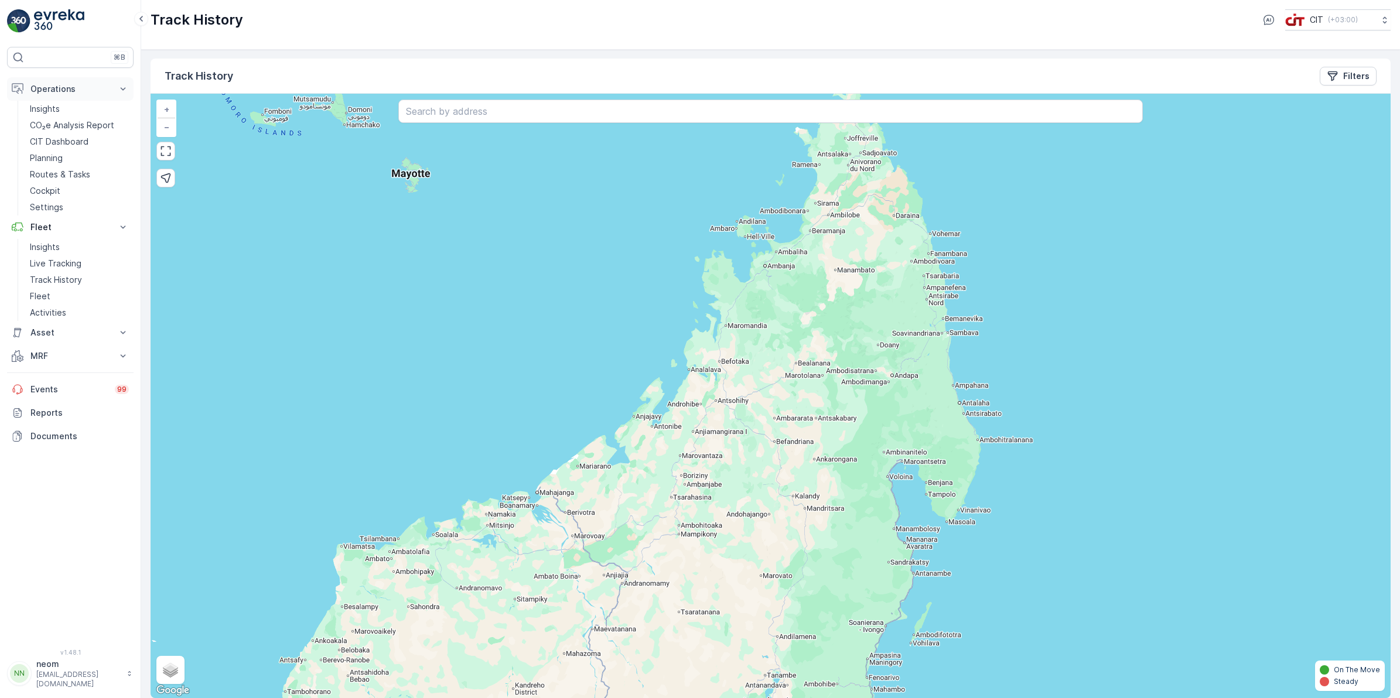
click at [64, 92] on p "Operations" at bounding box center [70, 89] width 80 height 12
click at [41, 251] on p "Insights" at bounding box center [45, 247] width 30 height 12
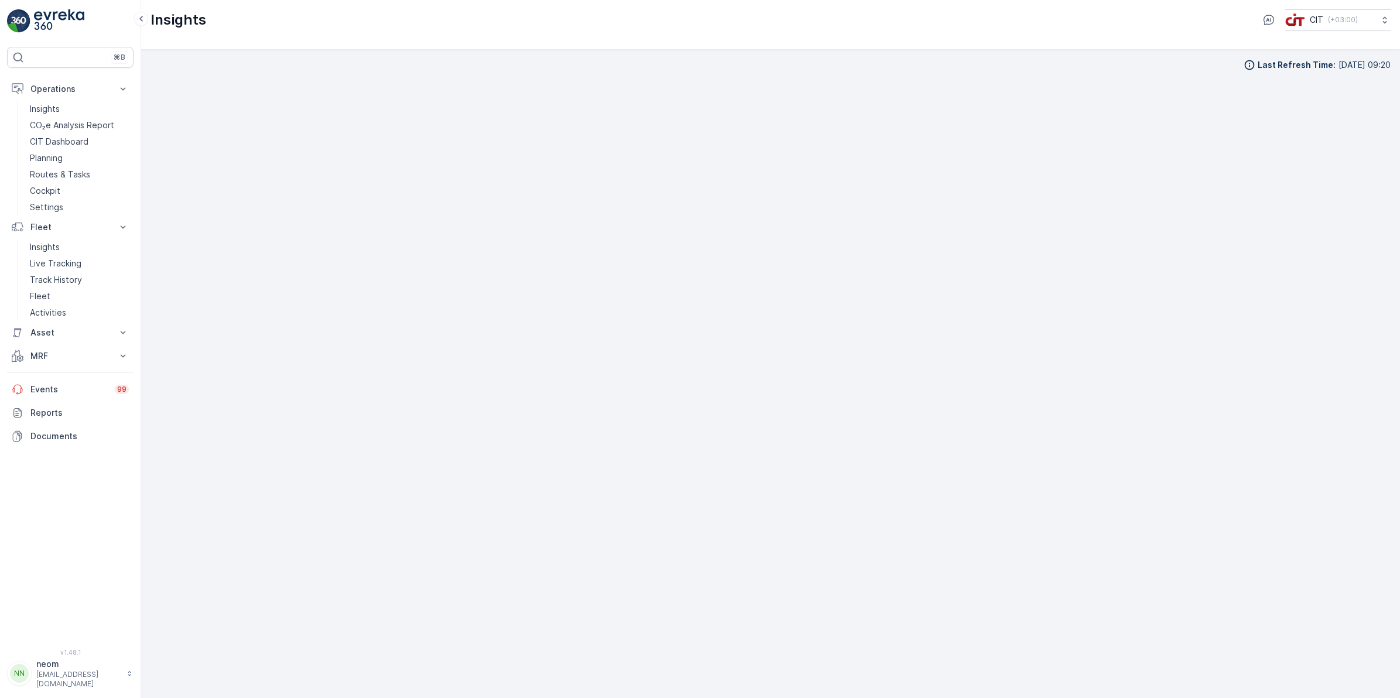
click at [638, 60] on div "Last Refresh Time : [DATE] 09:20" at bounding box center [771, 65] width 1240 height 12
drag, startPoint x: 638, startPoint y: 60, endPoint x: 641, endPoint y: 11, distance: 49.9
click at [641, 11] on div "Insights CIT ( +03:00 )" at bounding box center [771, 19] width 1240 height 21
click at [774, 22] on div "Insights CIT ( +03:00 )" at bounding box center [771, 19] width 1240 height 21
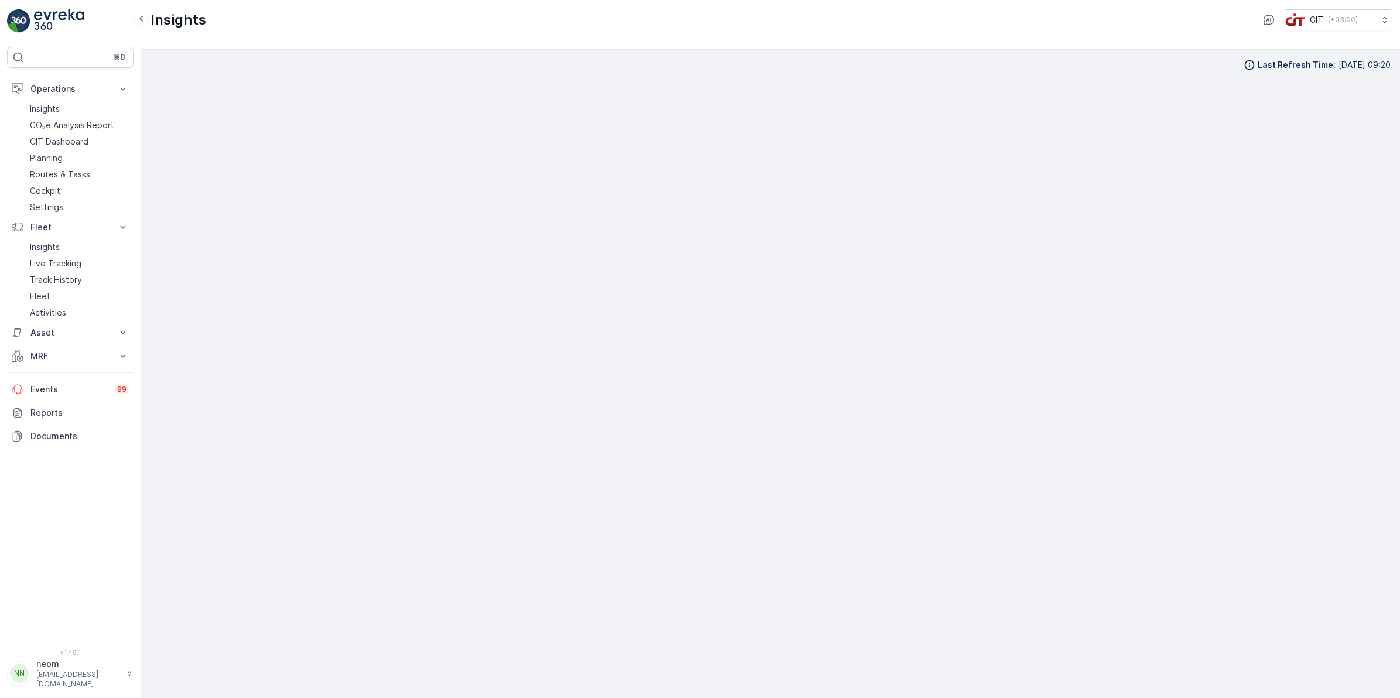
click at [1375, 4] on div "Insights CIT ( +03:00 )" at bounding box center [770, 25] width 1259 height 50
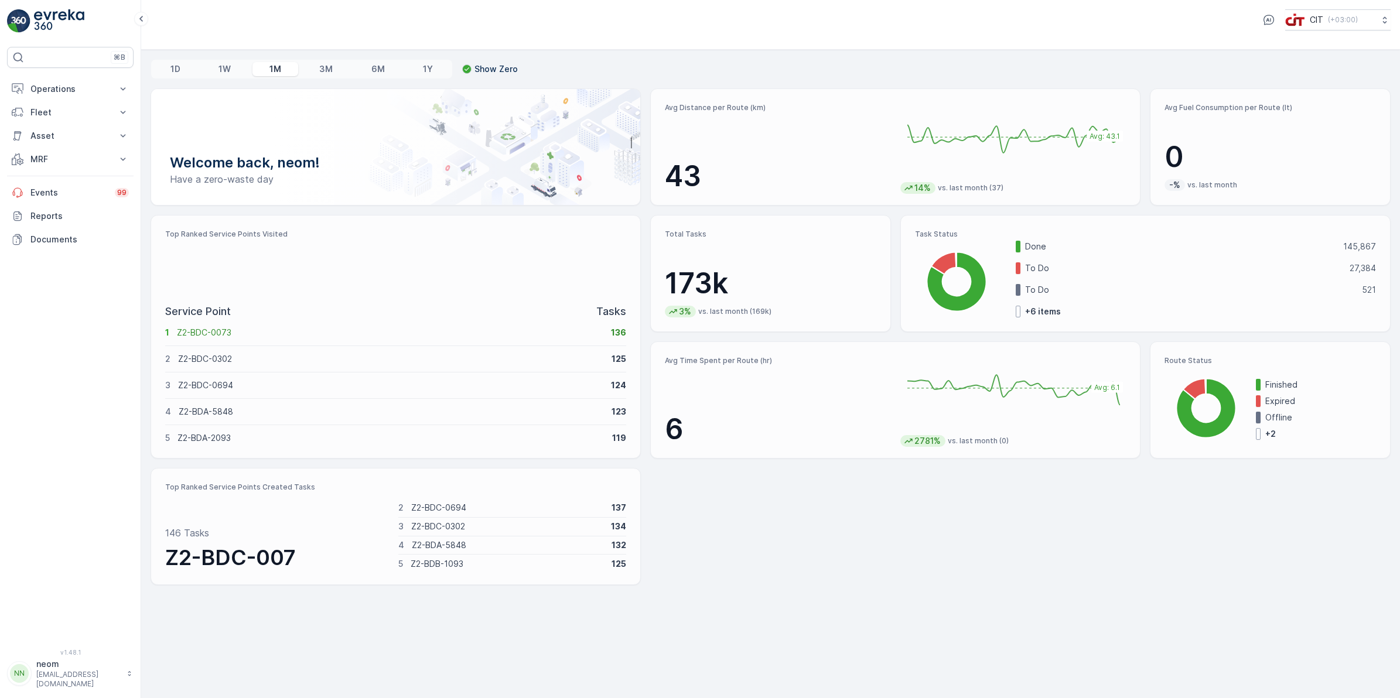
click at [317, 69] on div "3M" at bounding box center [326, 69] width 47 height 14
